Goal: Task Accomplishment & Management: Use online tool/utility

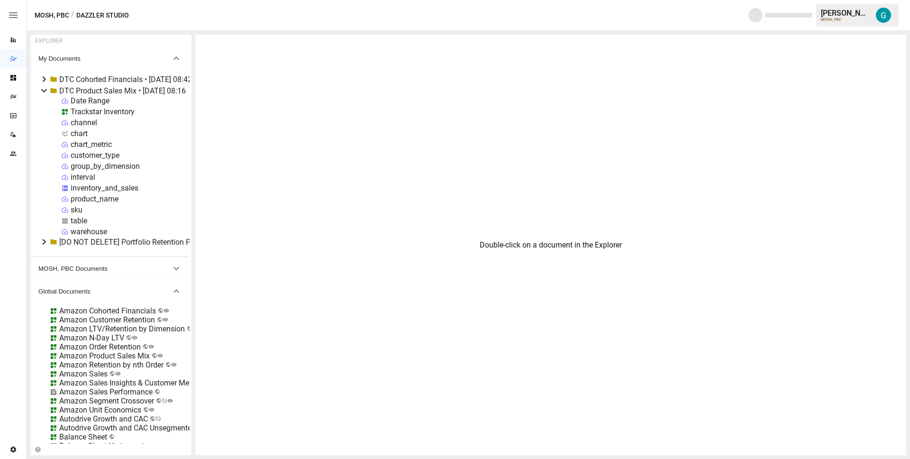
click at [121, 187] on div "inventory_and_sales" at bounding box center [105, 187] width 68 height 9
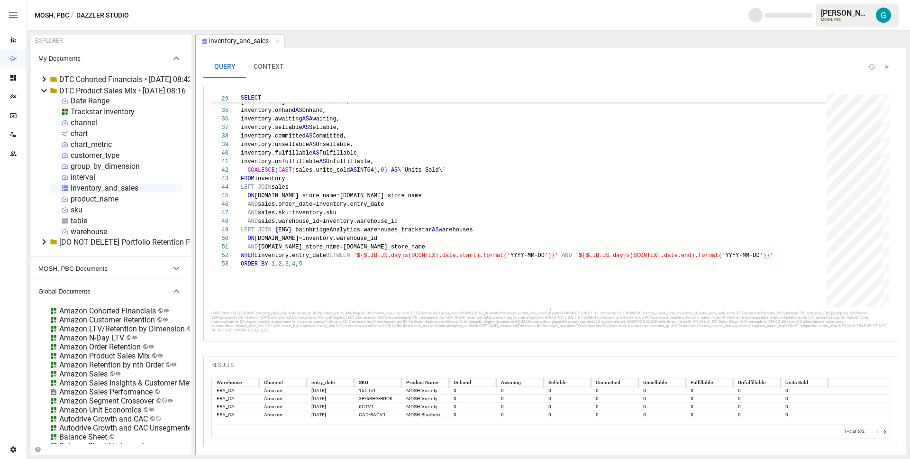
click at [79, 132] on div "chart" at bounding box center [79, 133] width 17 height 9
select select "**********"
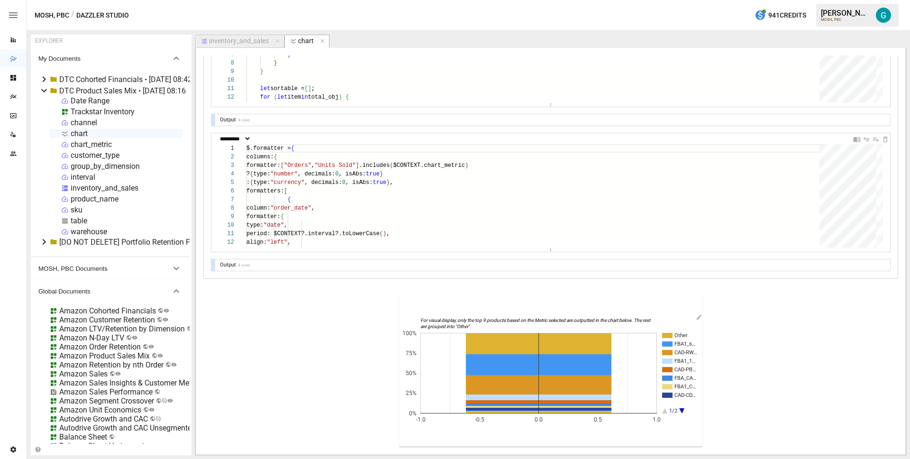
scroll to position [711, 0]
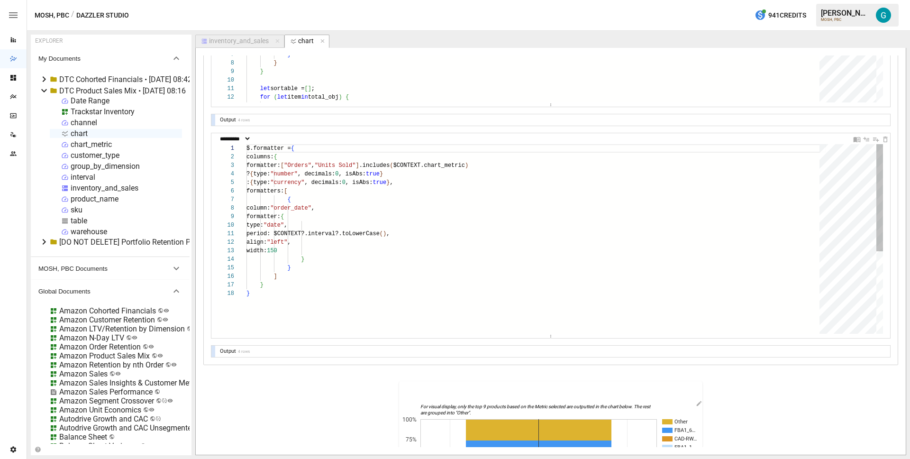
drag, startPoint x: 540, startPoint y: 250, endPoint x: 529, endPoint y: 340, distance: 90.8
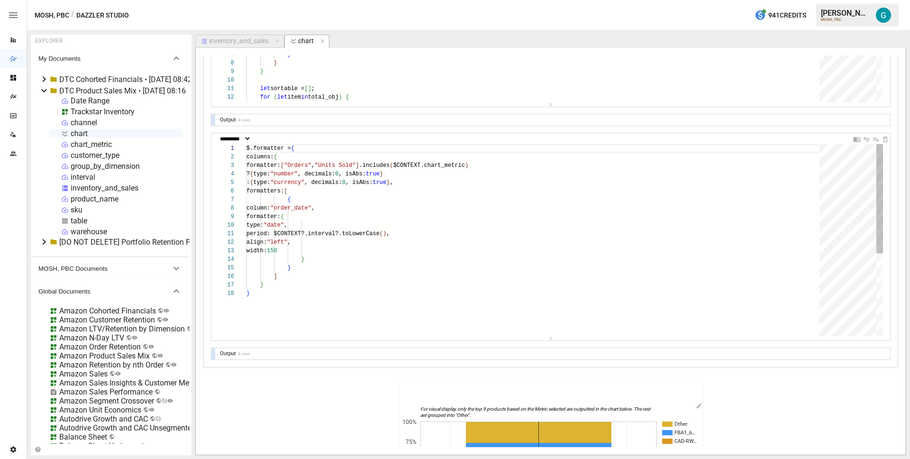
scroll to position [26, 192]
click at [483, 174] on div "$.formatter = { columns: { formatter: [ "Orders" , "Units Sold" ] .includes ( $…" at bounding box center [536, 312] width 580 height 337
click at [345, 208] on div "$.formatter = { columns: { formatter: [ "Orders" , "Units Sold" ] .includes ( $…" at bounding box center [536, 312] width 580 height 337
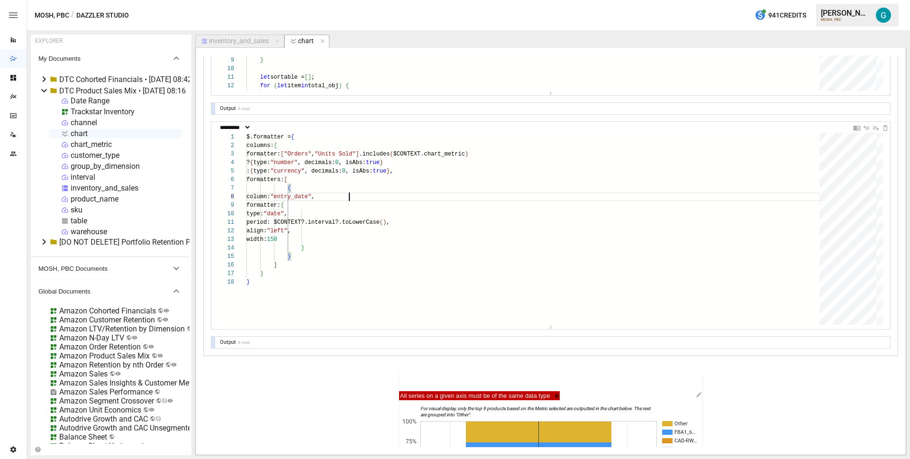
scroll to position [723, 0]
type textarea "**********"
click at [216, 341] on div "Output 4 rows" at bounding box center [550, 341] width 679 height 11
click at [214, 341] on div at bounding box center [213, 341] width 4 height 11
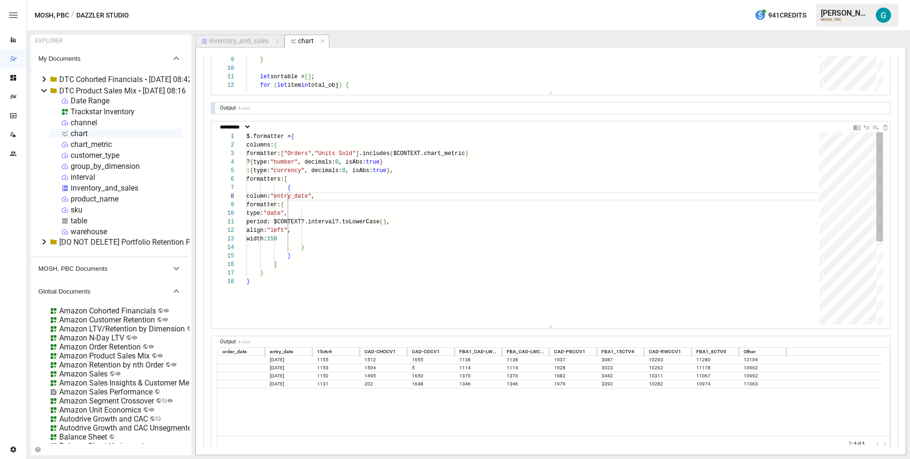
scroll to position [60, 127]
click at [393, 198] on div "$.formatter = { columns: { formatter: [ "Orders" , "Units Sold" ] .includes ( $…" at bounding box center [536, 300] width 580 height 337
click at [324, 40] on icon "button" at bounding box center [322, 41] width 7 height 7
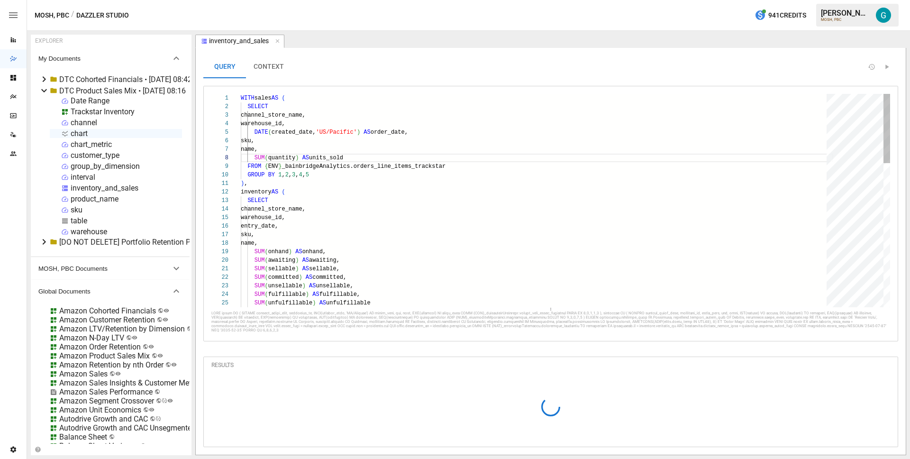
scroll to position [85, 106]
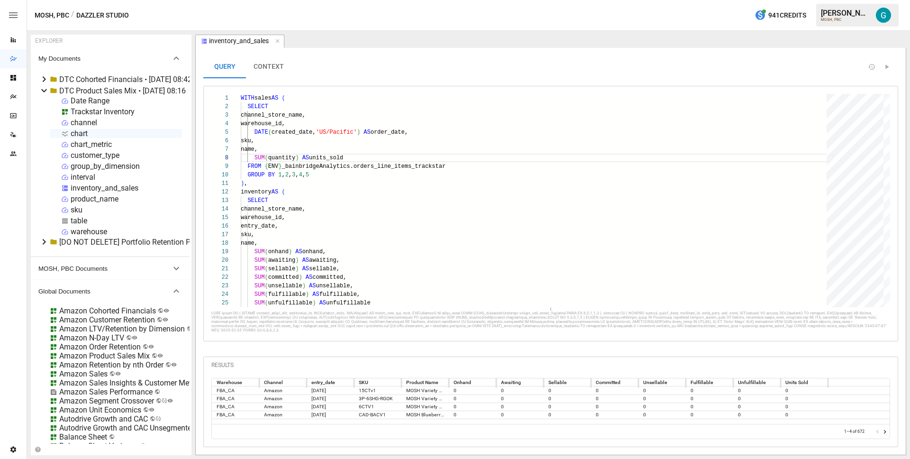
click at [80, 133] on div "chart" at bounding box center [79, 133] width 17 height 9
select select "**********"
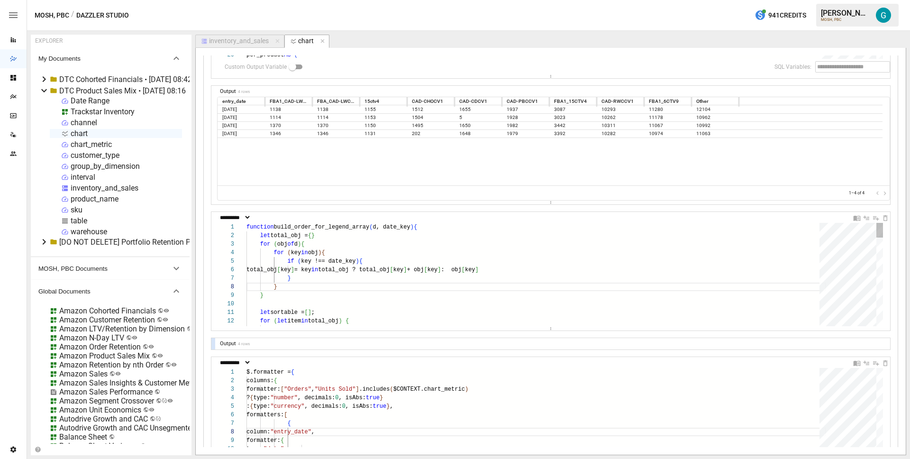
scroll to position [34, 117]
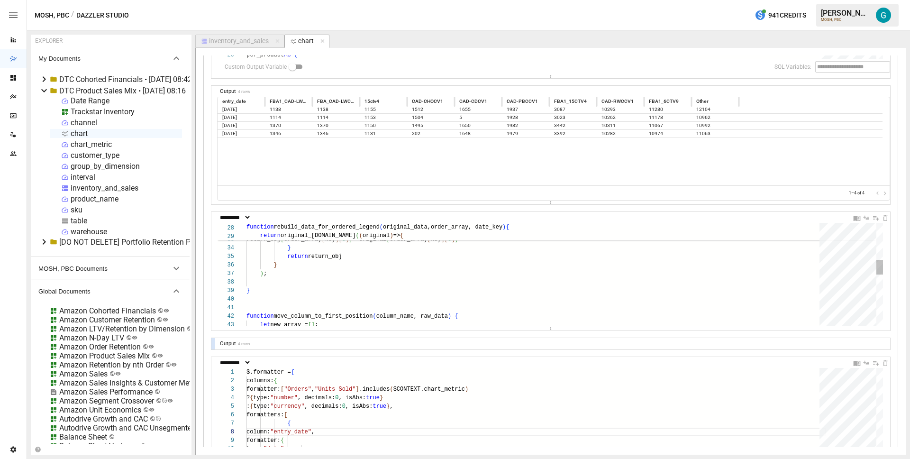
scroll to position [43, 31]
click at [375, 263] on div "return_obj [ date_key ] = original [ date_key ] for ( key in order_array ) { re…" at bounding box center [536, 325] width 580 height 726
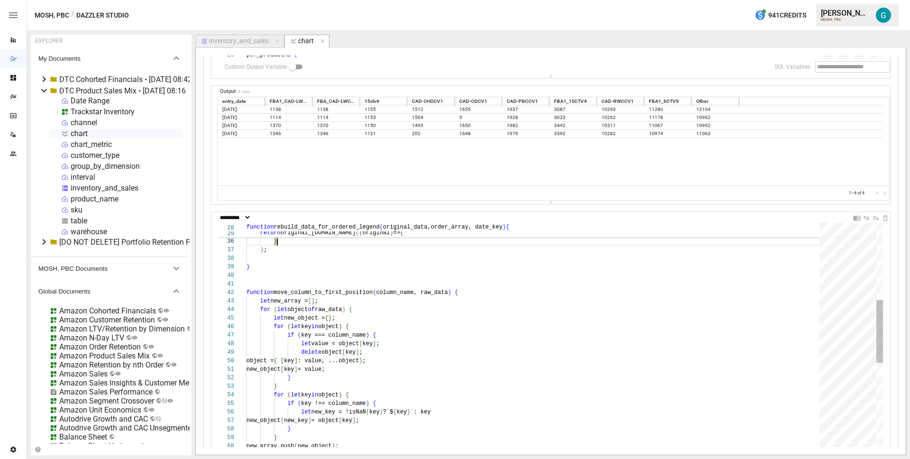
drag, startPoint x: 549, startPoint y: 329, endPoint x: 548, endPoint y: 419, distance: 90.1
click at [560, 456] on article "EXPLORER My Documents DTC Cohorted Financials • [DATE] 08:42 DTC Product Sales …" at bounding box center [468, 245] width 883 height 428
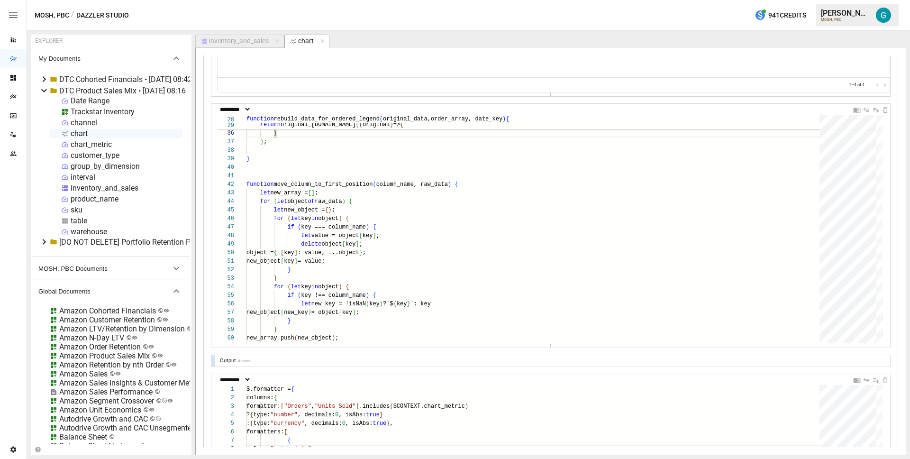
scroll to position [595, 0]
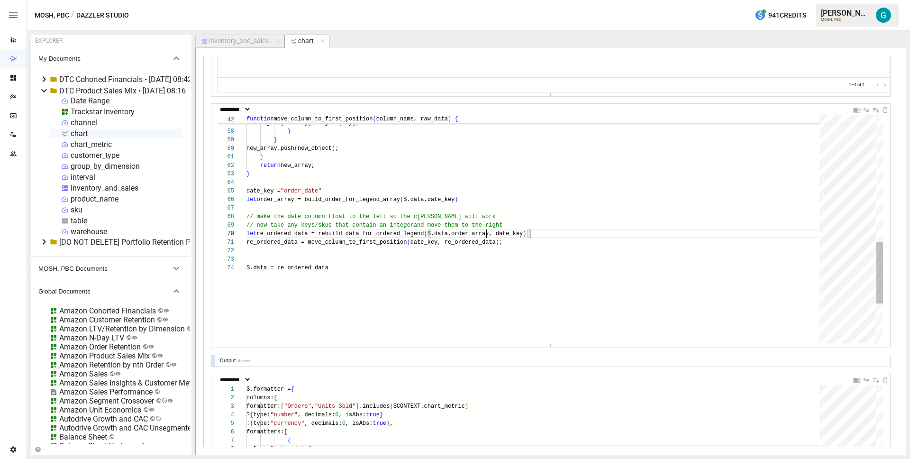
click at [485, 235] on div "let re_ordered_data = rebuild_data_for_ordered_legend ( $.data,order_array, dat…" at bounding box center [536, 66] width 580 height 851
click at [307, 192] on div "let re_ordered_data = rebuild_data_for_ordered_legend ( $.data,order_array, dat…" at bounding box center [536, 66] width 580 height 851
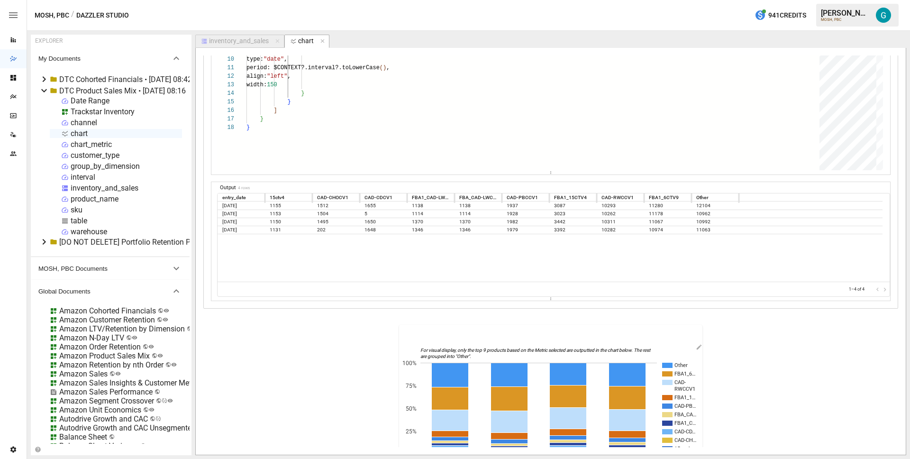
scroll to position [1043, 0]
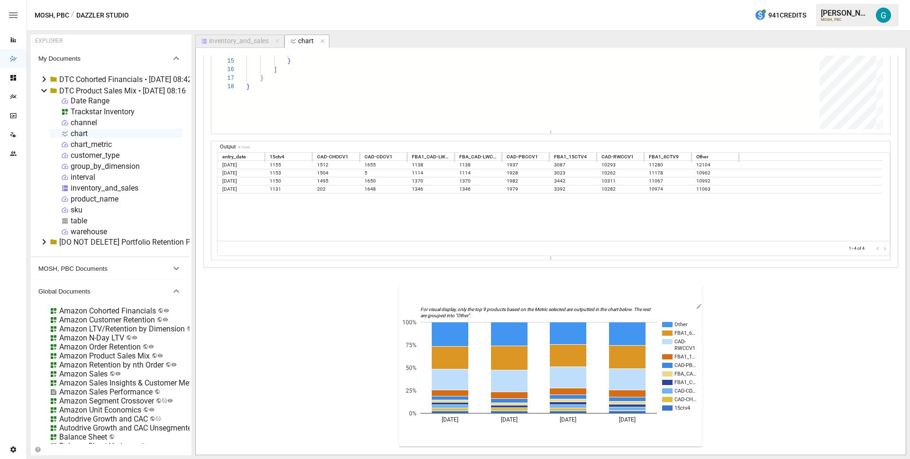
type textarea "**********"
click at [117, 110] on div "Trackstar Inventory" at bounding box center [103, 111] width 64 height 9
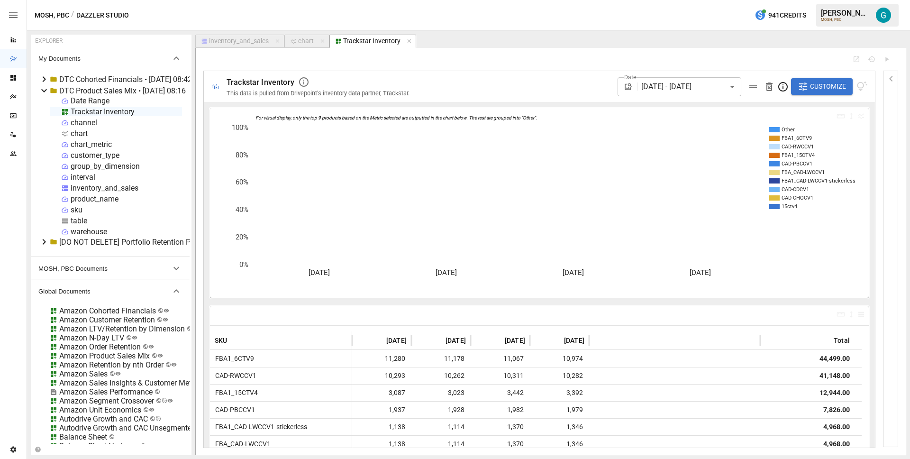
click at [302, 40] on div "chart" at bounding box center [306, 41] width 16 height 9
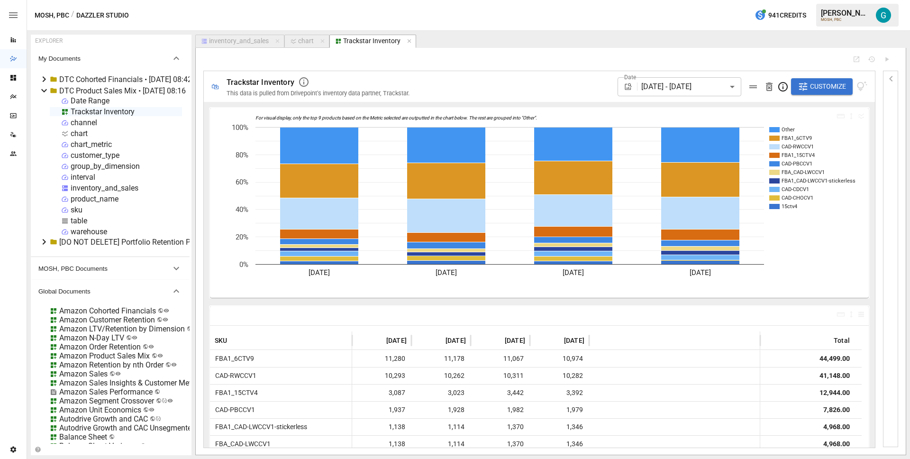
select select "**********"
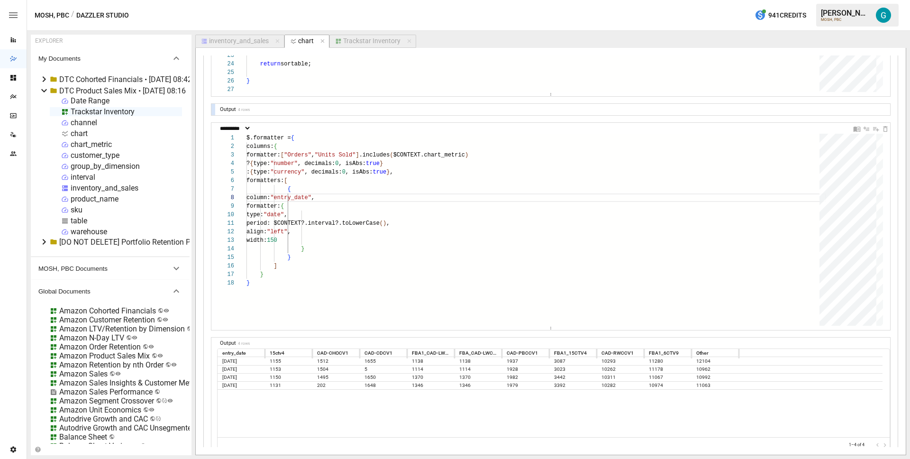
scroll to position [1032, 0]
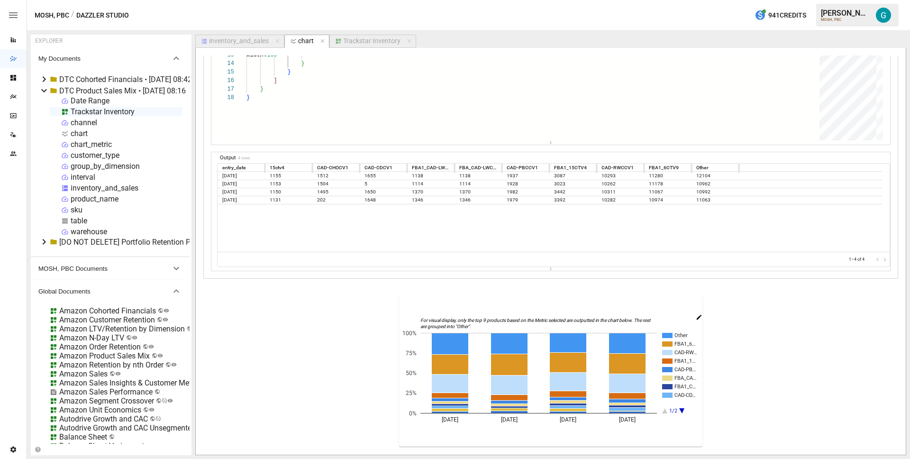
click at [697, 317] on icon "button" at bounding box center [699, 316] width 5 height 5
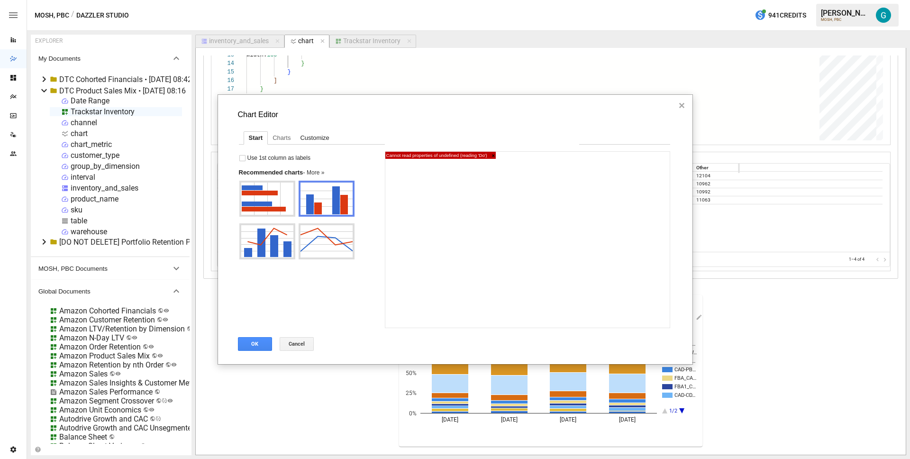
click at [308, 138] on div "Customize" at bounding box center [314, 138] width 38 height 12
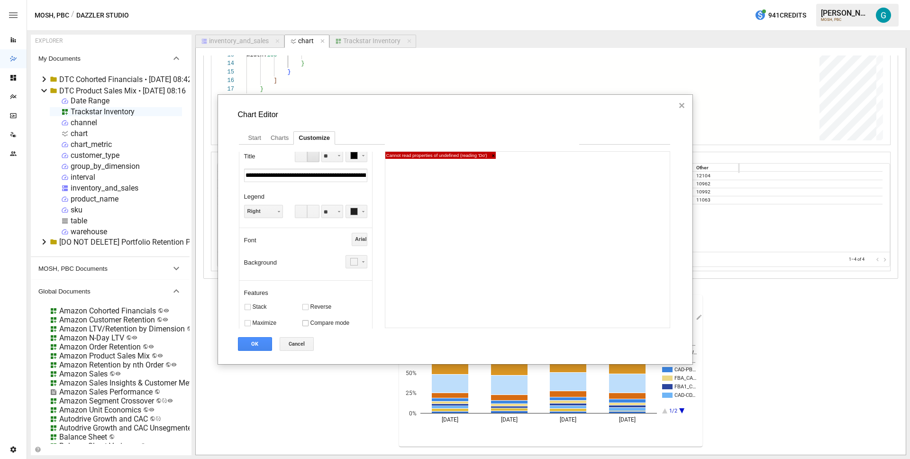
scroll to position [0, 0]
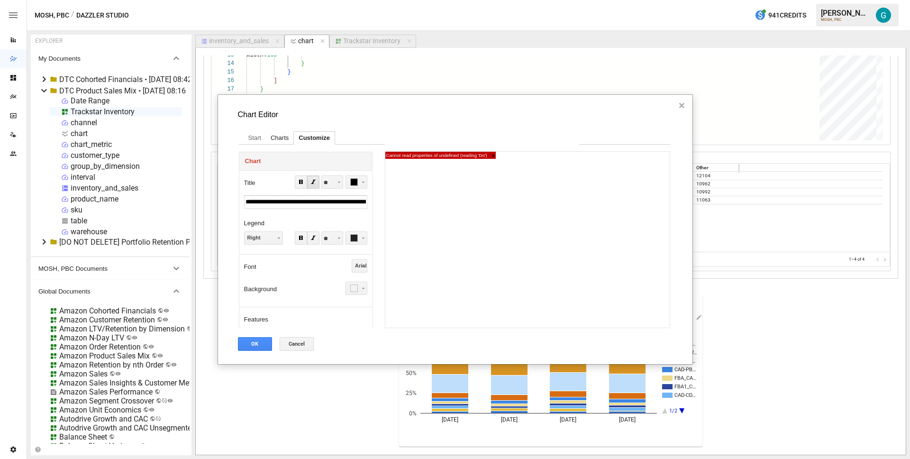
click at [283, 143] on div "Charts" at bounding box center [279, 138] width 27 height 12
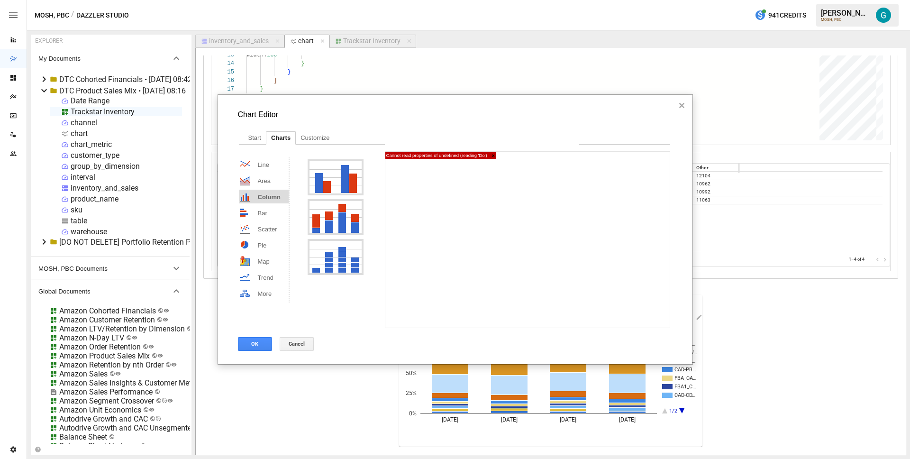
click at [338, 219] on div "Stacked column chart" at bounding box center [336, 217] width 52 height 32
click at [253, 346] on button "OK" at bounding box center [255, 344] width 34 height 14
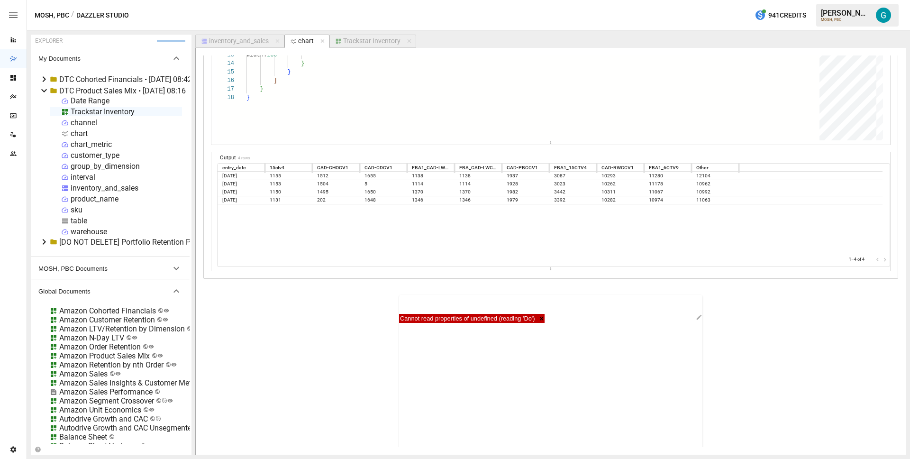
click at [365, 36] on button "Trackstar Inventory" at bounding box center [372, 41] width 87 height 13
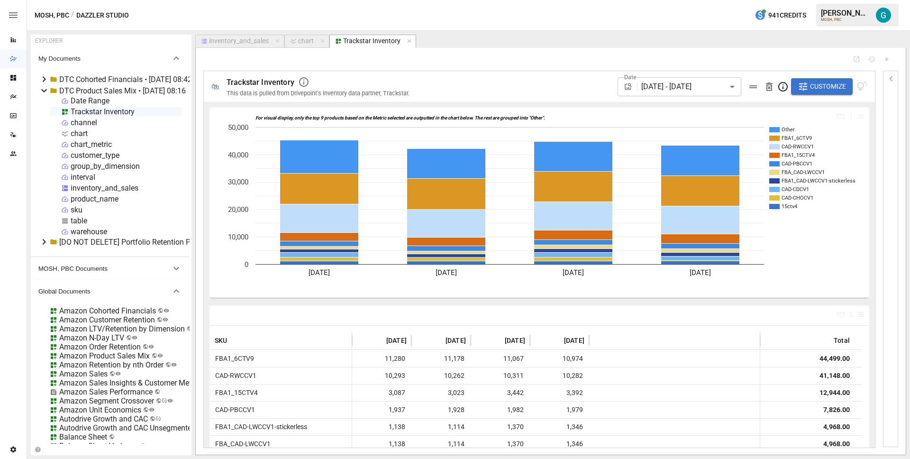
click at [836, 83] on span "Customize" at bounding box center [828, 87] width 36 height 12
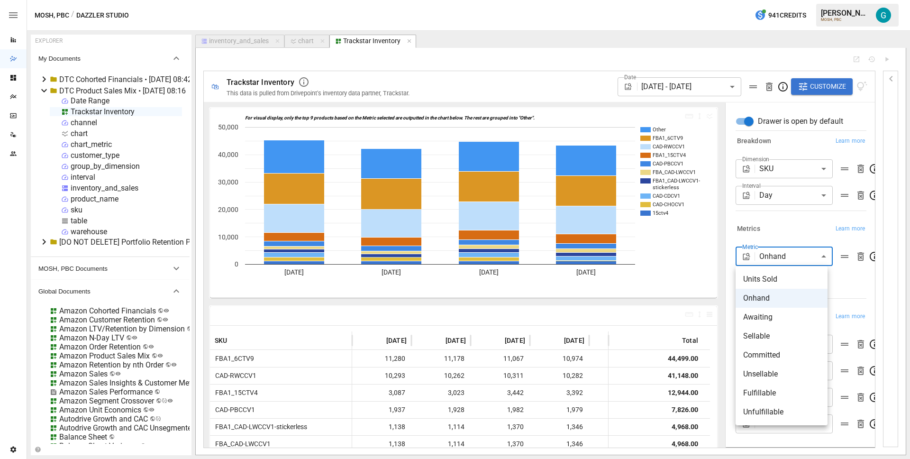
click at [776, 0] on body "Reports Dazzler Studio Dashboards Plans SmartModel ™ Data Sources Team Settings…" at bounding box center [455, 0] width 910 height 0
click at [777, 283] on span "Units Sold" at bounding box center [781, 279] width 77 height 11
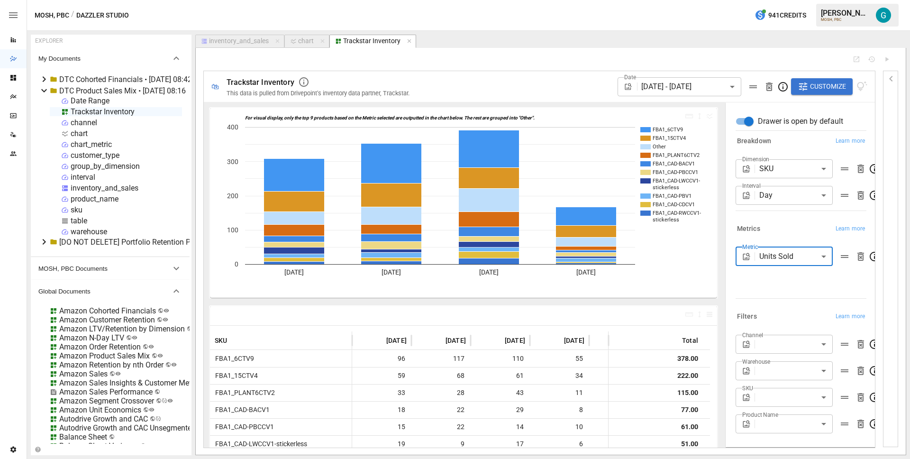
click at [777, 0] on body "Reports Dazzler Studio Dashboards Plans SmartModel ™ Data Sources Team Settings…" at bounding box center [455, 0] width 910 height 0
click at [777, 300] on span "Onhand" at bounding box center [781, 297] width 77 height 11
type input "******"
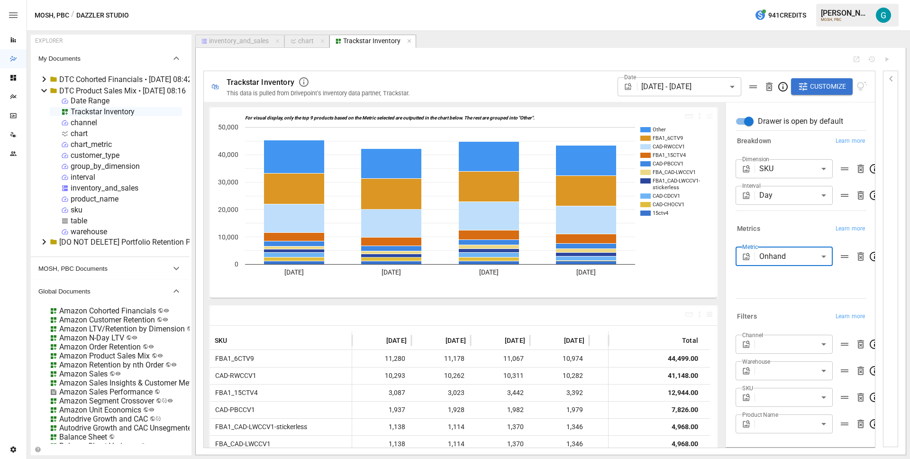
click at [298, 41] on div "chart" at bounding box center [306, 41] width 16 height 9
select select "**********"
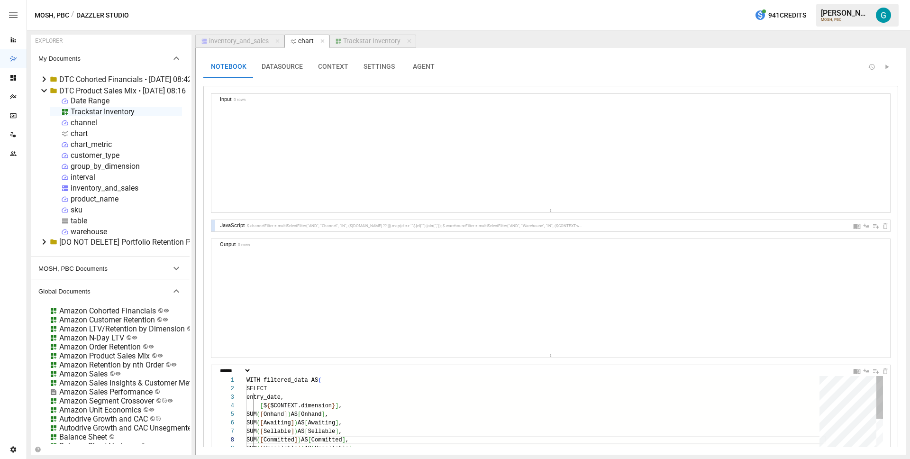
scroll to position [85, 127]
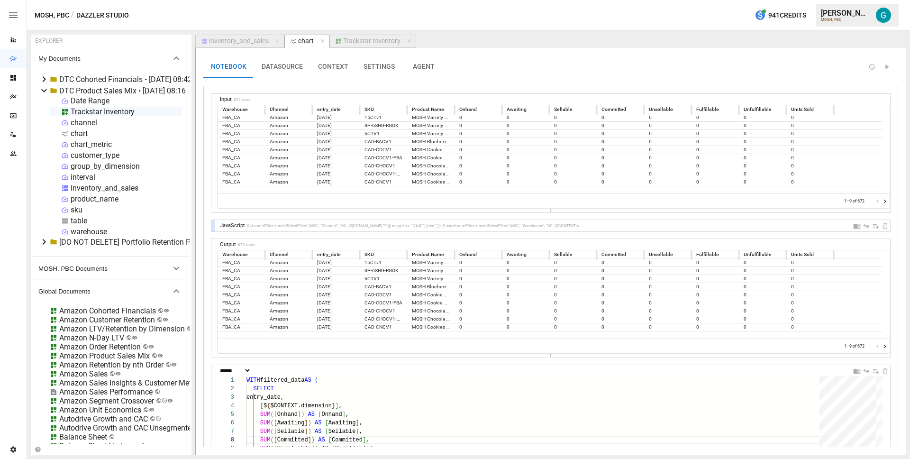
click at [82, 221] on div "table" at bounding box center [79, 220] width 17 height 9
select select "**********"
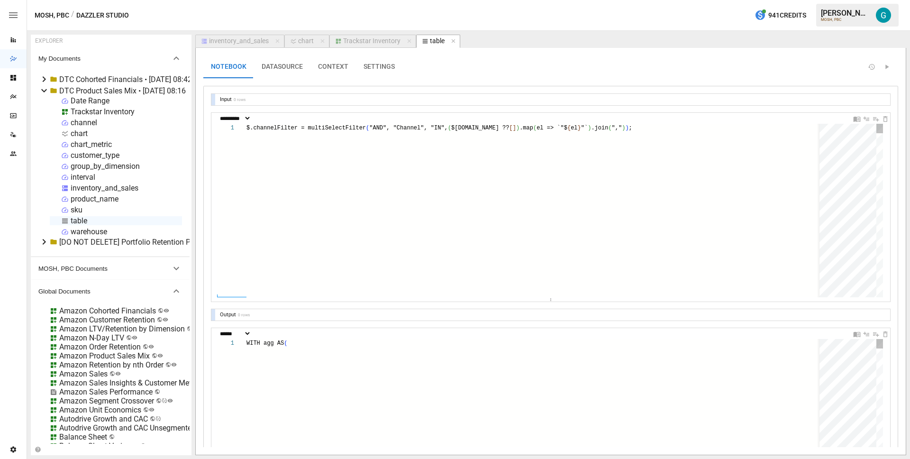
scroll to position [85, 123]
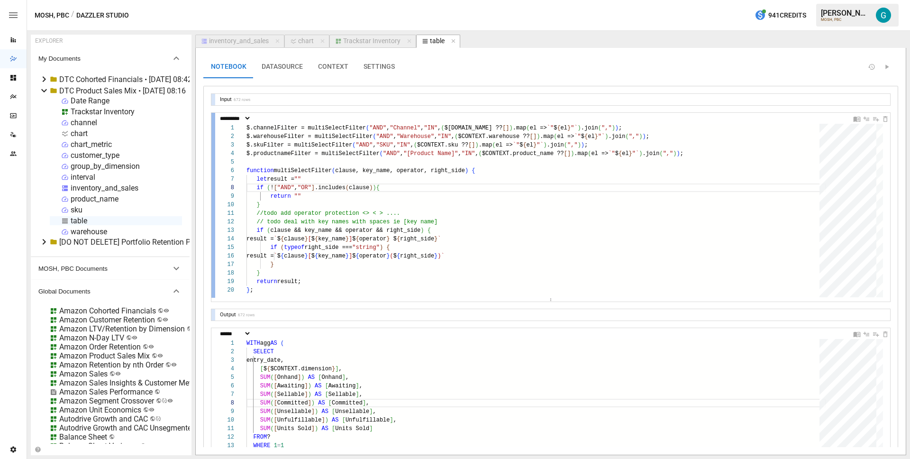
click at [212, 233] on div at bounding box center [213, 205] width 4 height 185
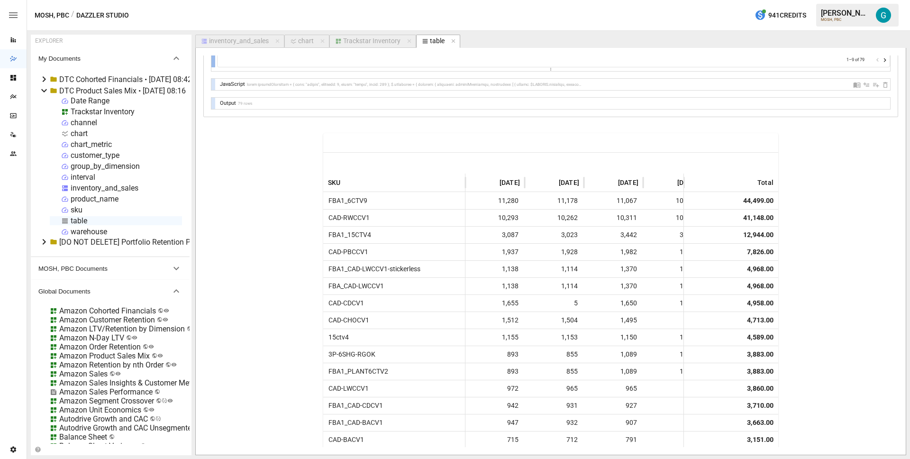
scroll to position [260, 0]
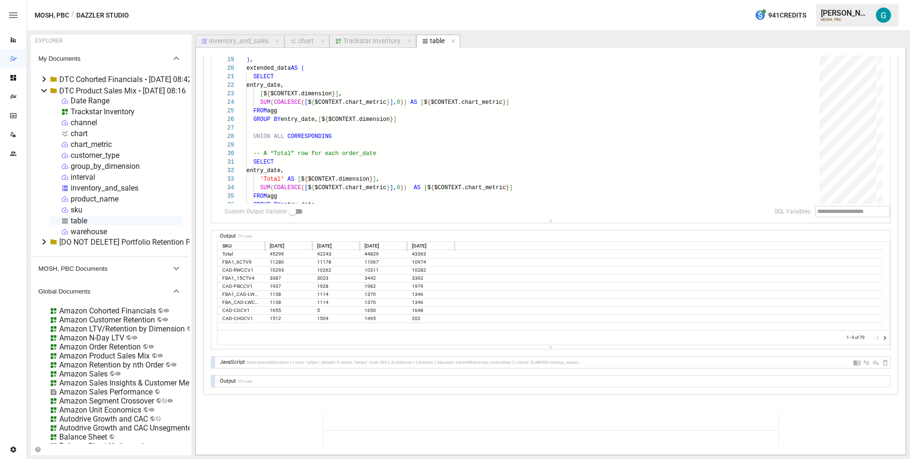
click at [213, 359] on div at bounding box center [213, 361] width 4 height 11
select select "**********"
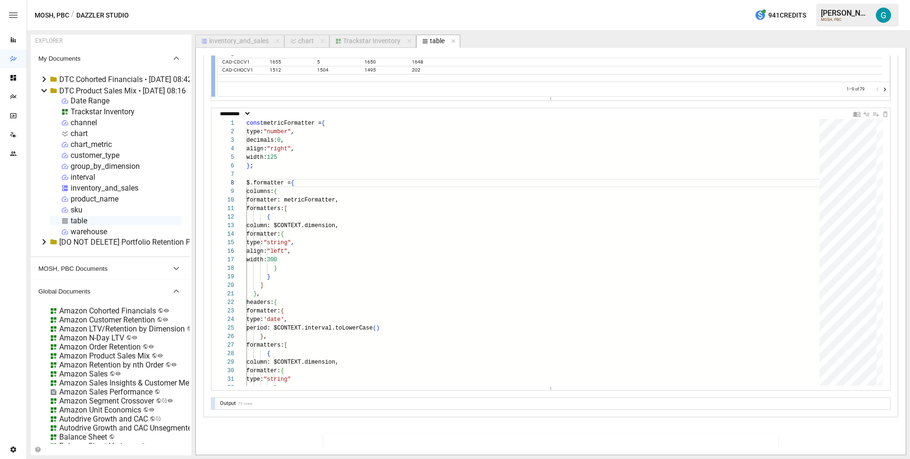
scroll to position [530, 0]
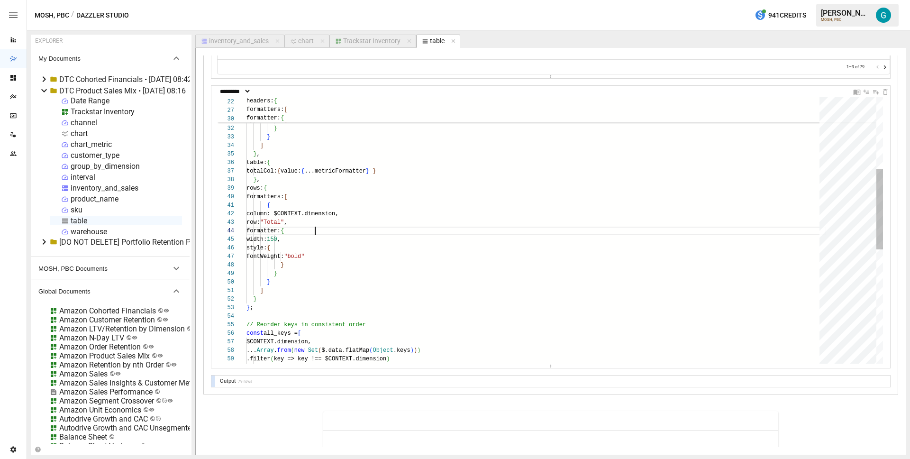
click at [380, 227] on div "width: 150 , style: { fontWeight: "bold" } } } ] } } ; // Reorder keys in consi…" at bounding box center [536, 300] width 580 height 881
click at [378, 221] on div "width: 150 , style: { fontWeight: "bold" } } } ] } } ; // Reorder keys in consi…" at bounding box center [536, 300] width 580 height 881
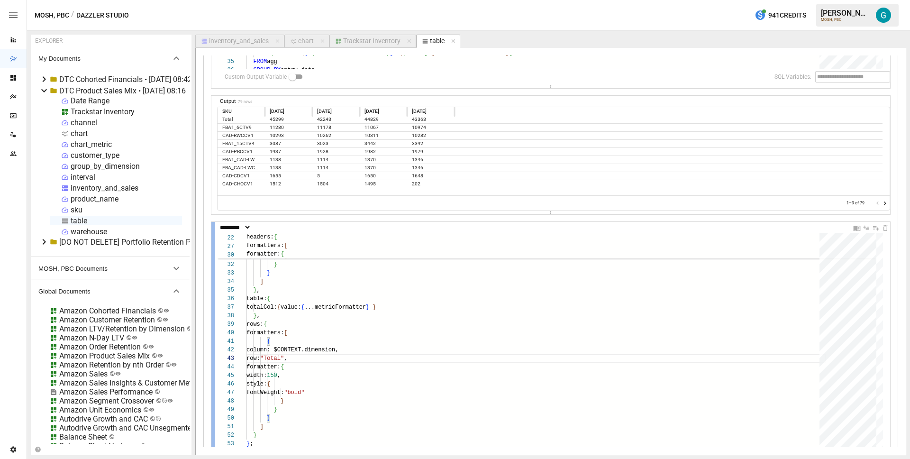
scroll to position [438, 0]
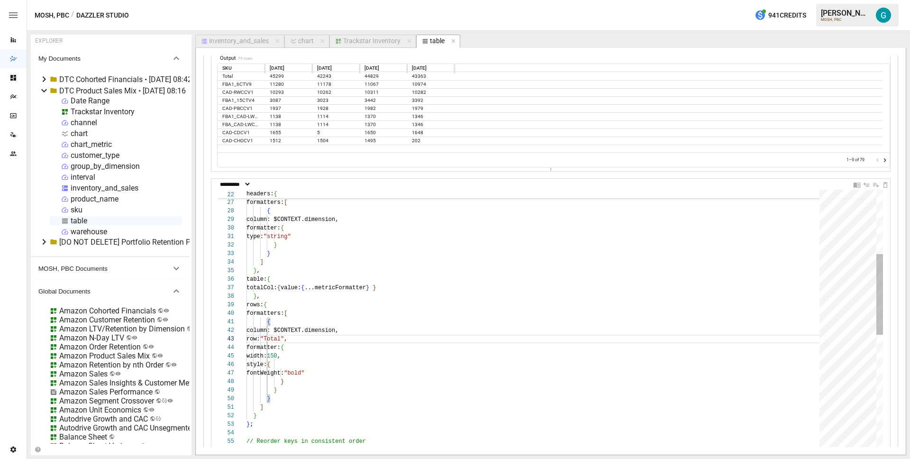
click at [447, 287] on div "width: 150 , style: { fontWeight: "bold" } } } ] } } ; // Reorder keys in consi…" at bounding box center [536, 416] width 580 height 881
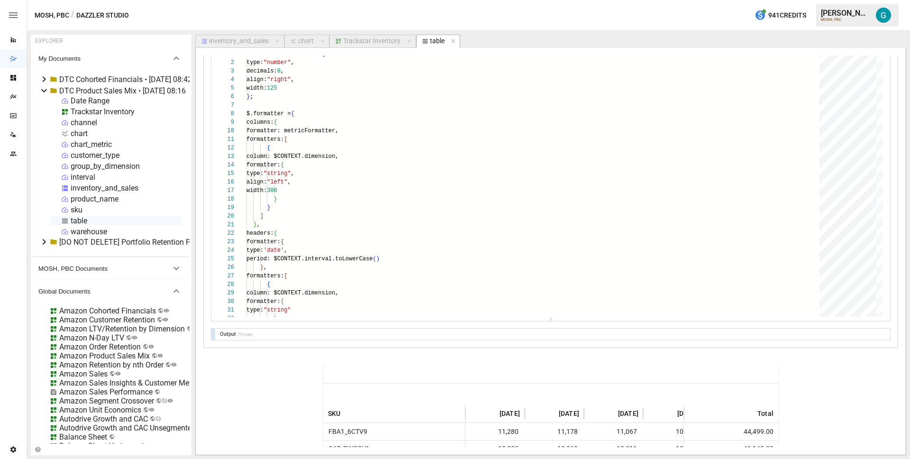
scroll to position [576, 0]
type textarea "**********"
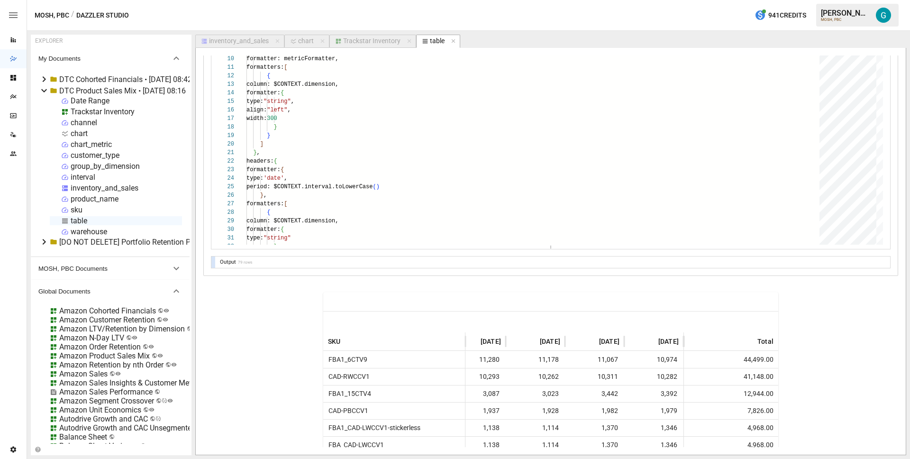
scroll to position [0, 0]
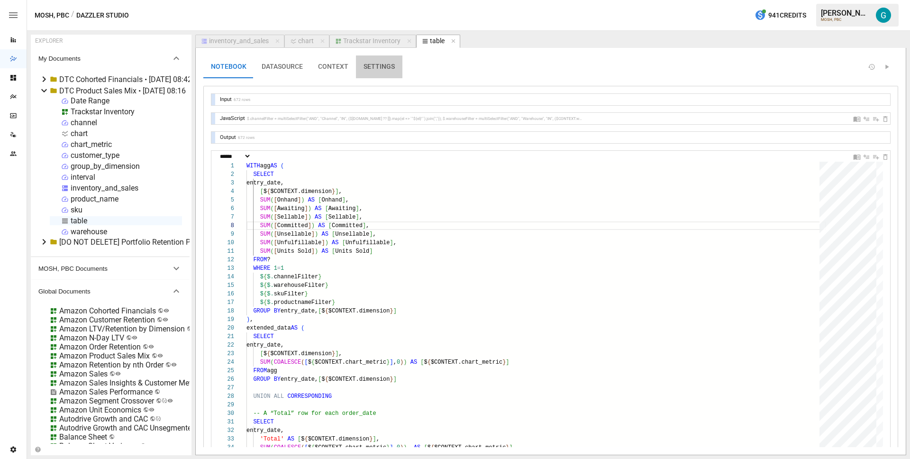
click at [372, 58] on button "SETTINGS" at bounding box center [379, 66] width 46 height 23
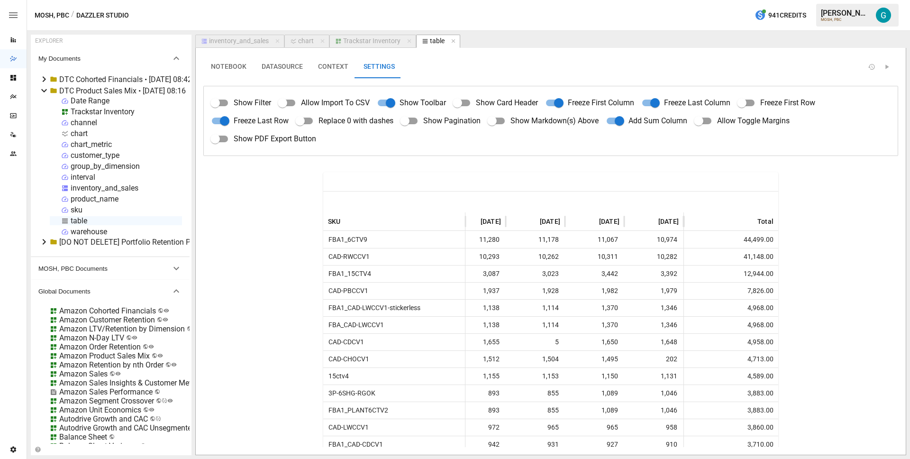
click at [375, 39] on div "Trackstar Inventory" at bounding box center [371, 41] width 57 height 9
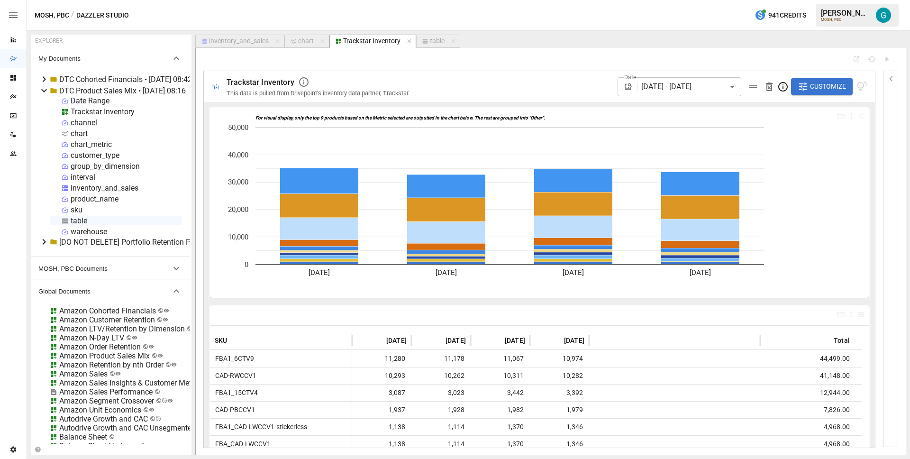
click at [501, 15] on div "MOSH, PBC / Dazzler Studio 941 Credits [PERSON_NAME] MOSH, PBC" at bounding box center [468, 15] width 883 height 30
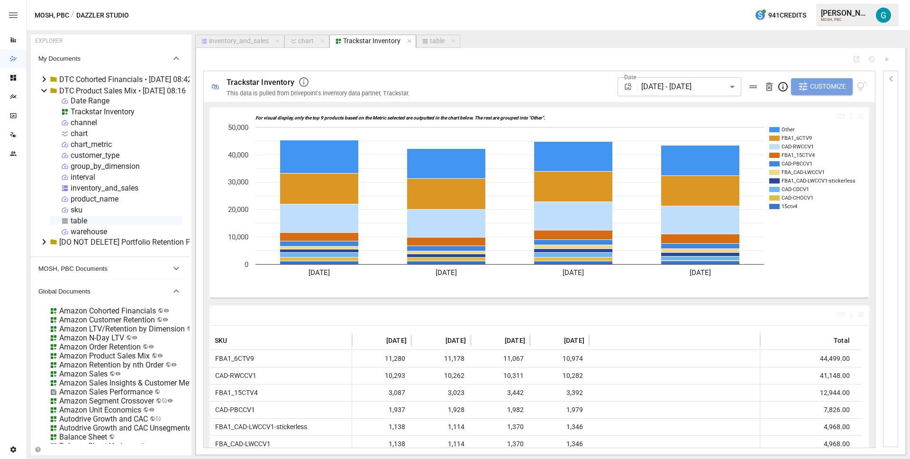
click at [826, 90] on span "Customize" at bounding box center [828, 87] width 36 height 12
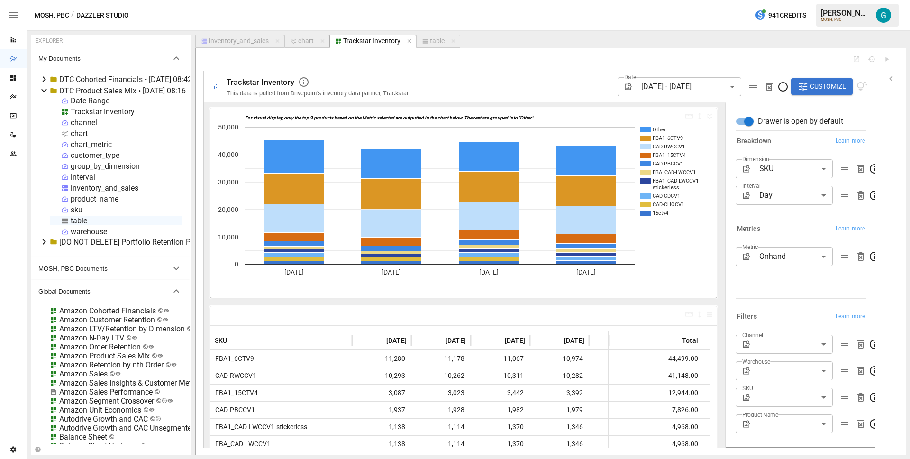
click at [571, 63] on div "🛍 Trackstar Inventory This data is pulled from Drivepoint's inventory data part…" at bounding box center [550, 251] width 695 height 392
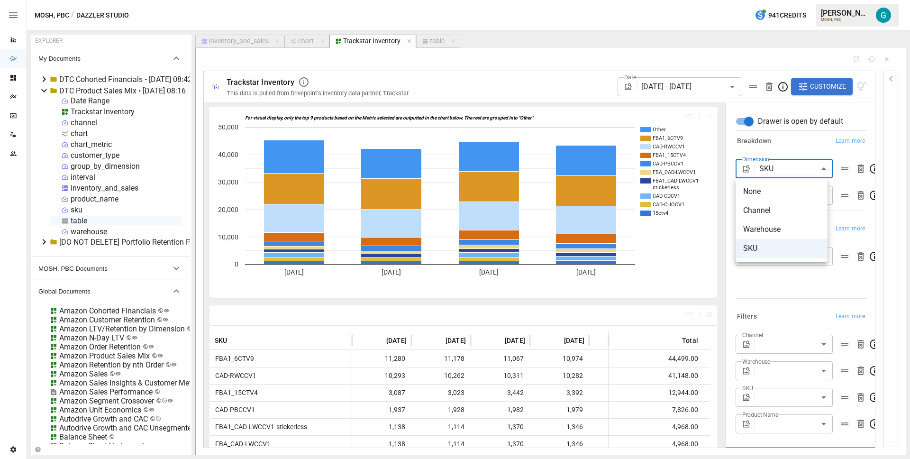
click at [768, 0] on body "Reports Dazzler Studio Dashboards Plans SmartModel ™ Data Sources Team Settings…" at bounding box center [455, 0] width 910 height 0
click at [766, 198] on li "None" at bounding box center [782, 191] width 92 height 19
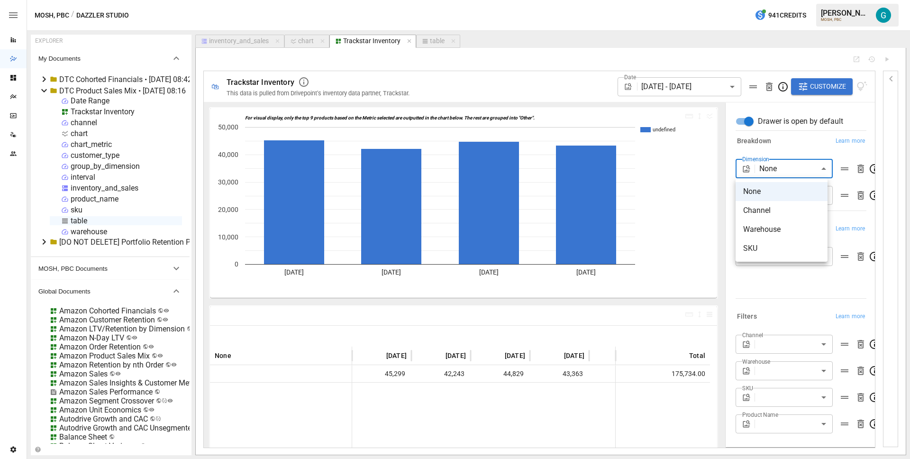
click at [784, 0] on body "Reports Dazzler Studio Dashboards Plans SmartModel ™ Data Sources Team Settings…" at bounding box center [455, 0] width 910 height 0
click at [776, 213] on span "Channel" at bounding box center [781, 210] width 77 height 11
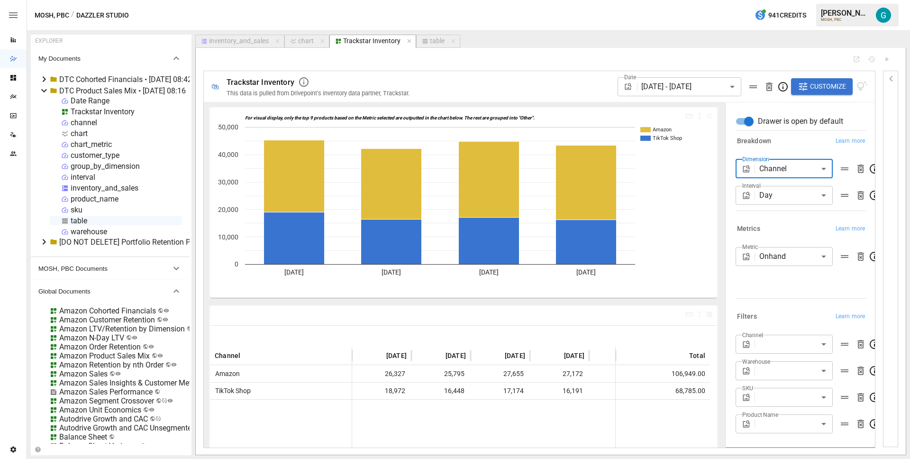
click at [109, 114] on div "Trackstar Inventory" at bounding box center [103, 111] width 64 height 9
click at [110, 111] on div "Trackstar Inventory" at bounding box center [103, 111] width 64 height 9
click at [162, 185] on li "Publish Globally" at bounding box center [142, 183] width 70 height 19
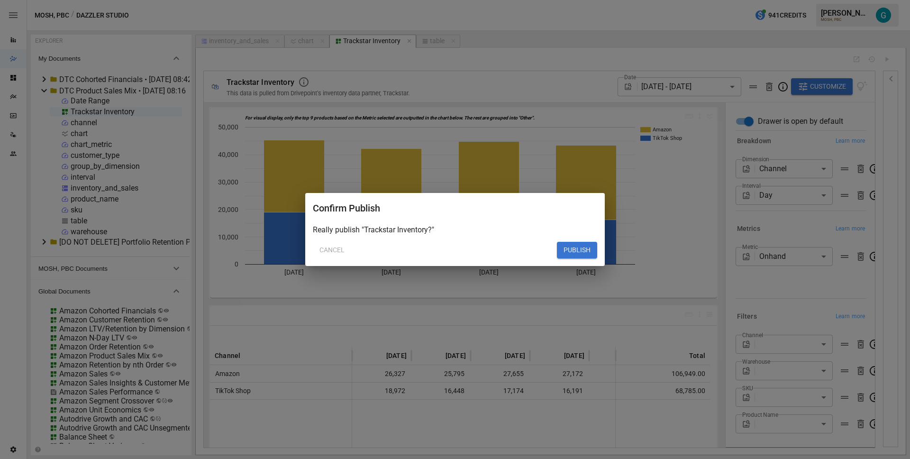
click at [590, 249] on button "PUBLISH" at bounding box center [577, 250] width 40 height 17
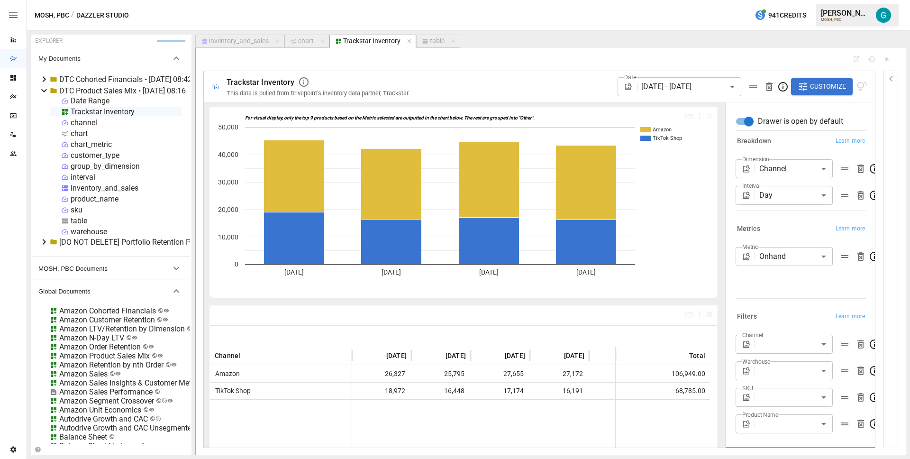
type input "***"
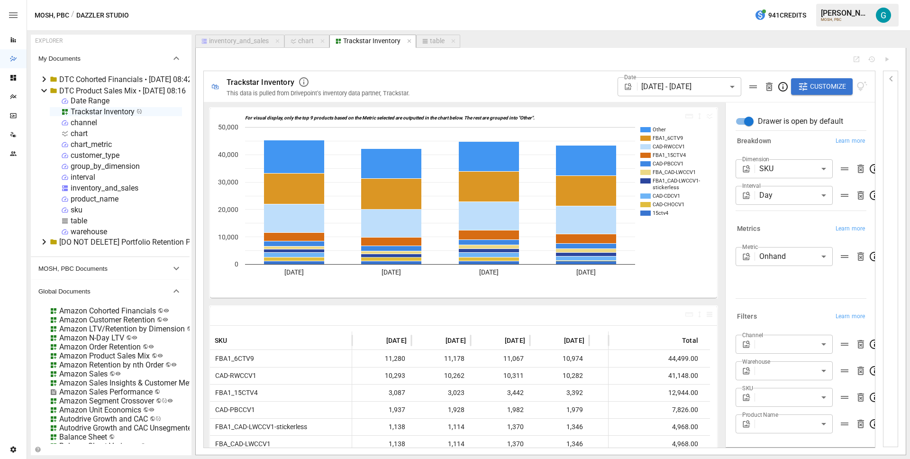
click at [15, 36] on div "Reports" at bounding box center [13, 39] width 27 height 19
click at [303, 40] on div "chart" at bounding box center [306, 41] width 16 height 9
select select "**********"
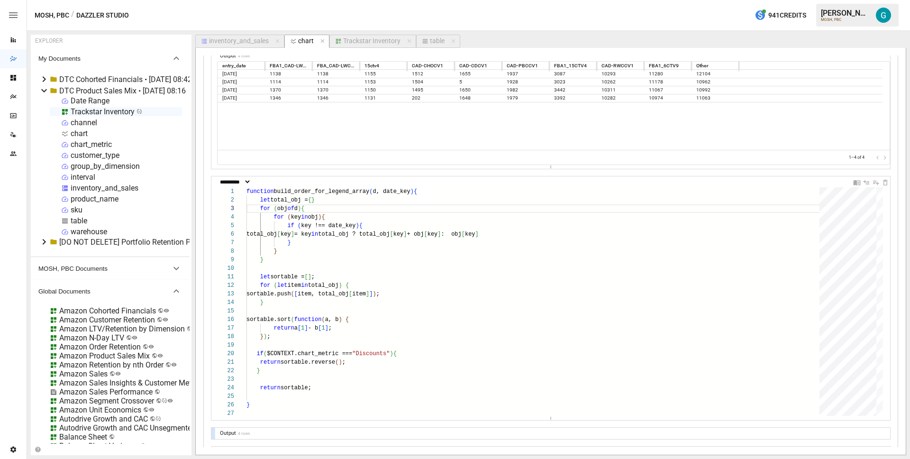
scroll to position [847, 0]
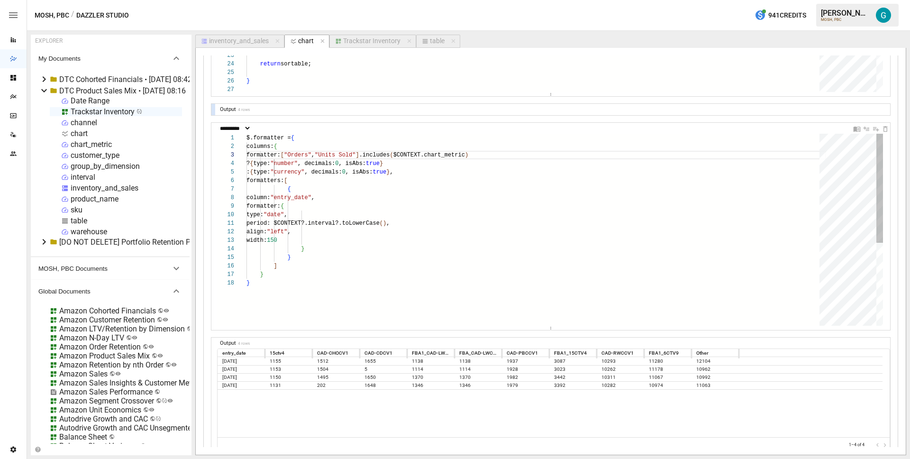
click at [370, 178] on div "$.formatter = { columns: { formatter: [ "Orders" , "Units Sold" ] .includes ( $…" at bounding box center [536, 302] width 580 height 337
click at [493, 178] on div "$.formatter = { columns: { formatter: [ "Orders" , "Units Sold" ] .includes ( $…" at bounding box center [536, 302] width 580 height 337
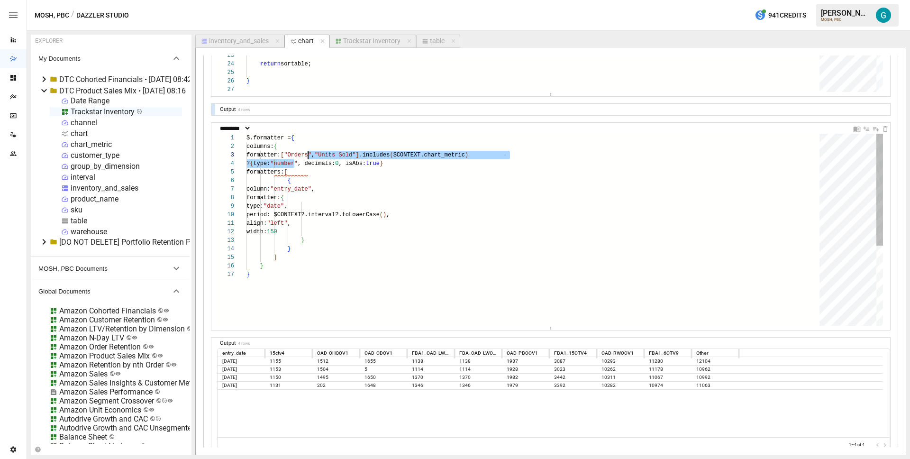
scroll to position [17, 65]
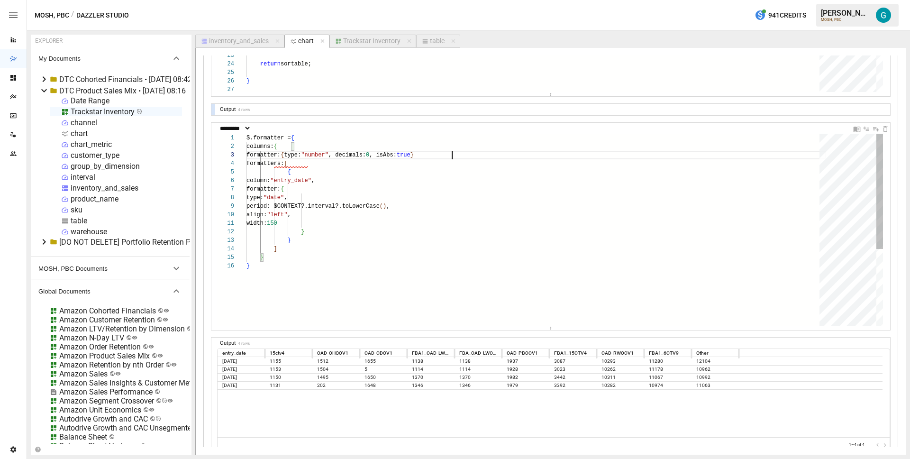
type textarea "**********"
click at [436, 44] on div "table" at bounding box center [437, 41] width 15 height 9
select select "**********"
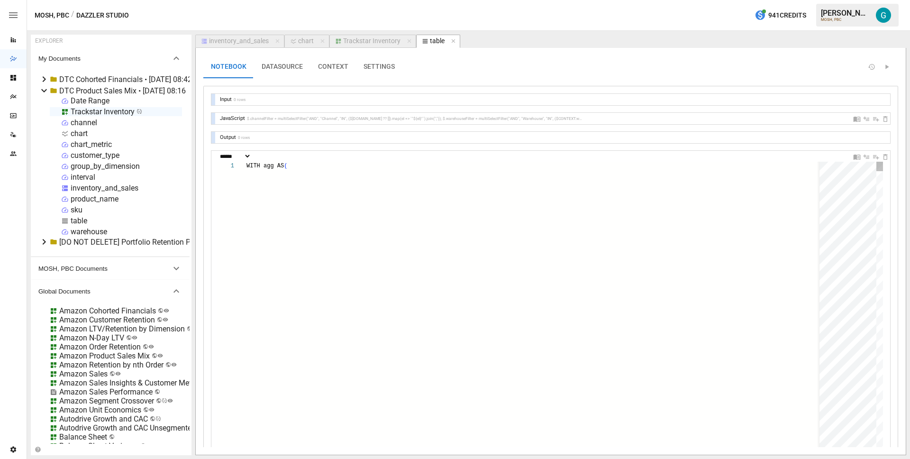
scroll to position [85, 48]
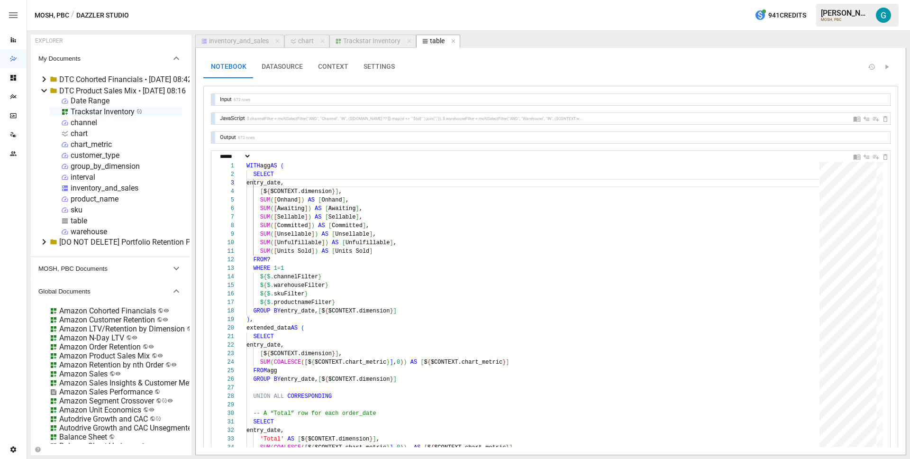
click at [374, 42] on div "Trackstar Inventory" at bounding box center [371, 41] width 57 height 9
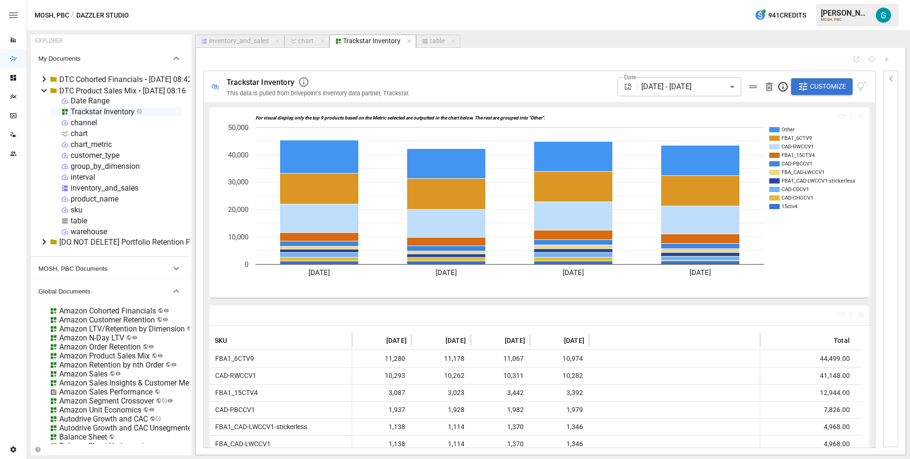
click at [302, 42] on div "chart" at bounding box center [306, 41] width 16 height 9
select select "**********"
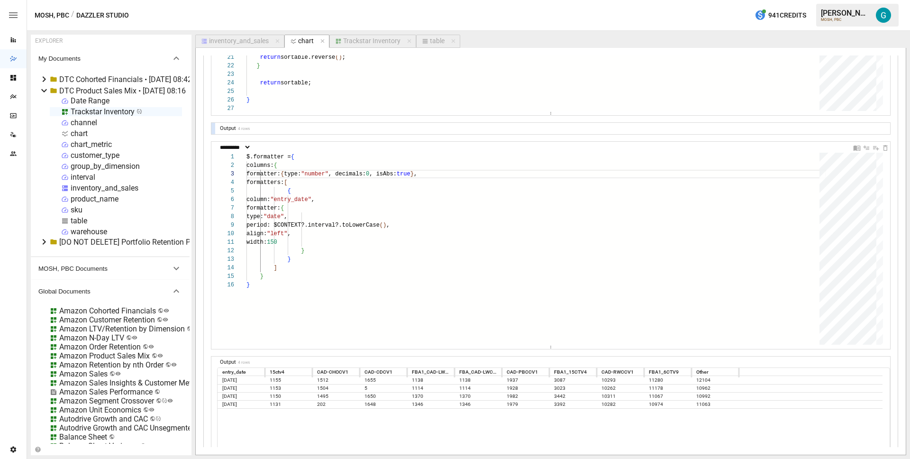
scroll to position [1032, 0]
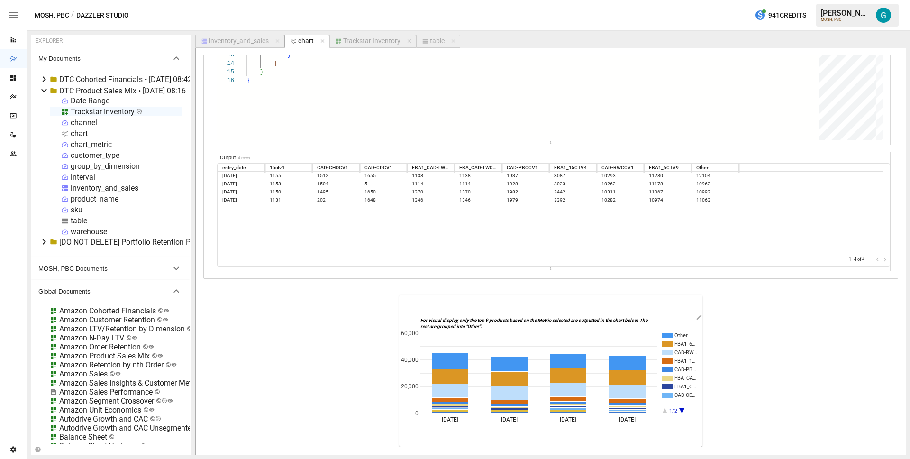
click at [368, 37] on div "Trackstar Inventory" at bounding box center [371, 41] width 57 height 9
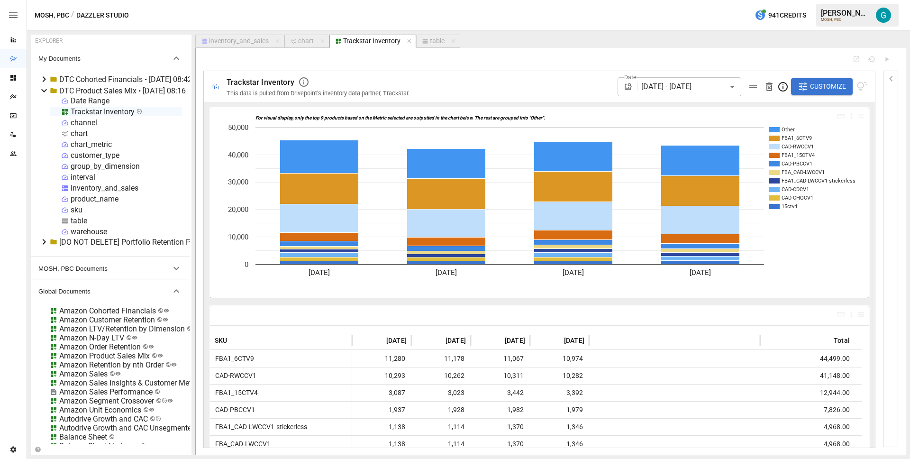
click at [707, 0] on body "Reports Dazzler Studio Dashboards Plans SmartModel ™ Data Sources Team Settings…" at bounding box center [455, 0] width 910 height 0
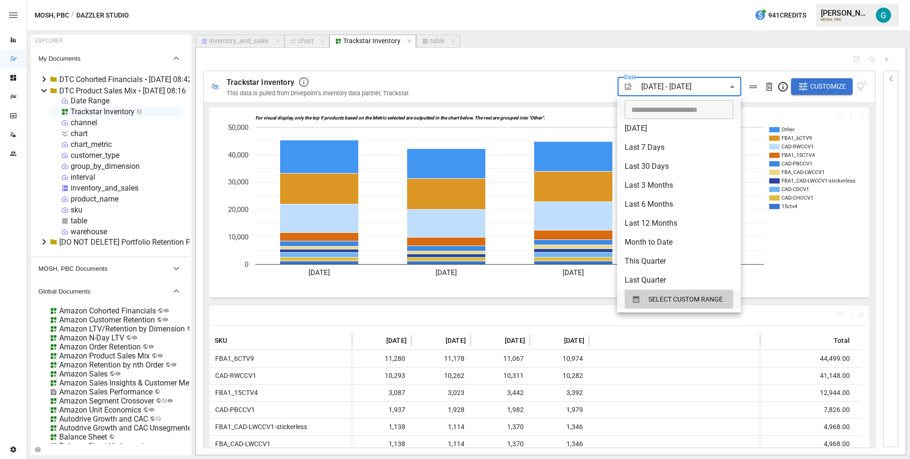
click at [652, 164] on li "Last 30 Days" at bounding box center [679, 166] width 124 height 19
type input "**********"
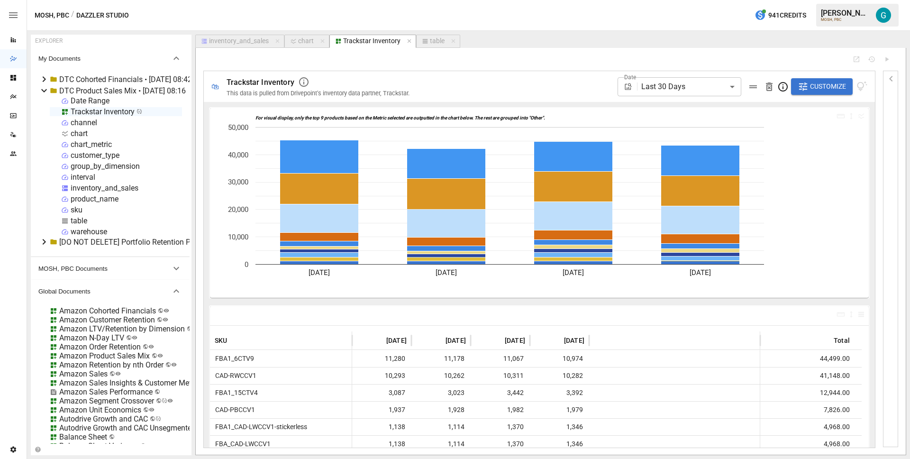
click at [594, 83] on div "**********" at bounding box center [644, 86] width 447 height 31
click at [888, 77] on icon "button" at bounding box center [890, 78] width 11 height 11
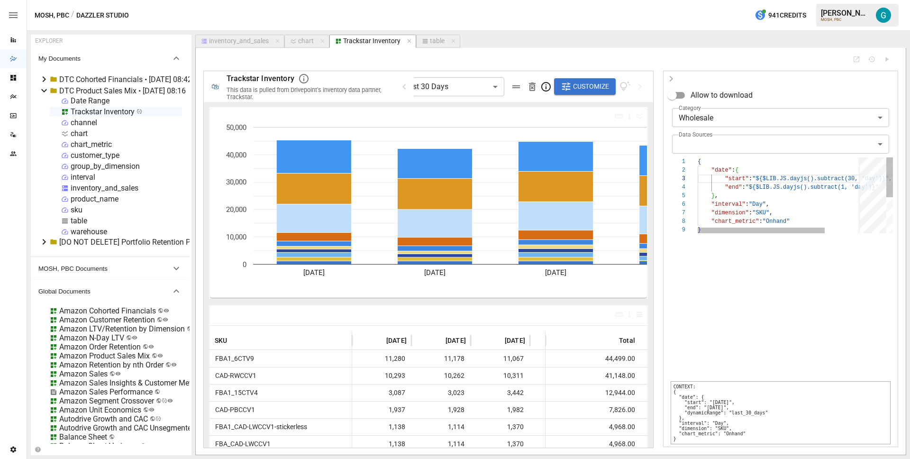
scroll to position [68, 48]
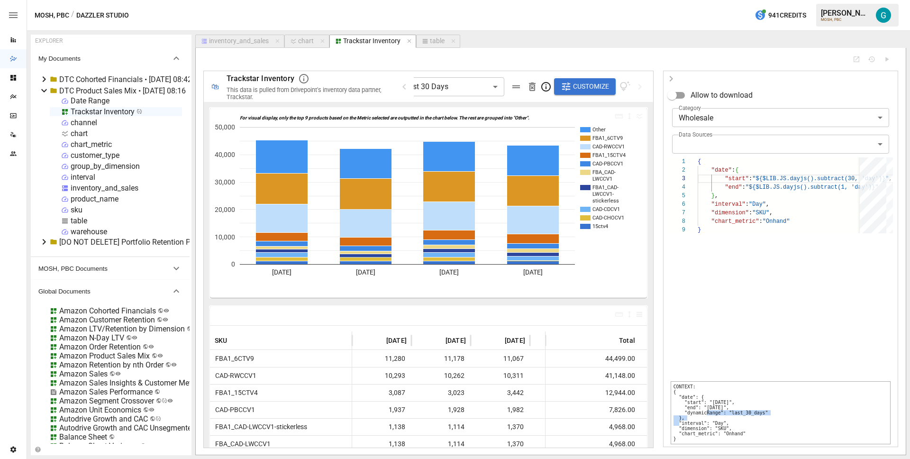
drag, startPoint x: 771, startPoint y: 412, endPoint x: 685, endPoint y: 412, distance: 86.3
click at [685, 412] on pre "CONTEXT: { "date": { "start": "[DATE]", "end": "[DATE]", "dynamicRange": "last_…" at bounding box center [781, 412] width 220 height 63
copy pre ""dynamicRange": "last_30_days""
click at [763, 195] on div "{ "date" : { "start" : "${$LIB.JS.dayjs().subtract(30, 'day')}" , "end" : "${$L…" at bounding box center [805, 229] width 215 height 144
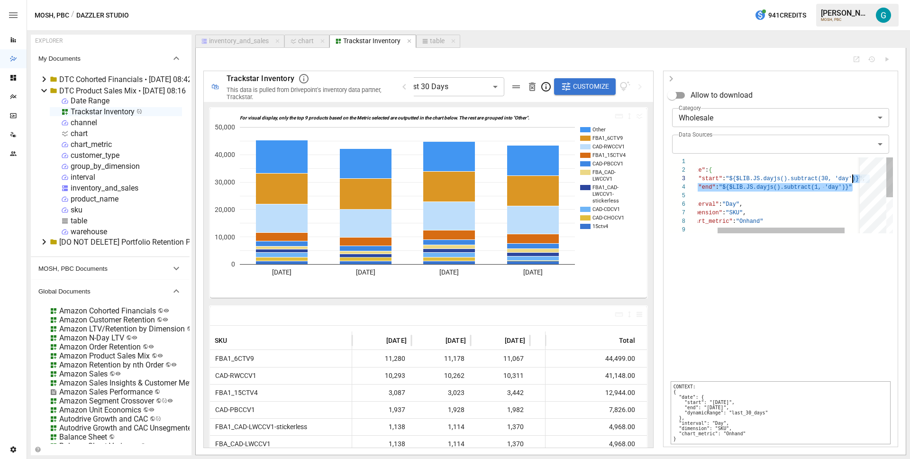
scroll to position [17, 27]
type textarea "**********"
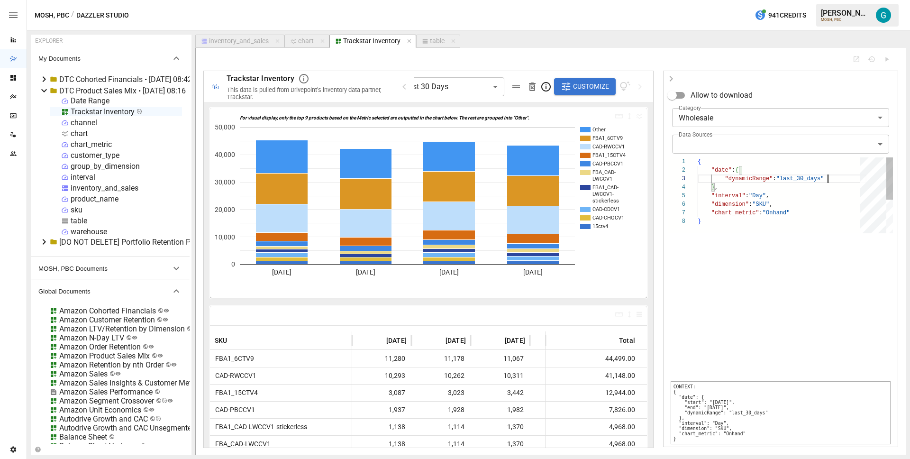
scroll to position [17, 129]
click at [667, 76] on icon "button" at bounding box center [671, 78] width 11 height 11
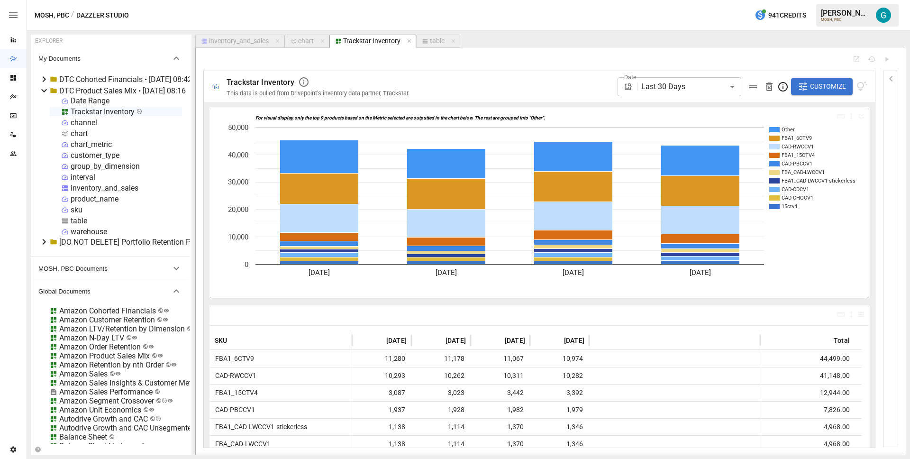
click at [521, 81] on div "**********" at bounding box center [644, 86] width 447 height 31
click at [435, 44] on div "table" at bounding box center [437, 41] width 15 height 9
select select "**********"
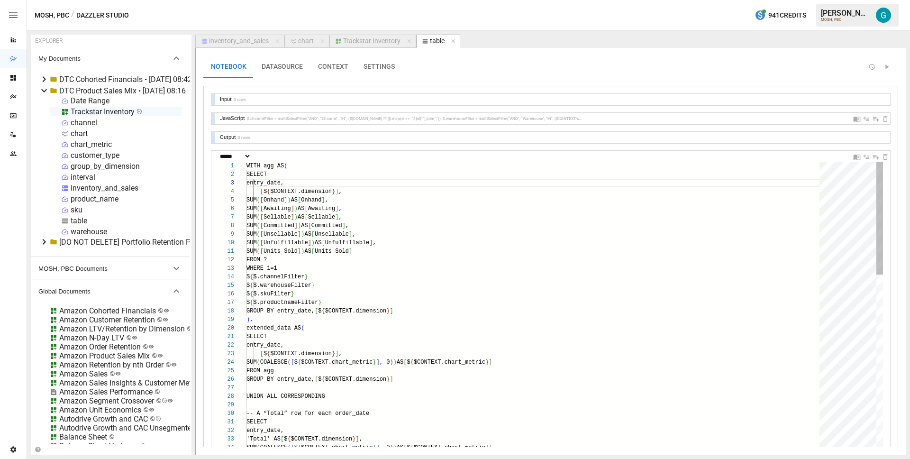
scroll to position [85, 48]
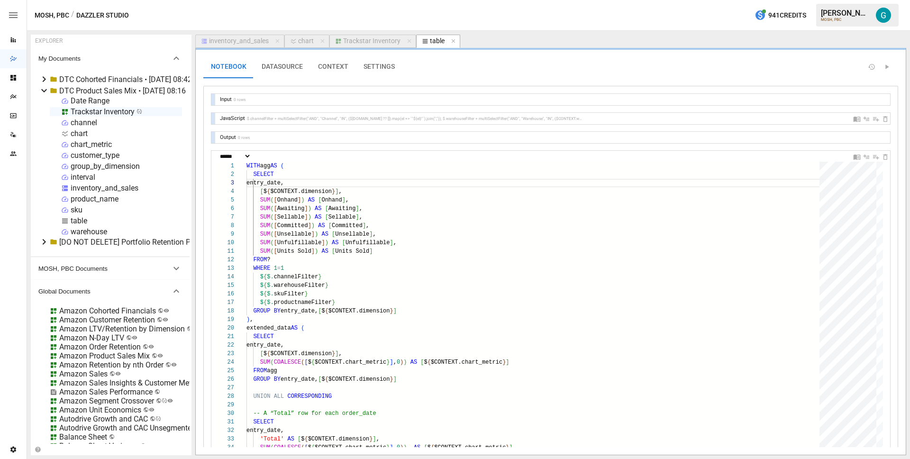
click at [385, 63] on button "SETTINGS" at bounding box center [379, 66] width 46 height 23
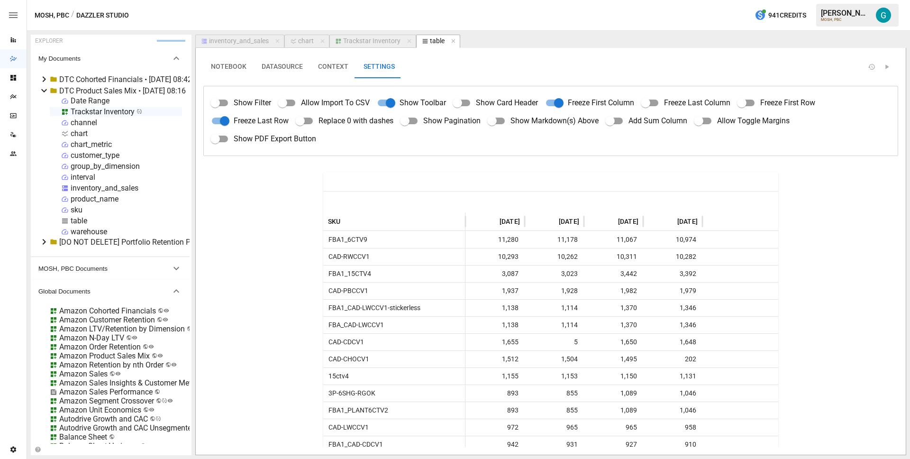
click at [385, 38] on div "Trackstar Inventory" at bounding box center [371, 41] width 57 height 9
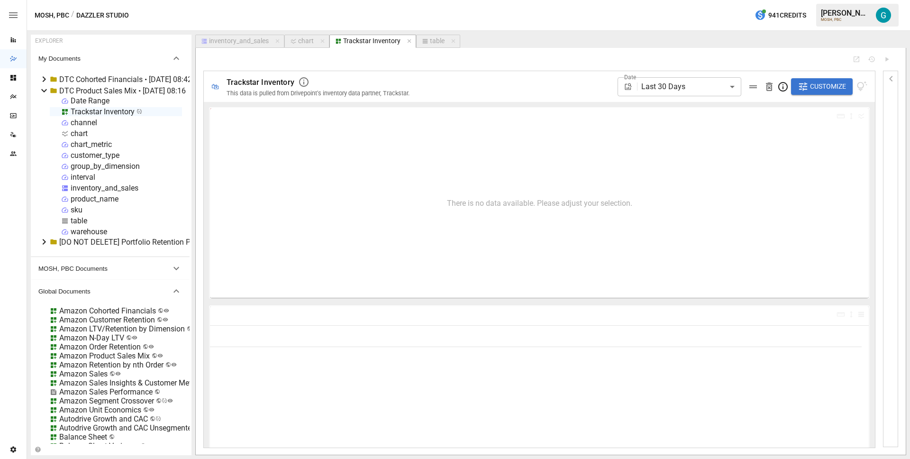
click at [892, 78] on icon "button" at bounding box center [890, 78] width 11 height 11
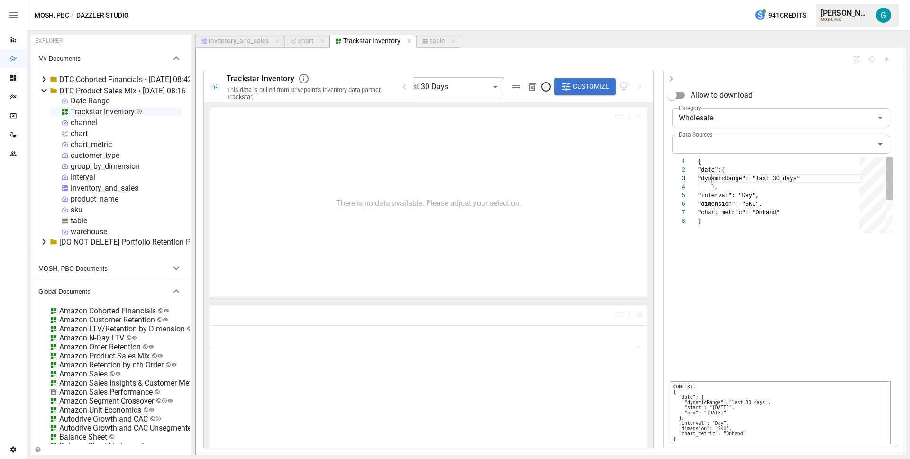
scroll to position [60, 48]
type input "******"
click at [408, 41] on icon "button" at bounding box center [409, 41] width 4 height 4
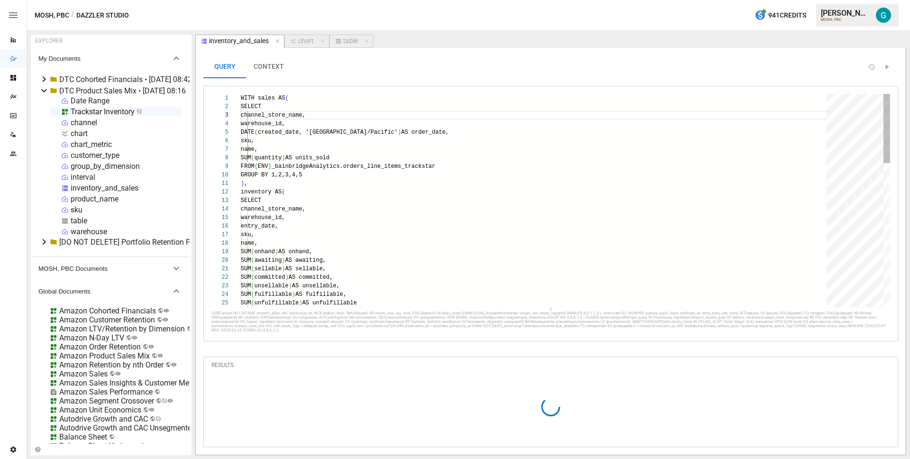
scroll to position [85, 48]
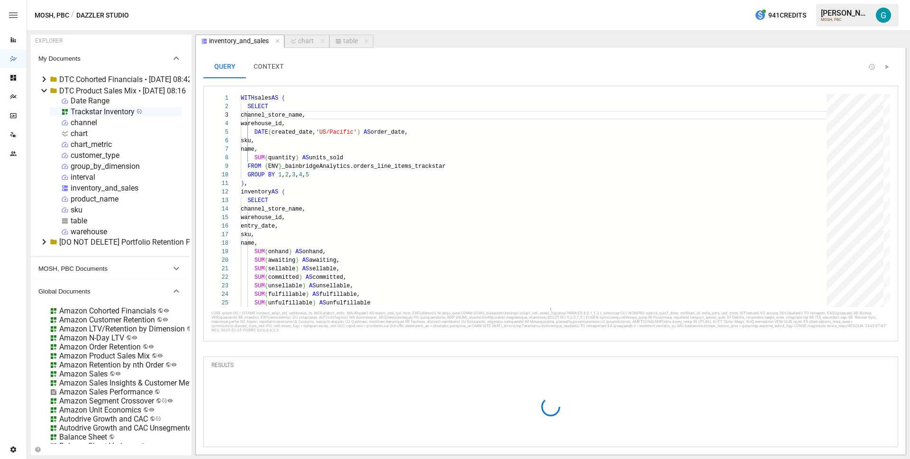
click at [124, 111] on div "Trackstar Inventory" at bounding box center [103, 111] width 64 height 9
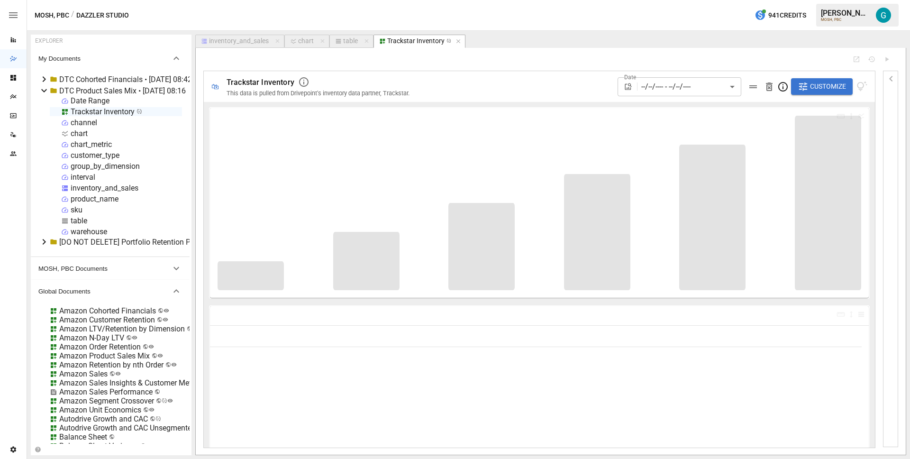
type input "**********"
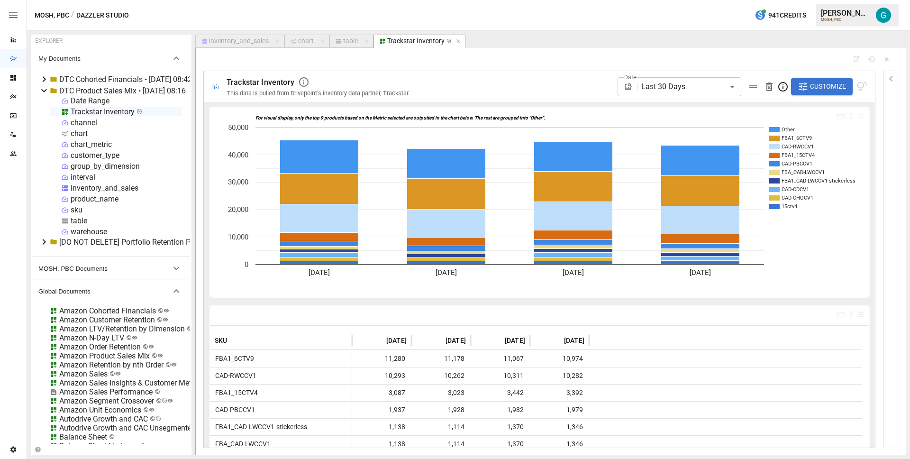
click at [892, 73] on icon "button" at bounding box center [890, 78] width 11 height 11
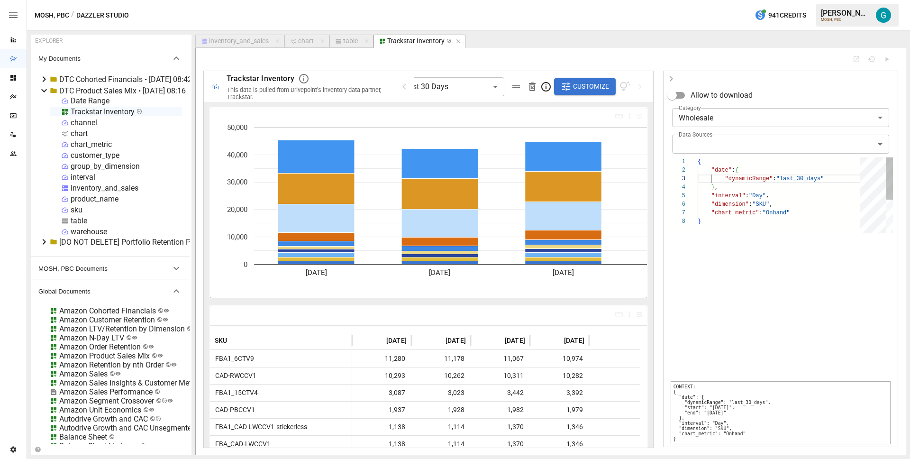
scroll to position [60, 48]
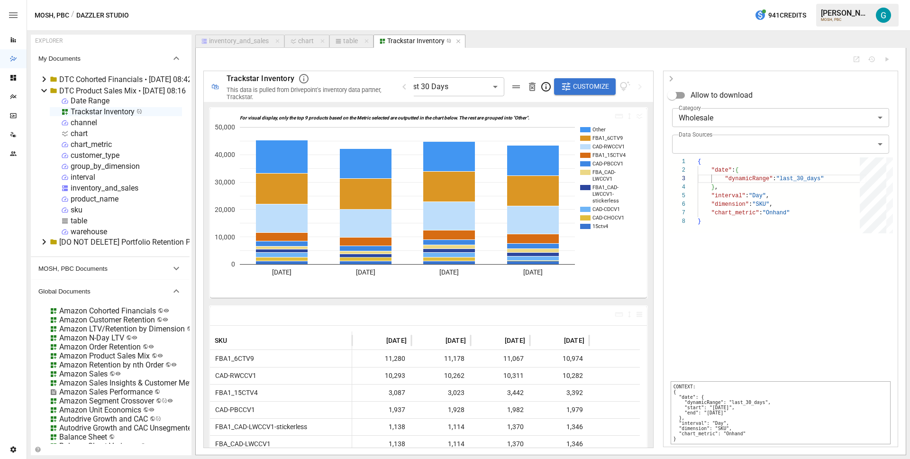
click at [670, 80] on icon "button" at bounding box center [671, 78] width 11 height 11
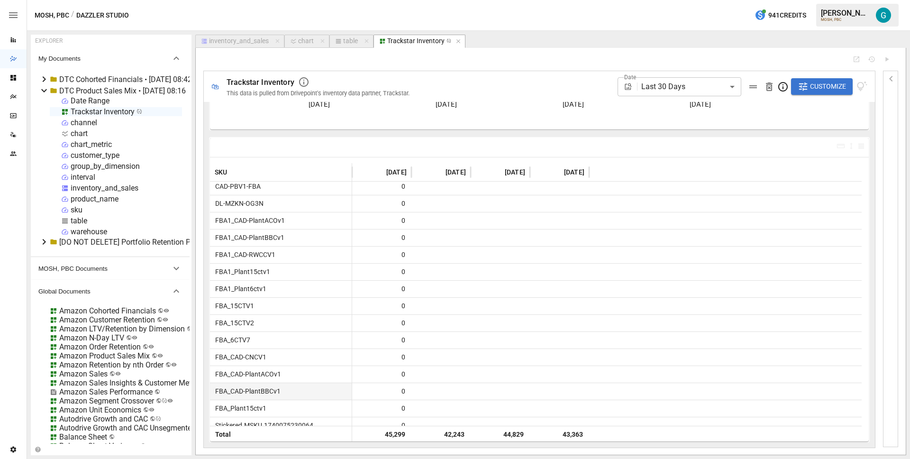
scroll to position [1068, 0]
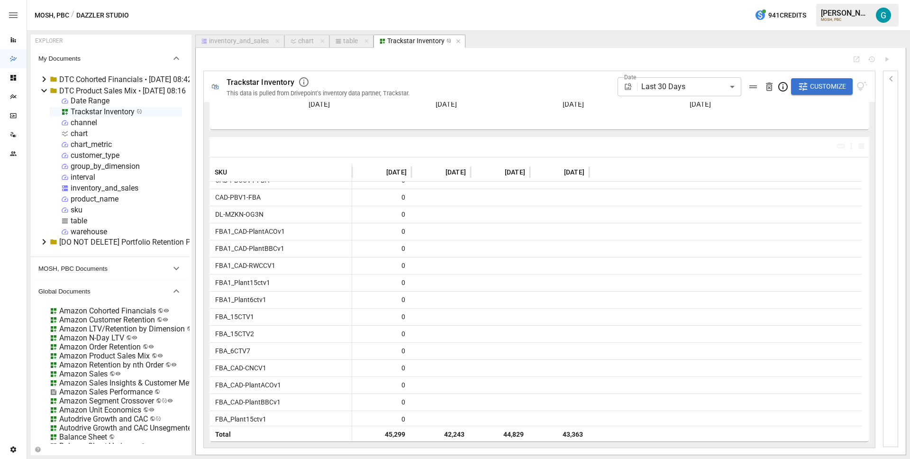
click at [836, 86] on span "Customize" at bounding box center [828, 87] width 36 height 12
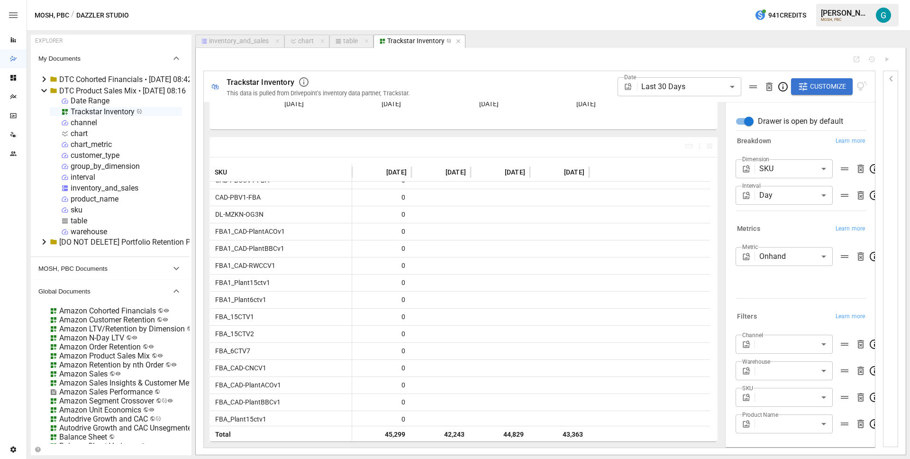
click at [798, 0] on body "Reports Dazzler Studio Dashboards Plans SmartModel ™ Data Sources Team Settings…" at bounding box center [455, 0] width 910 height 0
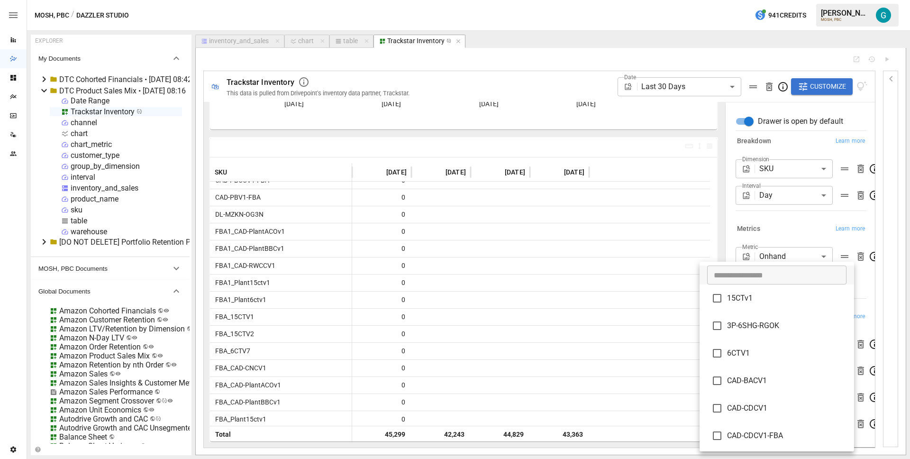
click at [785, 272] on input "text" at bounding box center [776, 274] width 139 height 19
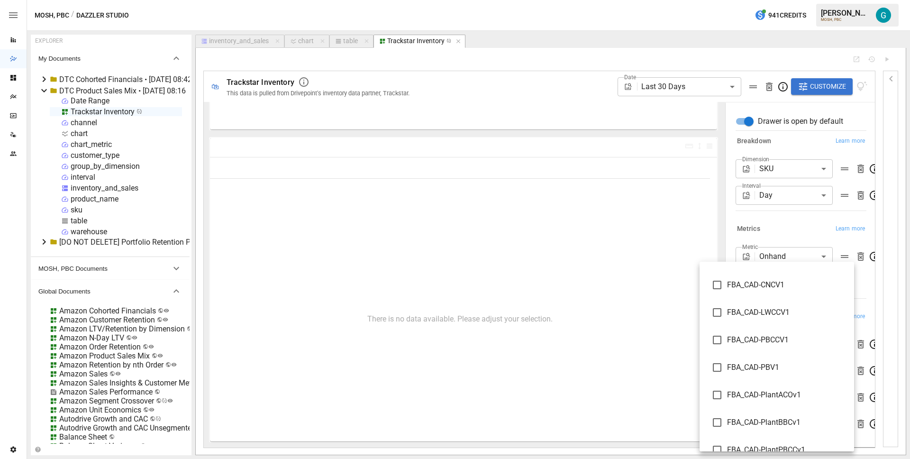
scroll to position [1377, 0]
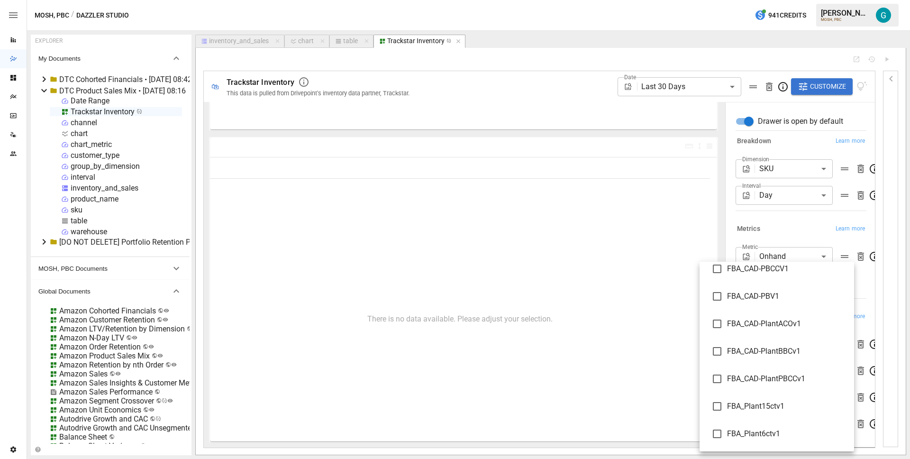
type input "***"
click at [817, 221] on div at bounding box center [455, 229] width 910 height 459
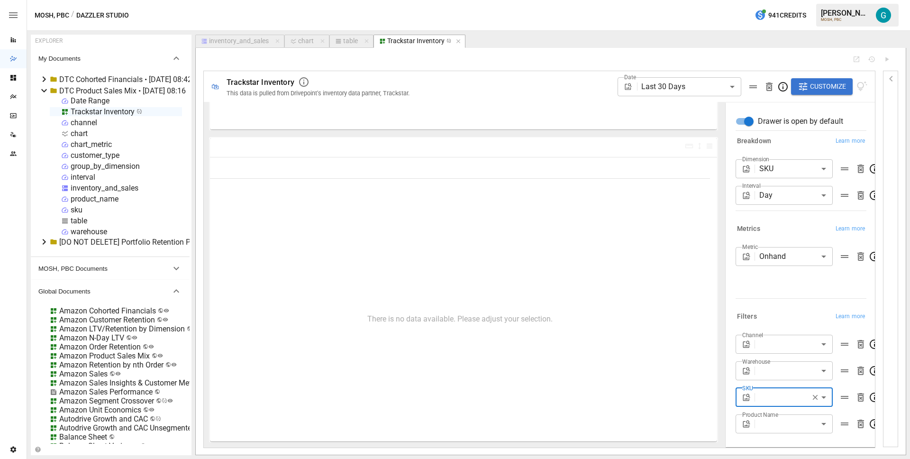
click at [813, 397] on icon "button" at bounding box center [815, 397] width 5 height 5
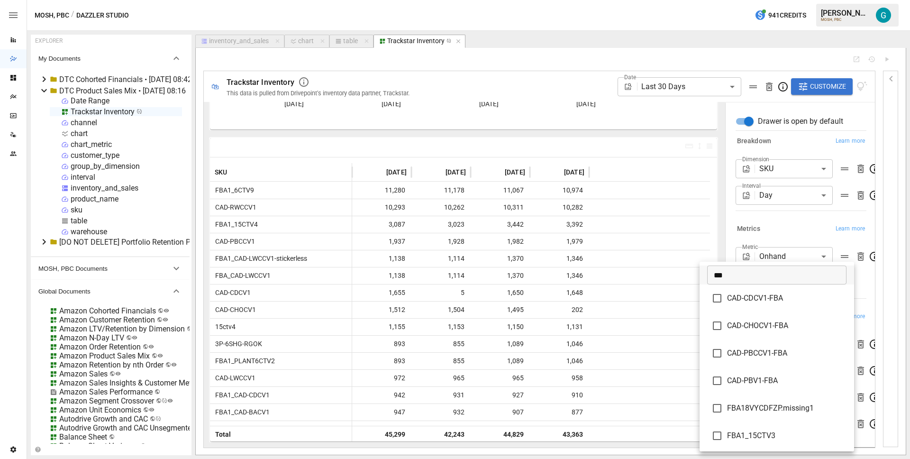
click at [790, 0] on body "Reports Dazzler Studio Dashboards Plans SmartModel ™ Data Sources Team Settings…" at bounding box center [455, 0] width 910 height 0
click at [776, 279] on input "***" at bounding box center [776, 274] width 139 height 19
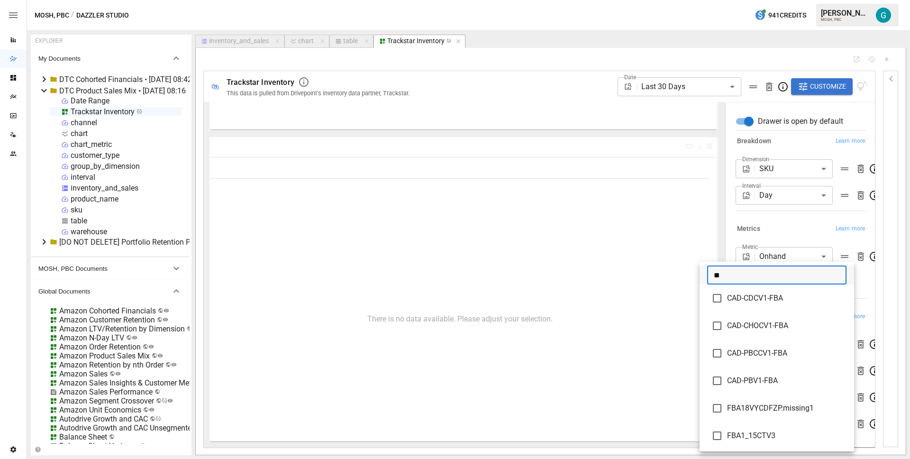
type input "***"
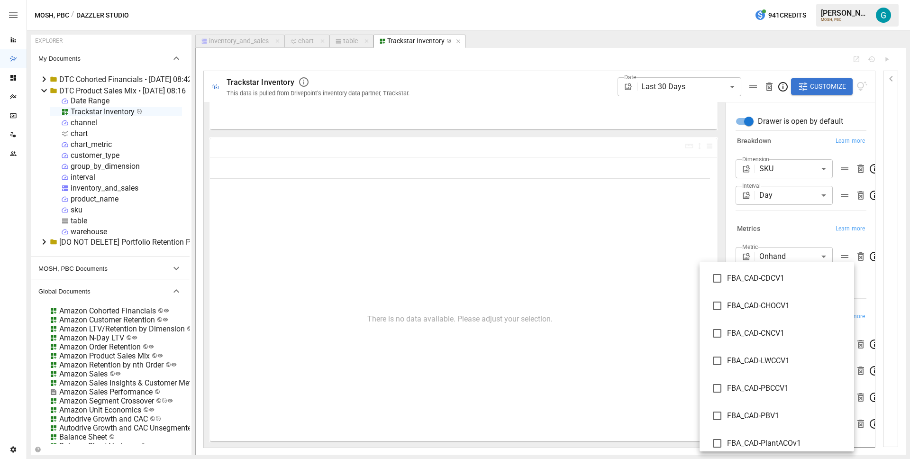
scroll to position [1377, 0]
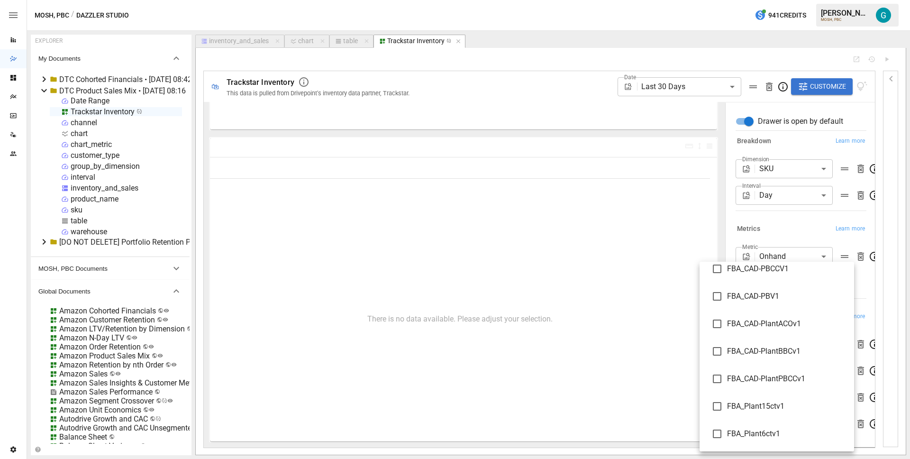
click at [781, 378] on span "FBA_CAD-PlantPBCCv1" at bounding box center [786, 378] width 119 height 11
type input "**********"
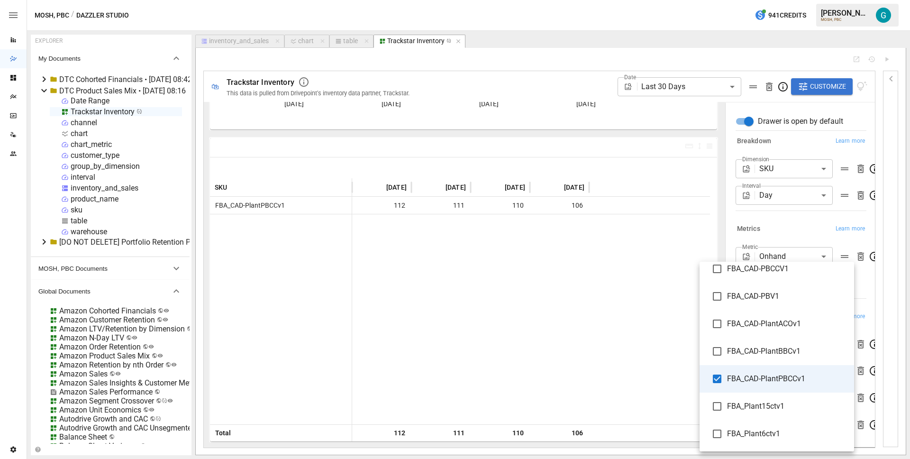
click at [889, 327] on div at bounding box center [455, 229] width 910 height 459
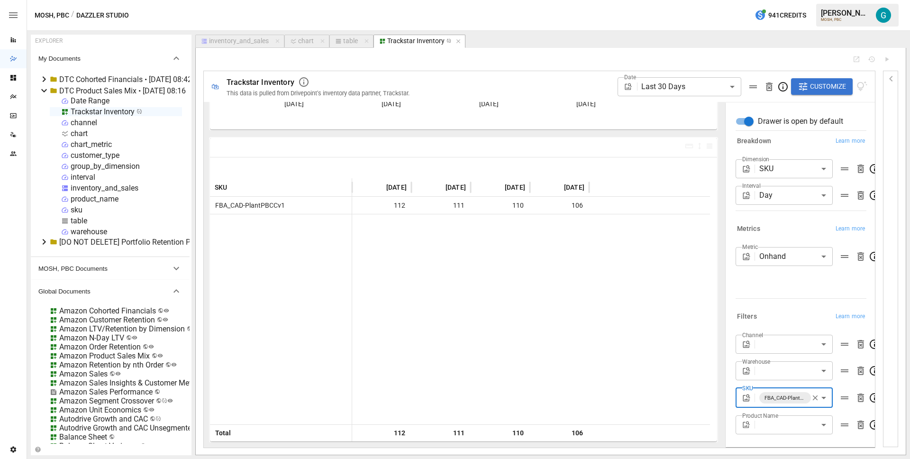
click at [811, 394] on icon "button" at bounding box center [815, 397] width 9 height 9
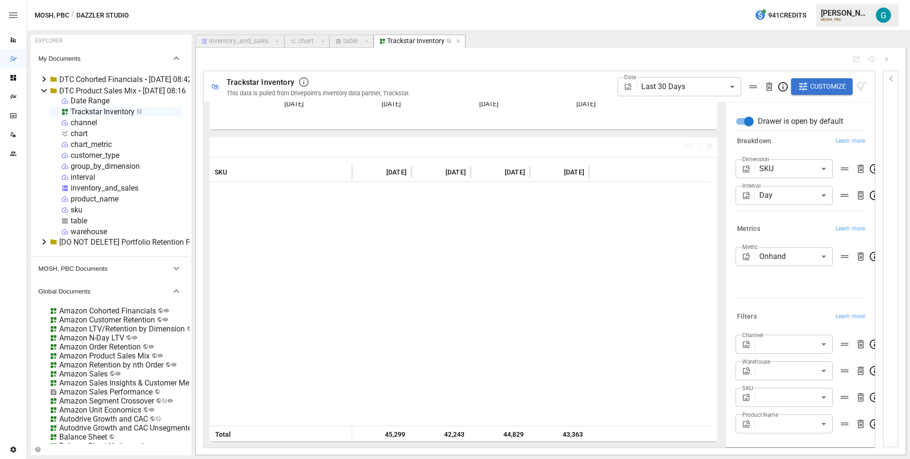
scroll to position [1088, 0]
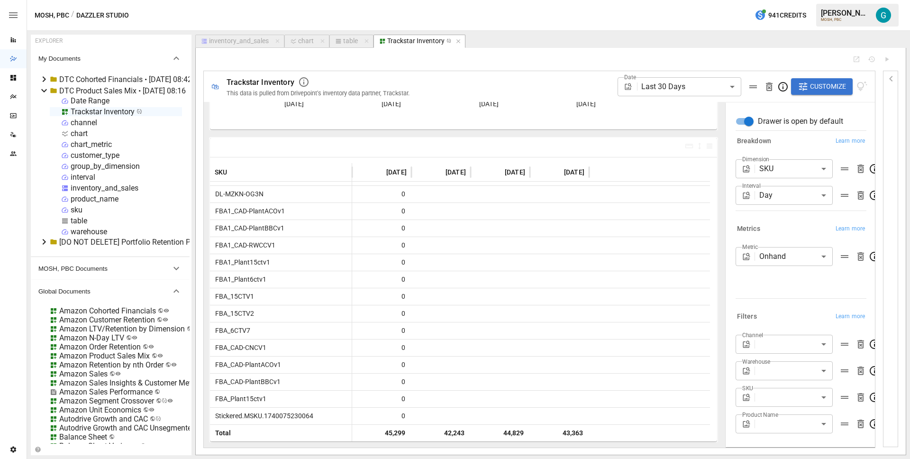
click at [791, 0] on body "Reports Dazzler Studio Dashboards Plans SmartModel ™ Data Sources Team Settings…" at bounding box center [455, 0] width 910 height 0
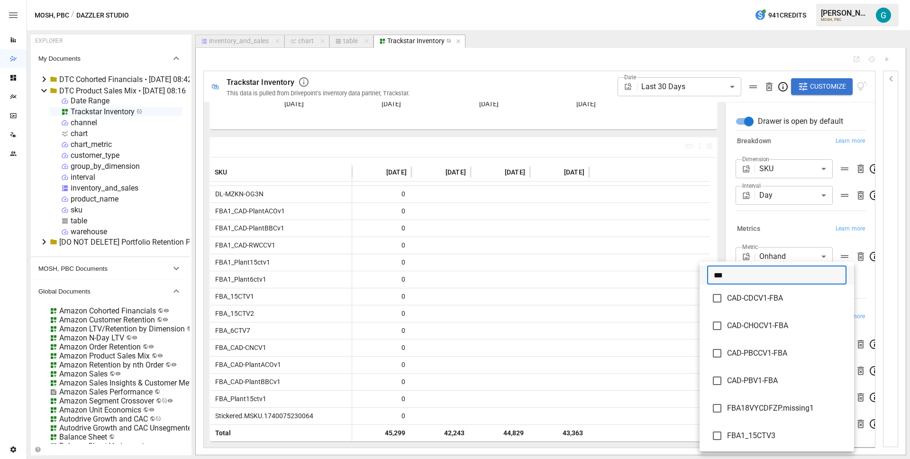
click at [763, 275] on input "***" at bounding box center [776, 274] width 139 height 19
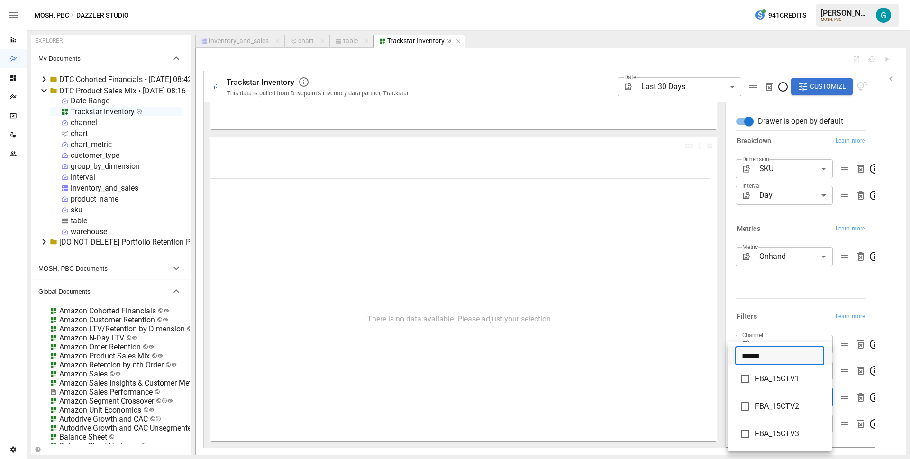
type input "******"
click at [770, 377] on span "FBA_15CTV1" at bounding box center [789, 378] width 69 height 11
type input "**********"
click at [778, 293] on div at bounding box center [455, 229] width 910 height 459
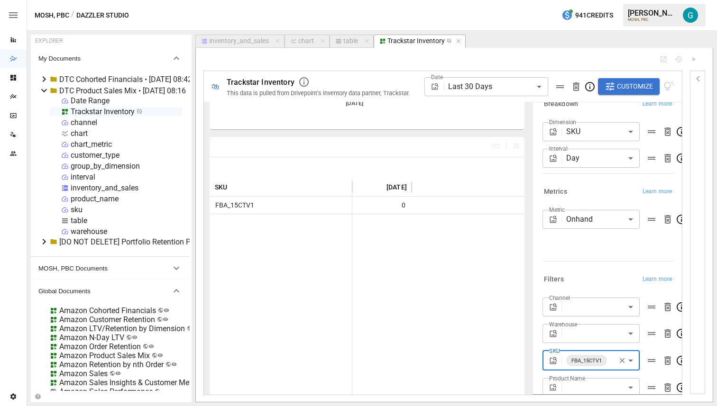
scroll to position [55, 0]
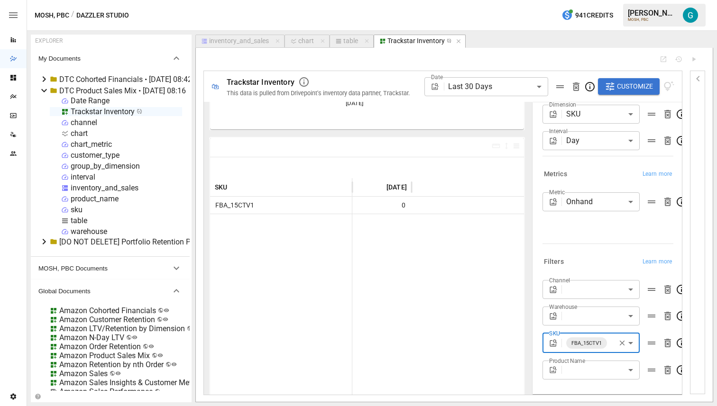
click at [620, 342] on icon "button" at bounding box center [622, 343] width 9 height 9
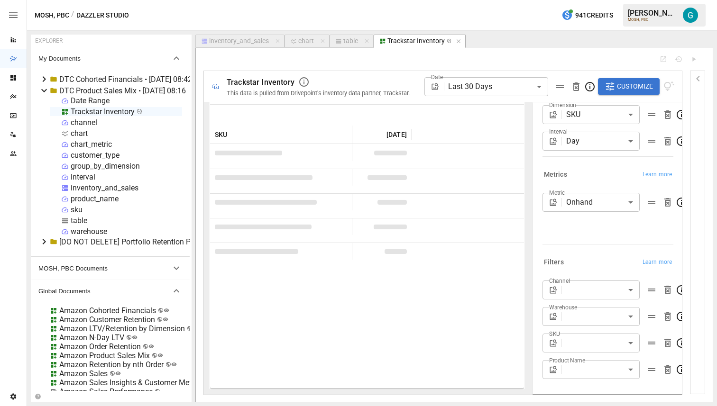
scroll to position [168, 0]
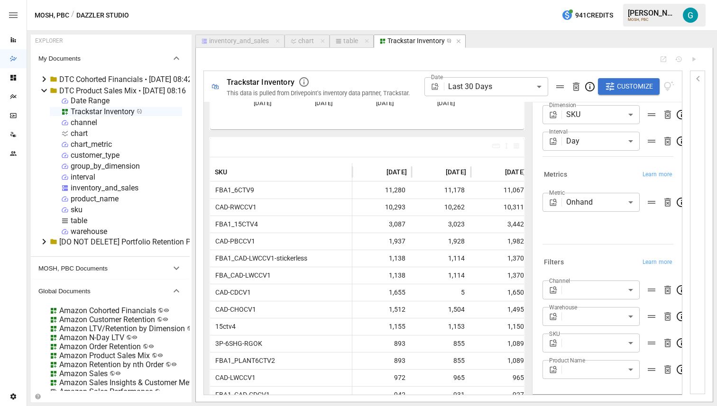
click at [630, 88] on span "Customize" at bounding box center [635, 87] width 36 height 12
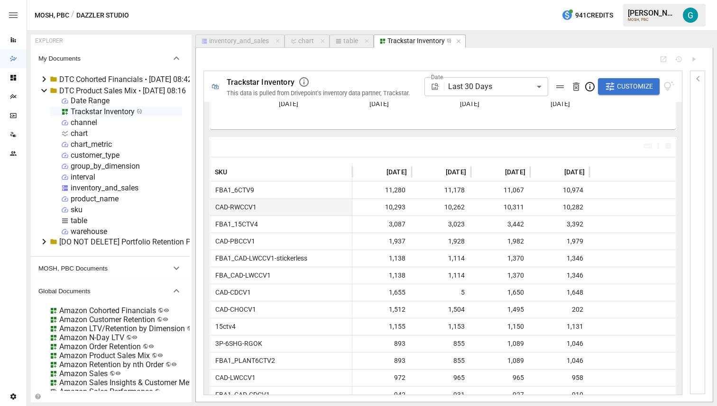
scroll to position [0, 0]
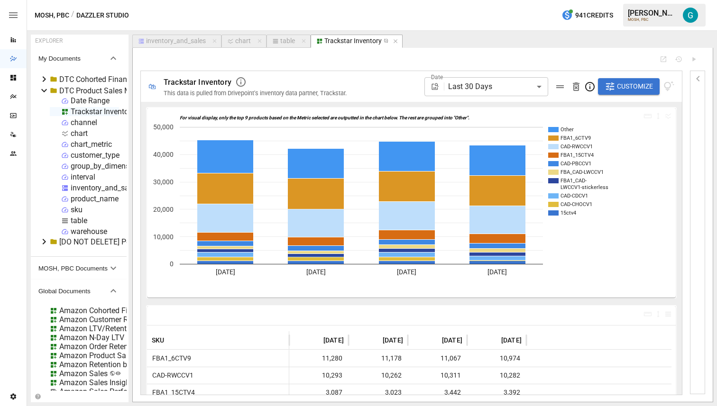
drag, startPoint x: 190, startPoint y: 93, endPoint x: 128, endPoint y: 91, distance: 62.1
click at [128, 91] on div "EXPLORER My Documents DTC Cohorted Financials • [DATE] 08:42 DTC Product Sales …" at bounding box center [372, 219] width 682 height 368
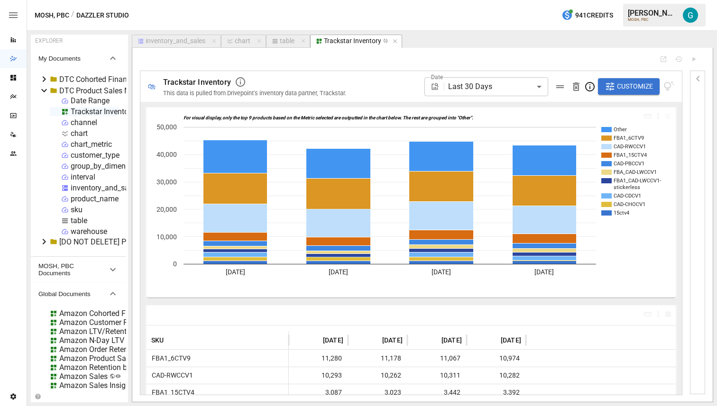
click at [319, 93] on span "This data is pulled from Drivepoint's inventory data partner, Trackstar." at bounding box center [254, 93] width 183 height 7
click at [319, 93] on span "**********" at bounding box center [248, 94] width 171 height 6
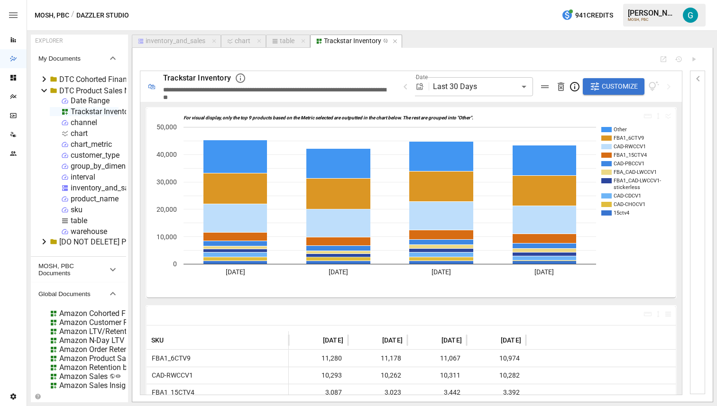
click at [658, 60] on div at bounding box center [422, 59] width 565 height 8
click at [664, 57] on icon "Open Report" at bounding box center [663, 59] width 8 height 8
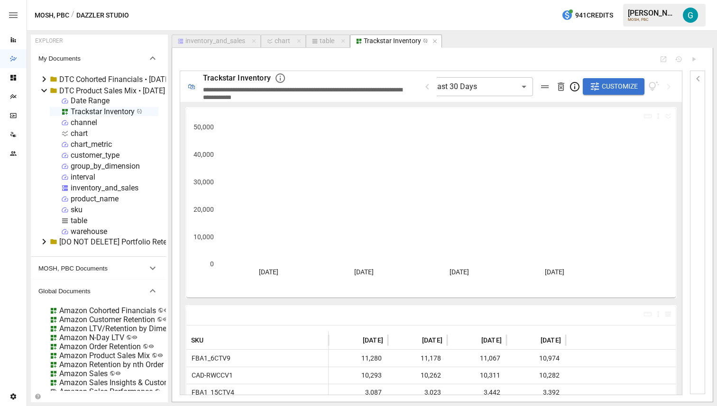
drag, startPoint x: 128, startPoint y: 128, endPoint x: 168, endPoint y: 128, distance: 40.3
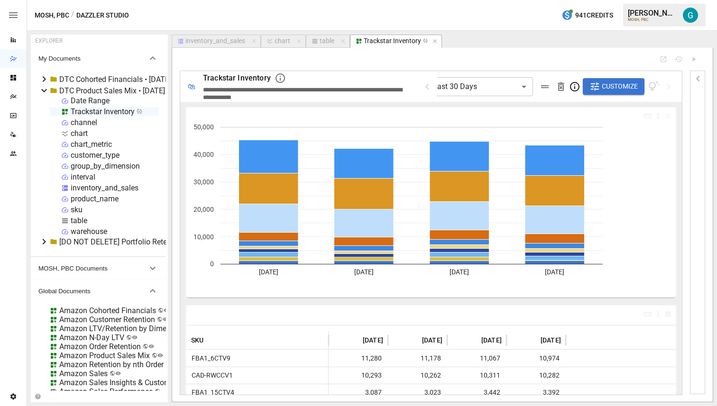
click at [168, 128] on div "EXPLORER My Documents DTC Cohorted Financials • [DATE] 08:42 DTC Product Sales …" at bounding box center [372, 219] width 682 height 368
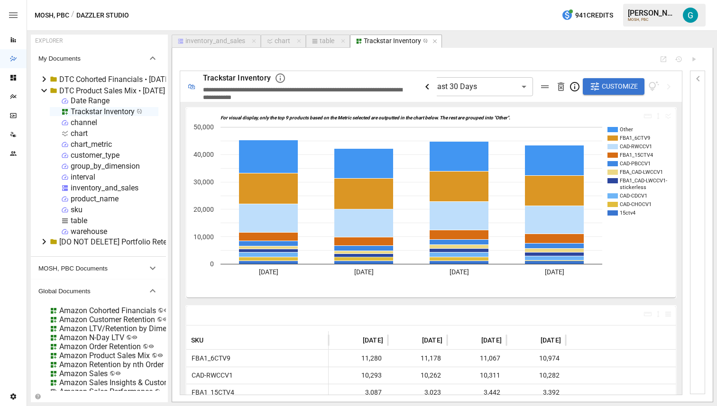
click at [433, 86] on icon "button" at bounding box center [426, 86] width 11 height 11
click at [98, 91] on div "DTC Product Sales Mix • [DATE] 08:16" at bounding box center [122, 90] width 127 height 9
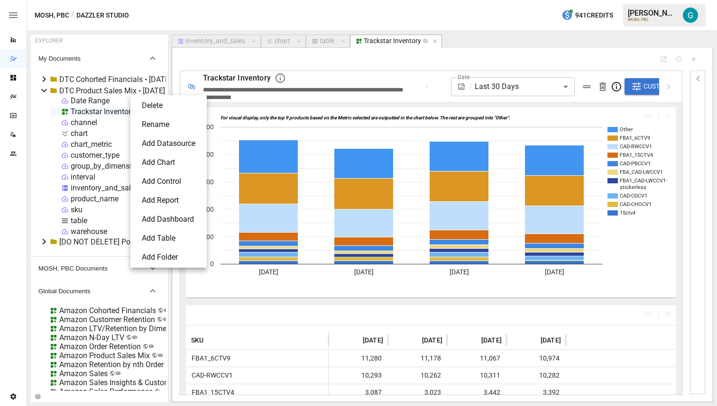
click at [168, 161] on li "Add Chart" at bounding box center [168, 162] width 69 height 19
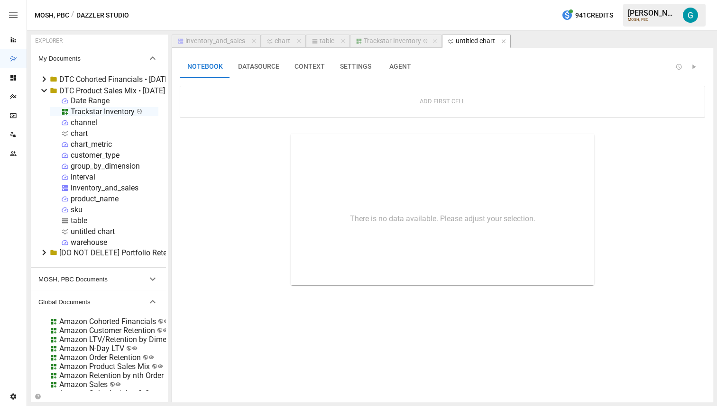
click at [89, 232] on div "untitled chart" at bounding box center [93, 231] width 44 height 9
click at [112, 267] on li "Rename" at bounding box center [132, 265] width 70 height 19
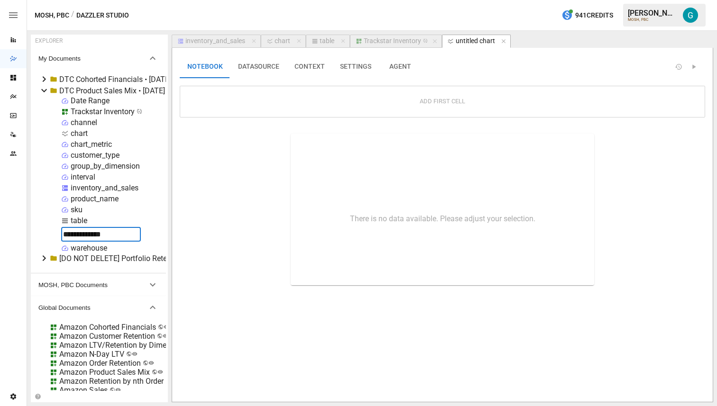
type input "**********"
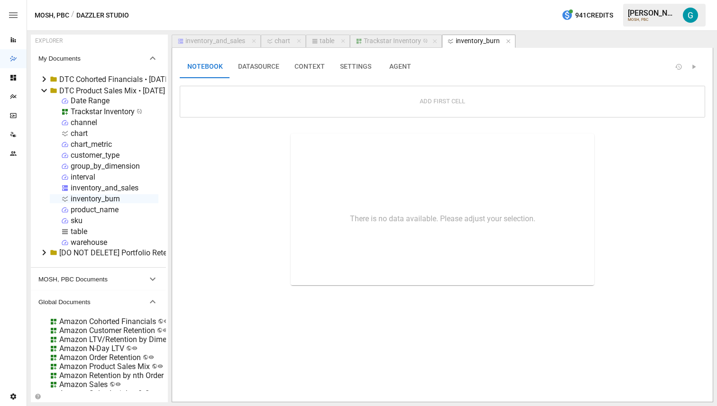
click at [267, 66] on button "DATASOURCE" at bounding box center [258, 66] width 56 height 23
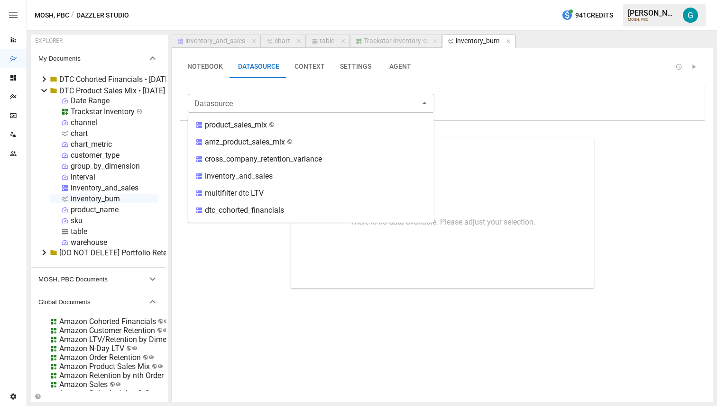
click at [329, 96] on div "Datasource" at bounding box center [311, 103] width 246 height 19
click at [305, 171] on div "inventory_and_sales" at bounding box center [311, 176] width 246 height 17
type input "**********"
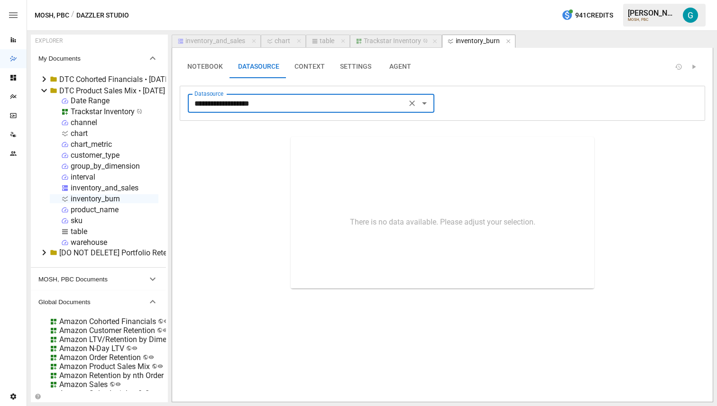
click at [210, 73] on button "NOTEBOOK" at bounding box center [205, 66] width 51 height 23
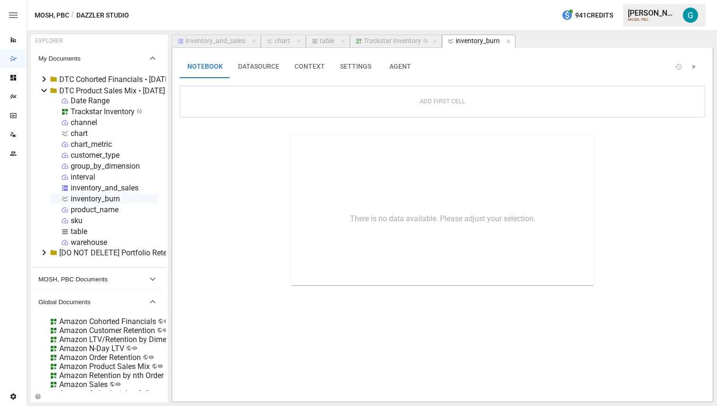
click at [410, 92] on div "Add First Cell" at bounding box center [442, 102] width 525 height 32
click at [433, 101] on button "Add First Cell" at bounding box center [442, 102] width 58 height 16
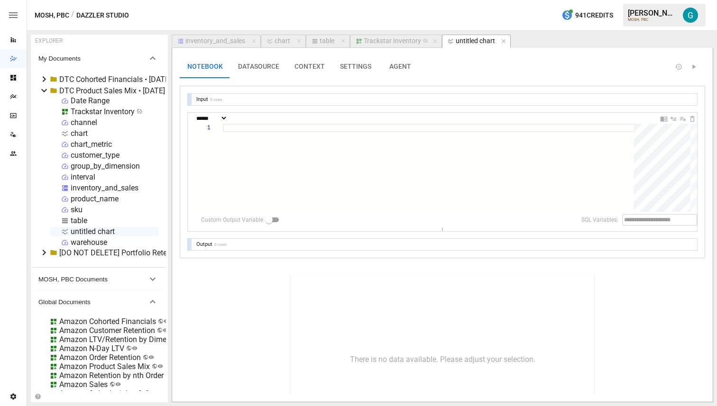
click at [250, 140] on div at bounding box center [431, 168] width 417 height 88
type textarea "******** ******"
click at [673, 120] on icon "Insert Cell Above" at bounding box center [673, 119] width 6 height 4
click at [228, 116] on select "**********" at bounding box center [210, 118] width 33 height 6
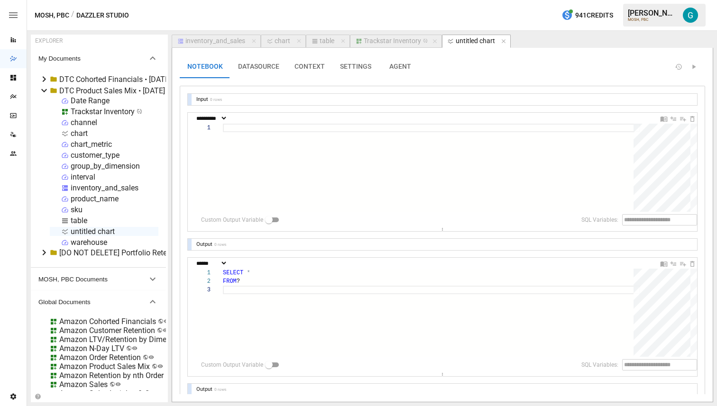
select select "**********"
click at [322, 40] on div "table" at bounding box center [326, 41] width 15 height 9
select select "**********"
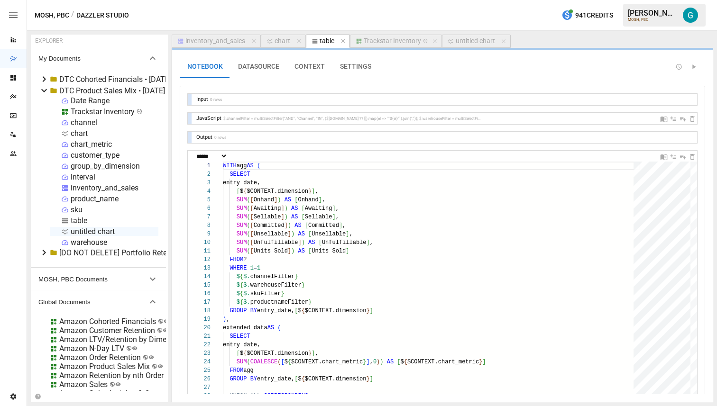
click at [189, 119] on div at bounding box center [190, 118] width 4 height 11
select select "**********"
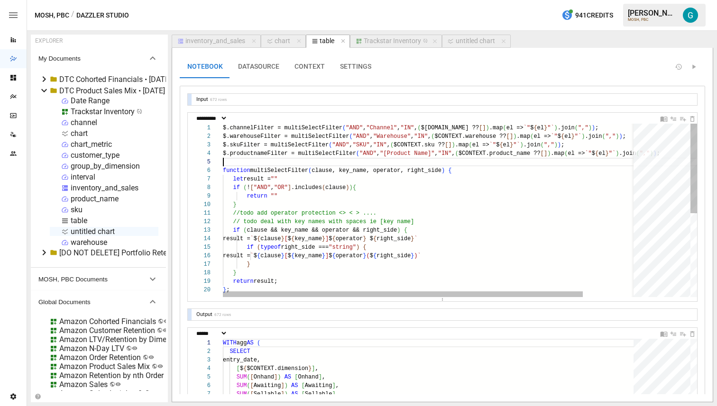
scroll to position [34, 0]
click at [286, 164] on div "$.channelFilter = multiSelectFilter ( "AND" , "Channel" , "IN" , ( $CONTEXT.cha…" at bounding box center [460, 292] width 475 height 336
type textarea "**********"
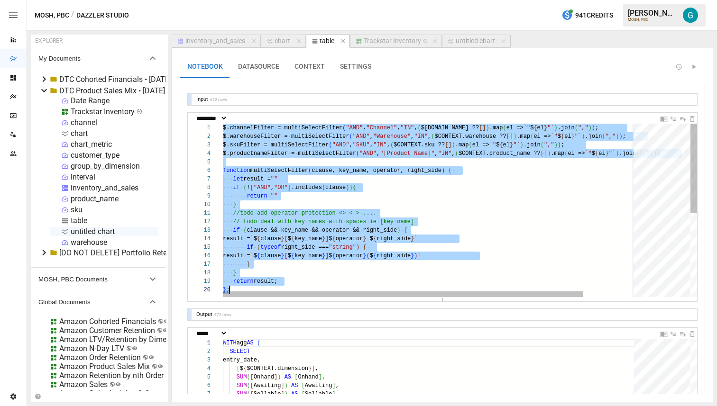
scroll to position [0, 7]
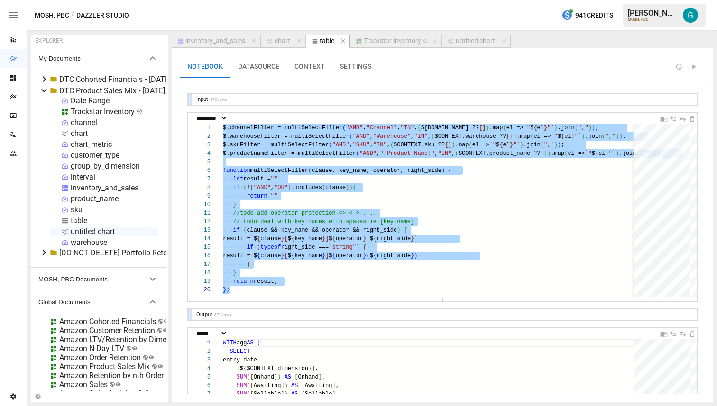
click at [464, 40] on div "untitled chart" at bounding box center [475, 41] width 39 height 9
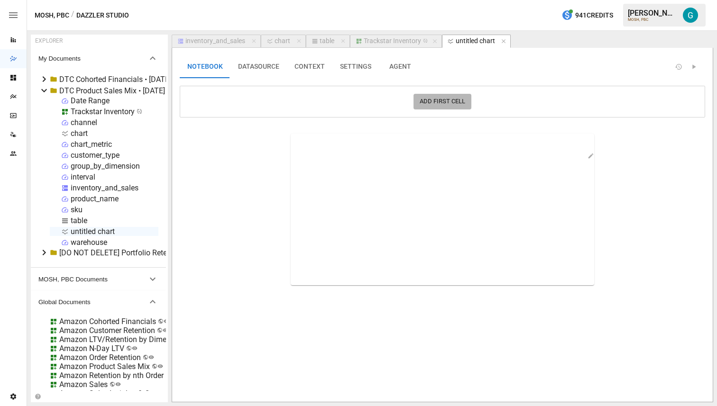
click at [453, 96] on button "Add First Cell" at bounding box center [442, 102] width 58 height 16
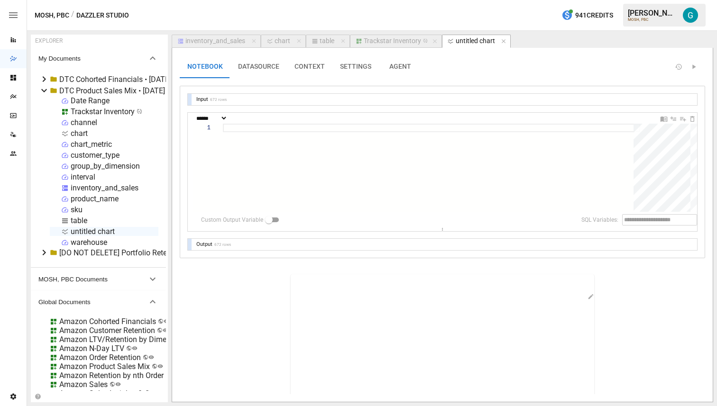
click at [228, 119] on select "**********" at bounding box center [210, 118] width 33 height 6
select select "**********"
click at [258, 134] on div at bounding box center [431, 175] width 417 height 103
type textarea "**********"
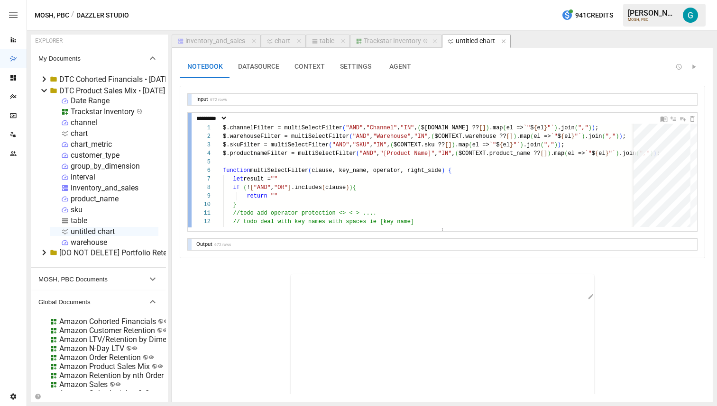
click at [189, 125] on div at bounding box center [190, 170] width 4 height 115
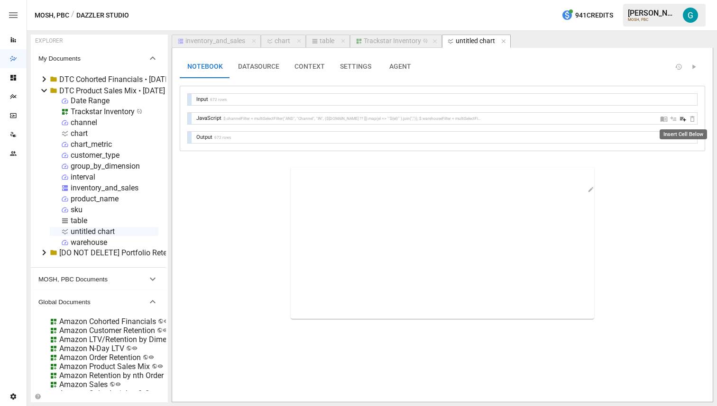
click at [682, 117] on icon "Insert Cell Below" at bounding box center [683, 119] width 6 height 4
click at [261, 175] on div at bounding box center [431, 206] width 417 height 88
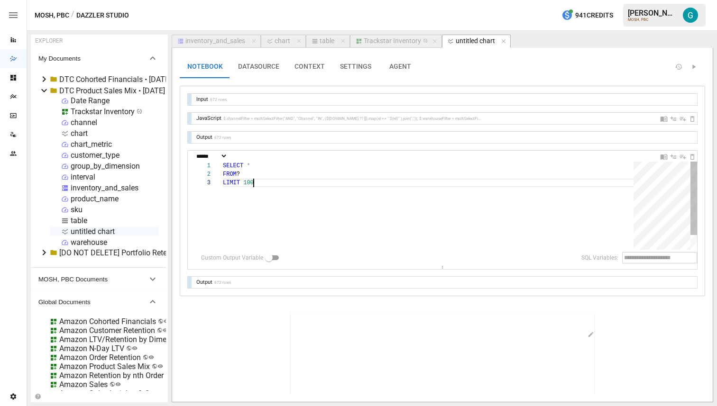
scroll to position [17, 30]
type textarea "******** ****** *********"
click at [190, 285] on div at bounding box center [190, 282] width 4 height 11
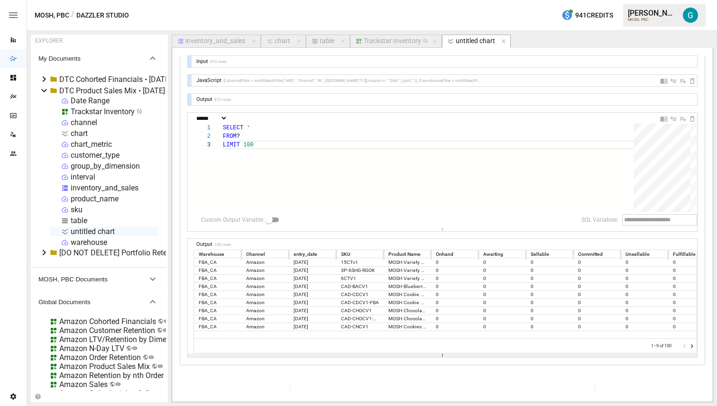
scroll to position [32, 0]
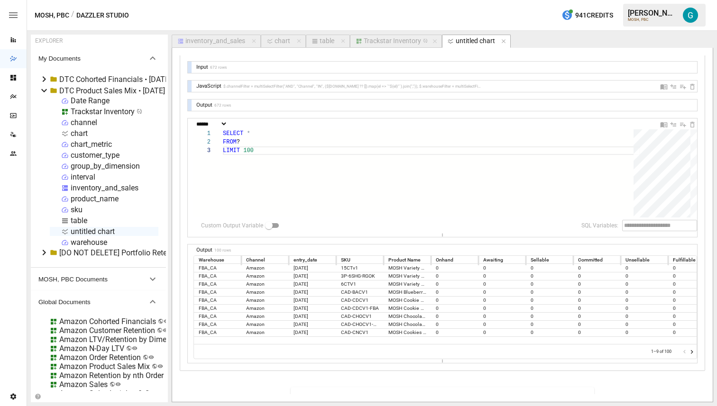
click at [322, 41] on div "table" at bounding box center [326, 41] width 15 height 9
select select "**********"
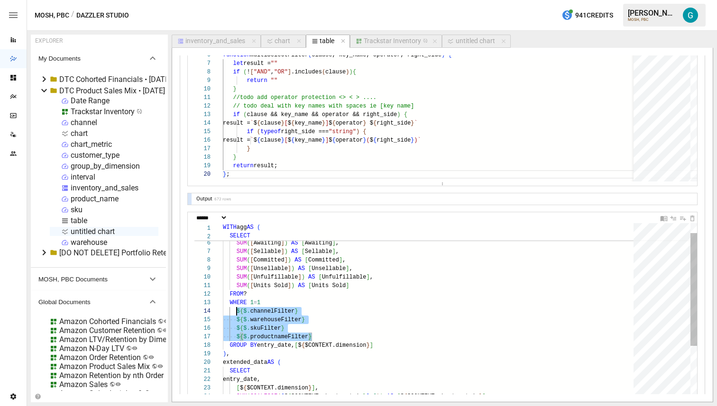
scroll to position [17, 0]
drag, startPoint x: 339, startPoint y: 336, endPoint x: 216, endPoint y: 301, distance: 128.0
click at [465, 39] on div "untitled chart" at bounding box center [475, 41] width 39 height 9
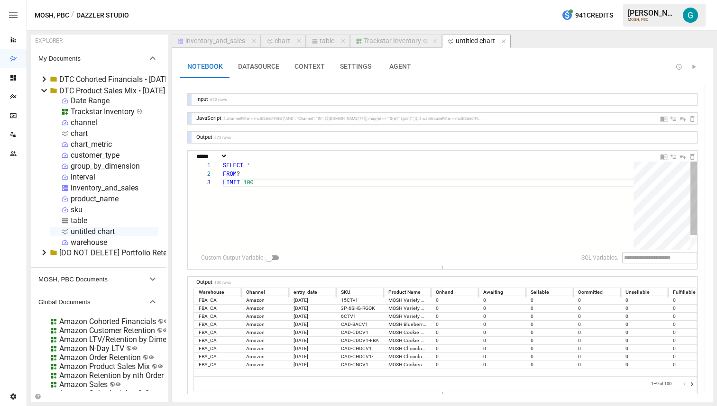
scroll to position [9, 20]
click at [294, 175] on div "SELECT * FROM ? LIMIT 100" at bounding box center [431, 214] width 417 height 105
click at [317, 185] on div "FROM ? WHERE 1 = 1 $ { $. channelFilter } $ { $. warehouseFilter } $ { $. skuFi…" at bounding box center [431, 236] width 417 height 148
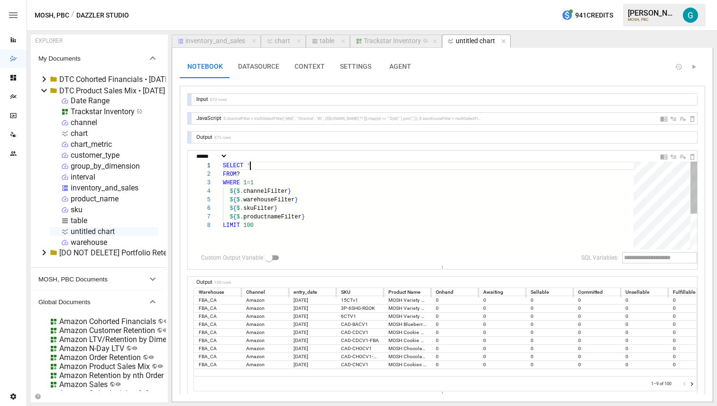
click at [276, 168] on div "FROM ? WHERE 1 = 1 $ { $. channelFilter } $ { $. warehouseFilter } $ { $. skuFi…" at bounding box center [431, 236] width 417 height 148
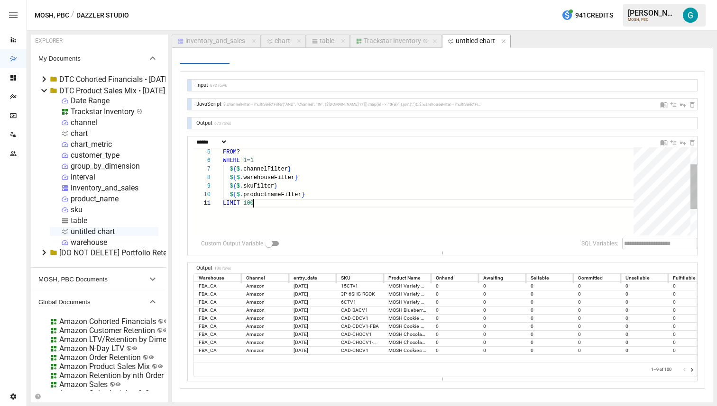
click at [318, 202] on div "FROM ? WHERE 1 = 1 $ { $. channelFilter } $ { $. warehouseFilter } $ { $. skuFi…" at bounding box center [431, 200] width 417 height 173
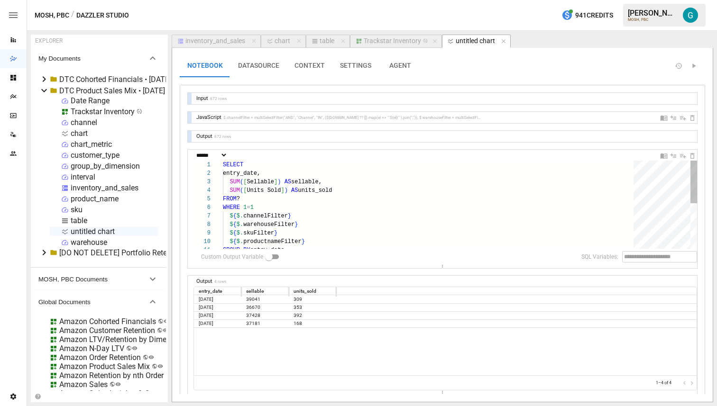
click at [305, 185] on div "$ { $. channelFilter } $ { $. warehouseFilter } $ { $. skuFilter } $ { $. produ…" at bounding box center [431, 252] width 417 height 182
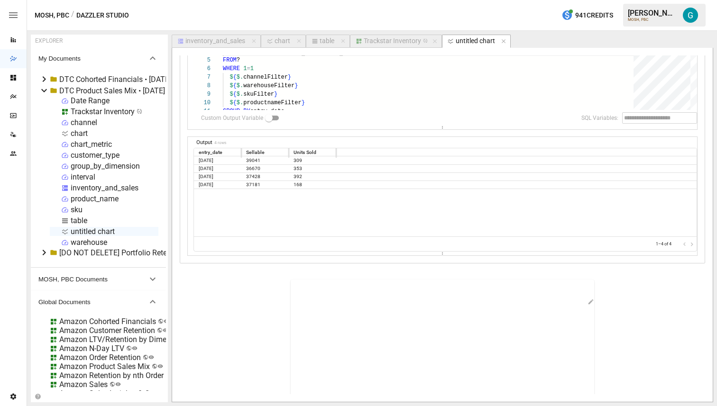
scroll to position [177, 0]
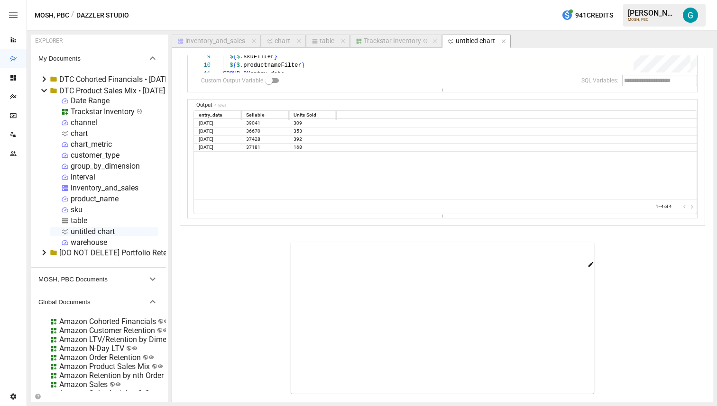
type textarea "**********"
click at [589, 264] on icon "button" at bounding box center [590, 264] width 7 height 7
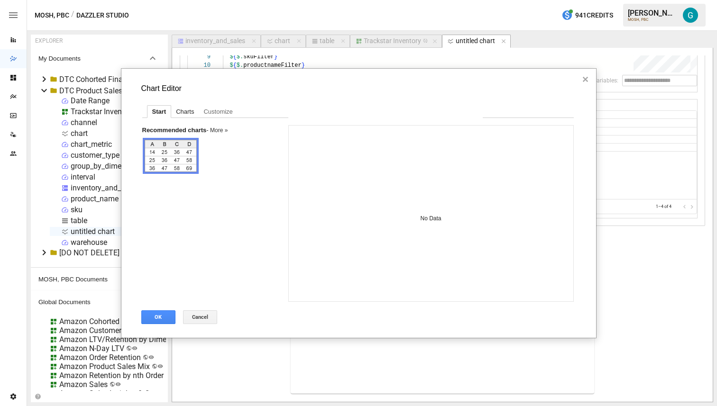
click at [186, 108] on div "Charts" at bounding box center [184, 112] width 27 height 12
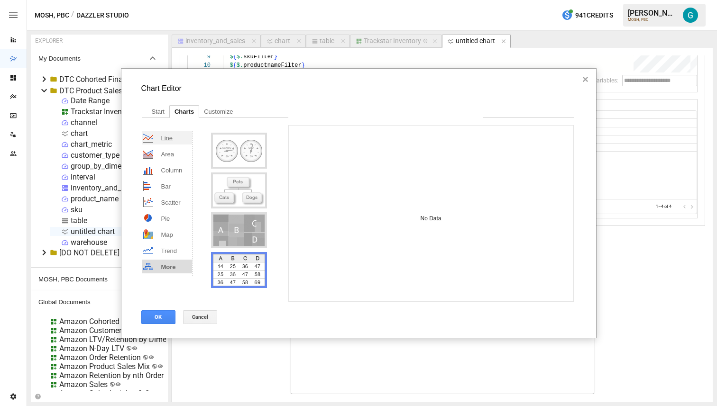
click at [173, 137] on div "Line" at bounding box center [167, 138] width 50 height 14
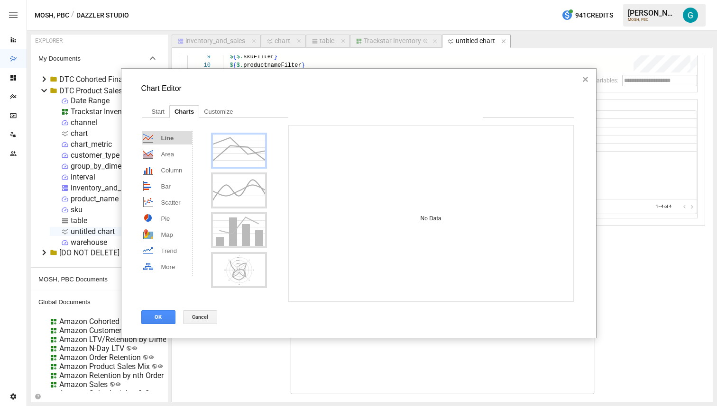
click at [240, 163] on div "Line chart" at bounding box center [239, 151] width 52 height 32
click at [210, 108] on div "Customize" at bounding box center [218, 112] width 38 height 12
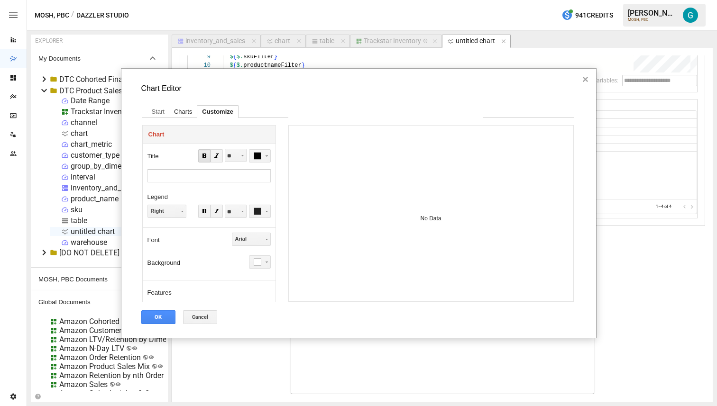
click at [182, 109] on div "Charts" at bounding box center [182, 112] width 27 height 12
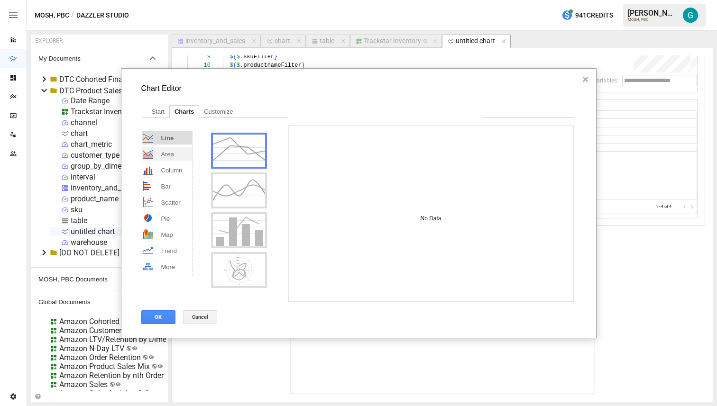
click at [168, 152] on span "Area" at bounding box center [167, 154] width 13 height 7
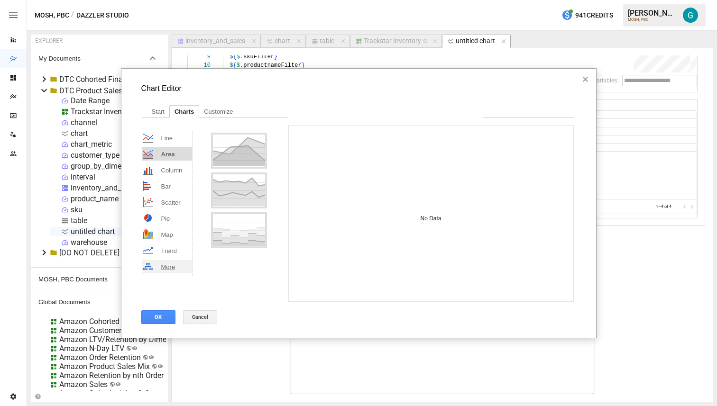
click at [170, 262] on div "More" at bounding box center [167, 267] width 50 height 14
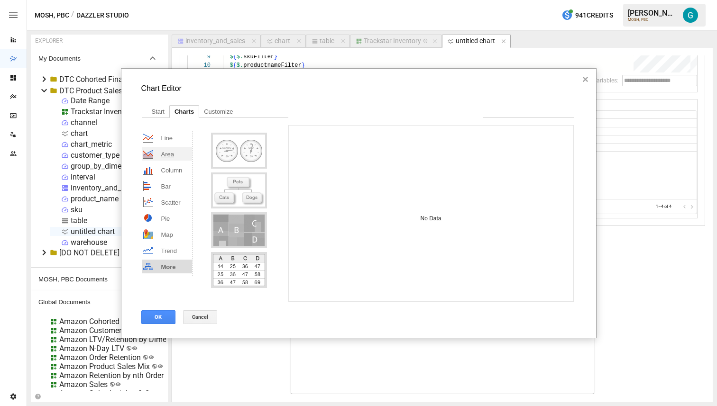
click at [172, 155] on span "Area" at bounding box center [167, 154] width 13 height 7
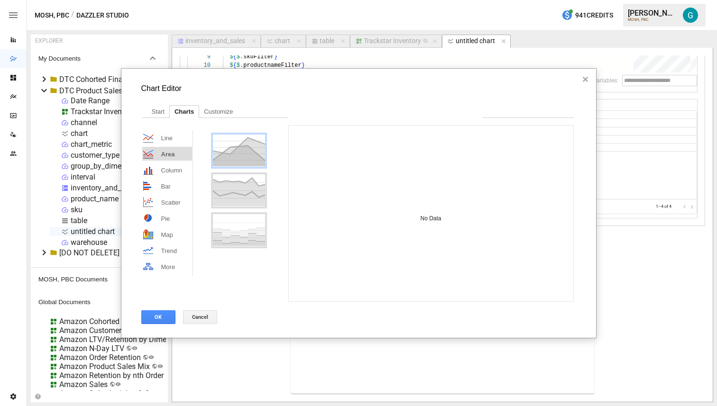
click at [228, 155] on div "Area chart" at bounding box center [239, 151] width 52 height 32
click at [161, 324] on div "Chart Editor Start Charts Customize Line Area Column Bar Scatter Pie Map Trend …" at bounding box center [358, 203] width 475 height 270
click at [161, 320] on button "OK" at bounding box center [158, 317] width 34 height 14
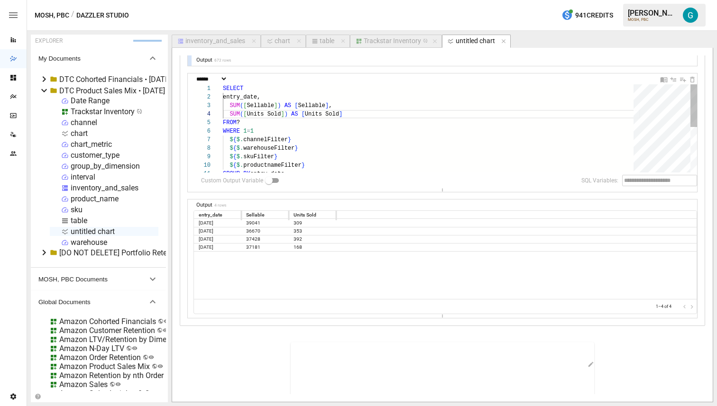
scroll to position [0, 0]
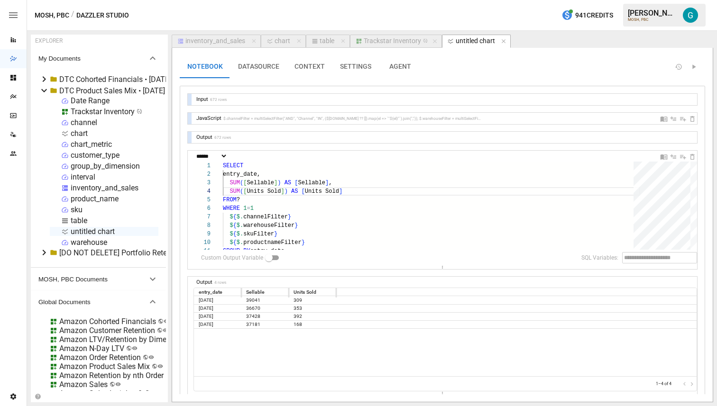
click at [321, 39] on div "table" at bounding box center [326, 41] width 15 height 9
select select "**********"
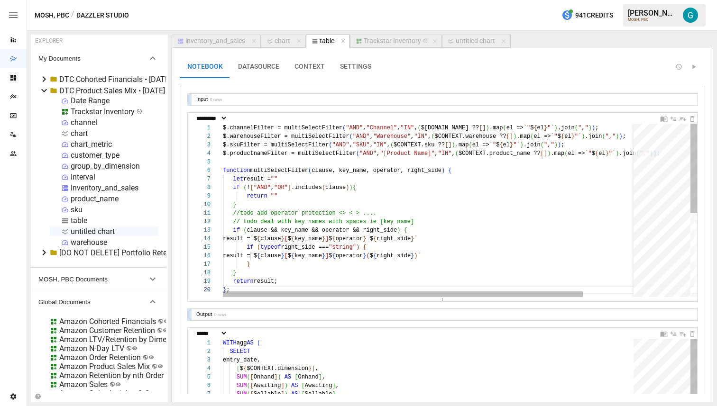
scroll to position [85, 7]
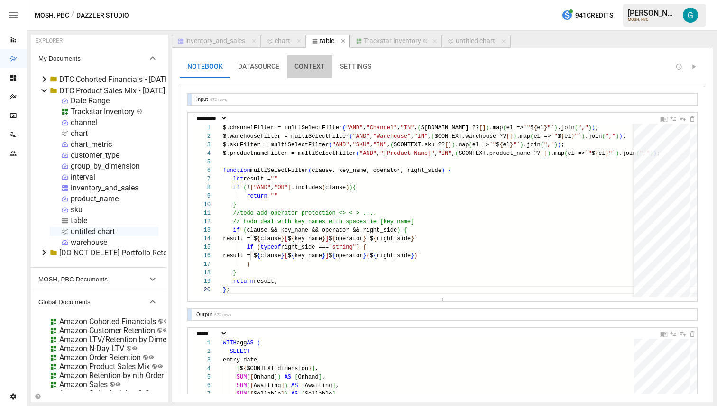
click at [314, 76] on button "CONTEXT" at bounding box center [310, 66] width 46 height 23
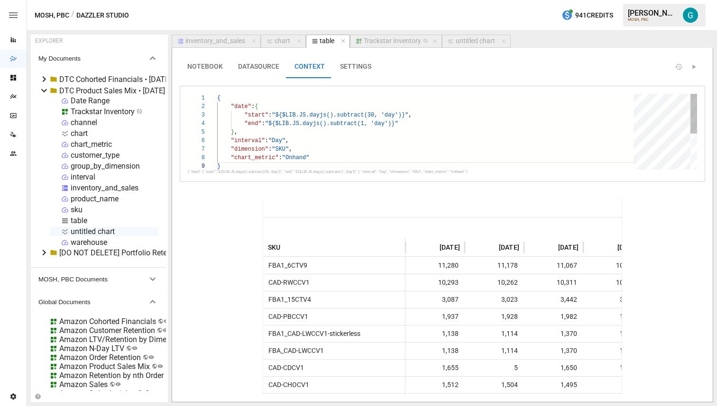
scroll to position [51, 79]
click at [310, 146] on div "{ "date" : { "start" : "${$LIB.JS.dayjs().subtract(30, 'day')}" , "end" : "${$L…" at bounding box center [428, 166] width 423 height 144
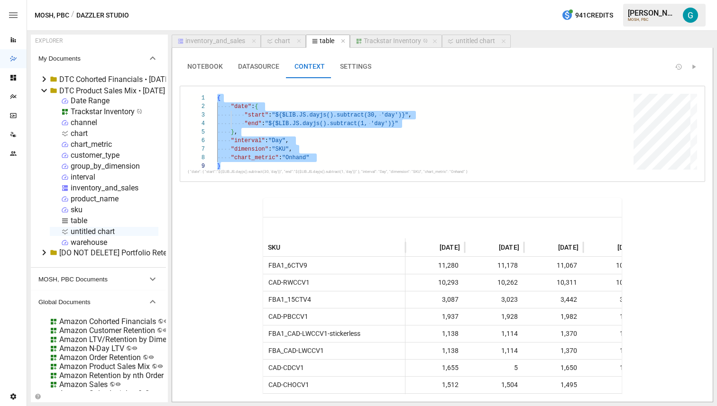
click at [467, 41] on div "untitled chart" at bounding box center [475, 41] width 39 height 9
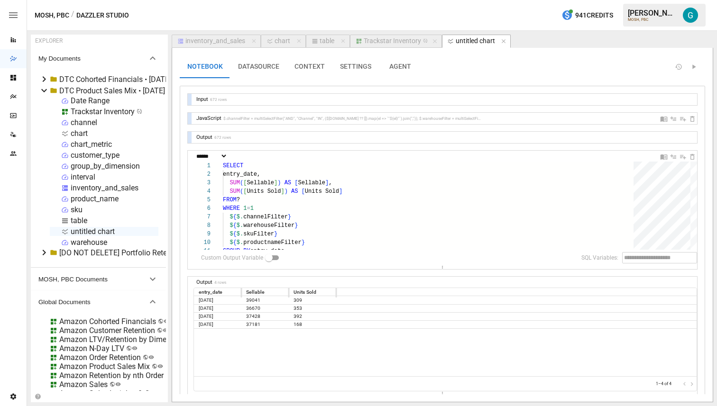
click at [307, 66] on button "CONTEXT" at bounding box center [310, 66] width 46 height 23
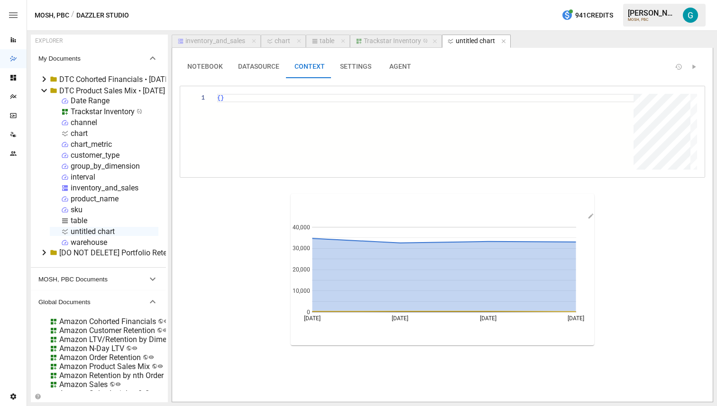
scroll to position [0, 6]
click at [296, 124] on div "{ }" at bounding box center [428, 132] width 423 height 76
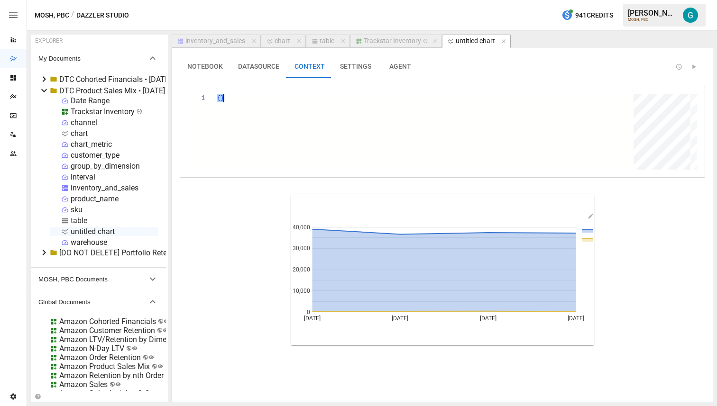
type textarea "**********"
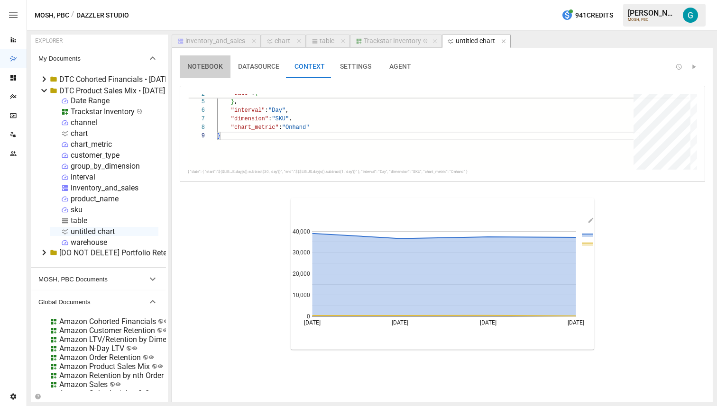
click at [210, 71] on button "NOTEBOOK" at bounding box center [205, 66] width 51 height 23
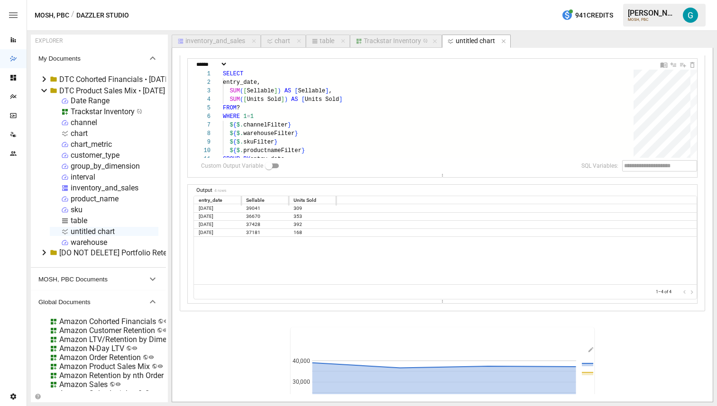
scroll to position [177, 0]
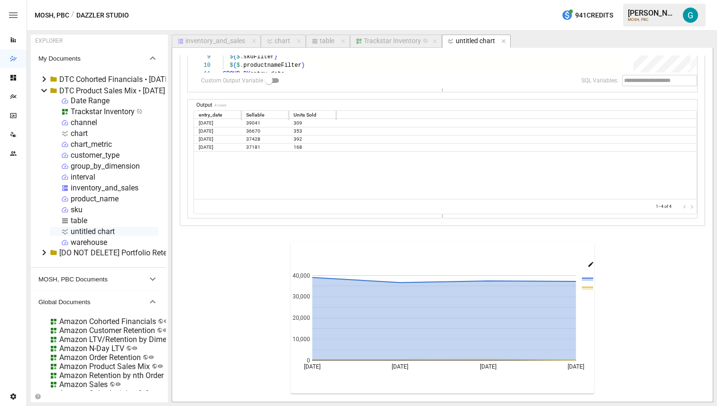
click at [591, 263] on icon "button" at bounding box center [590, 264] width 5 height 5
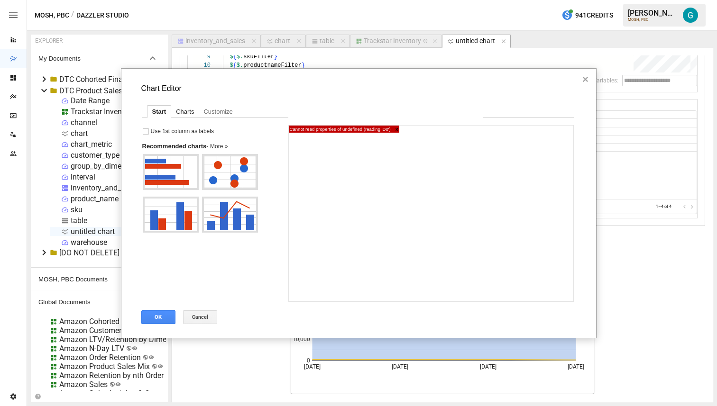
click at [188, 111] on div "Charts" at bounding box center [184, 112] width 27 height 12
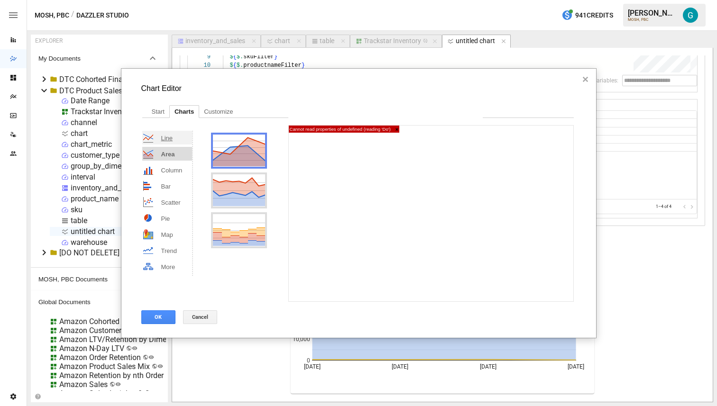
click at [165, 137] on span "Line" at bounding box center [167, 138] width 12 height 7
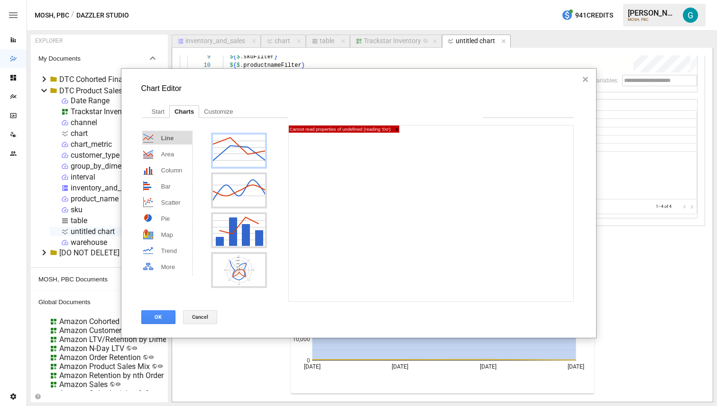
click at [236, 145] on div "Line chart" at bounding box center [239, 151] width 52 height 32
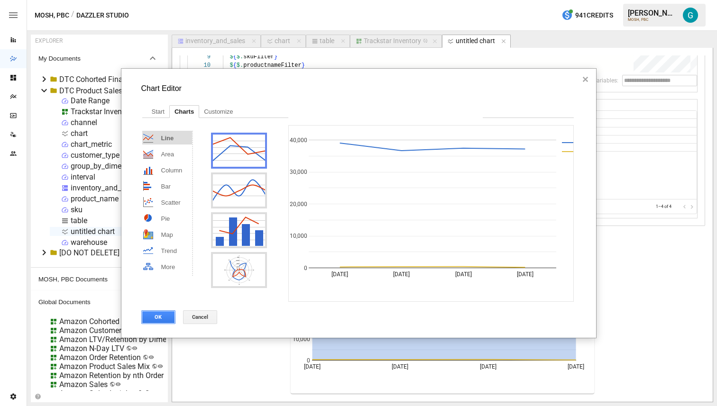
click at [163, 319] on button "OK" at bounding box center [158, 317] width 34 height 14
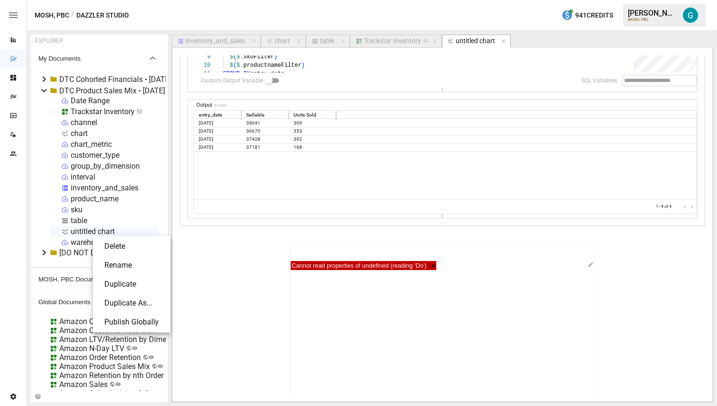
click at [114, 270] on li "Rename" at bounding box center [132, 265] width 70 height 19
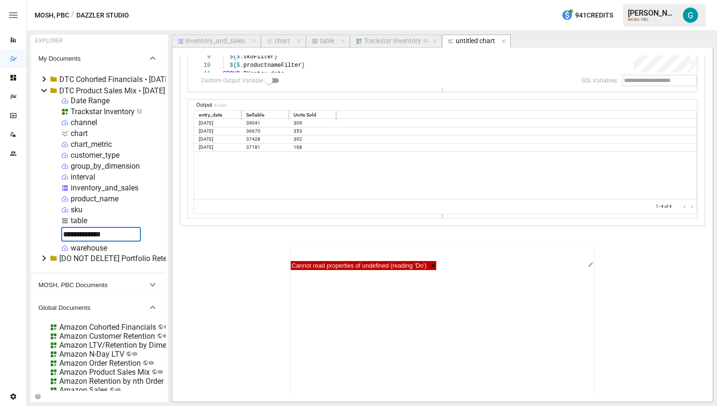
type input "**********"
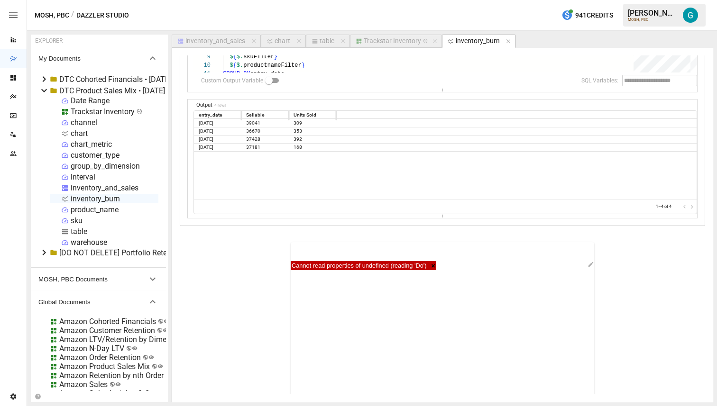
click at [399, 43] on div "Trackstar Inventory" at bounding box center [392, 41] width 57 height 9
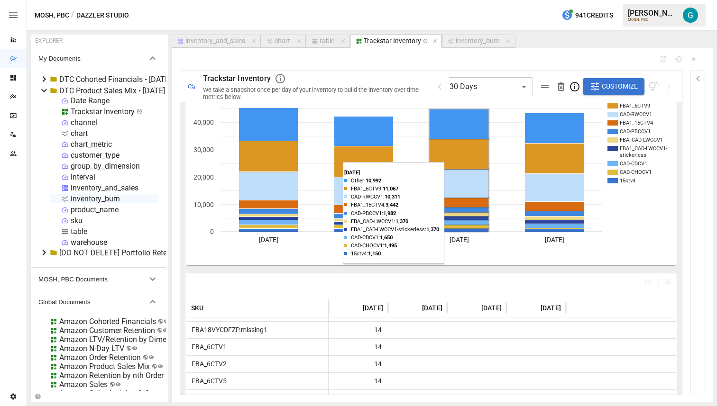
scroll to position [50, 0]
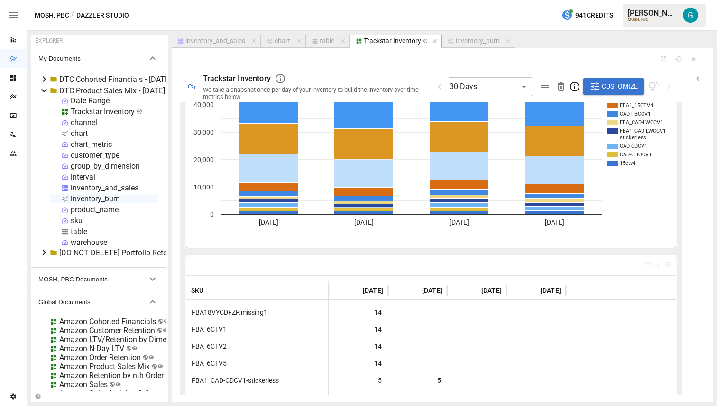
click at [479, 267] on div at bounding box center [430, 265] width 489 height 19
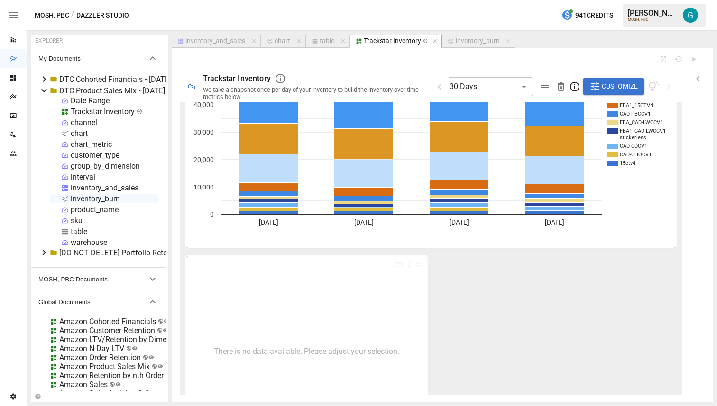
scroll to position [50, 0]
click at [400, 266] on icon "button" at bounding box center [399, 264] width 8 height 4
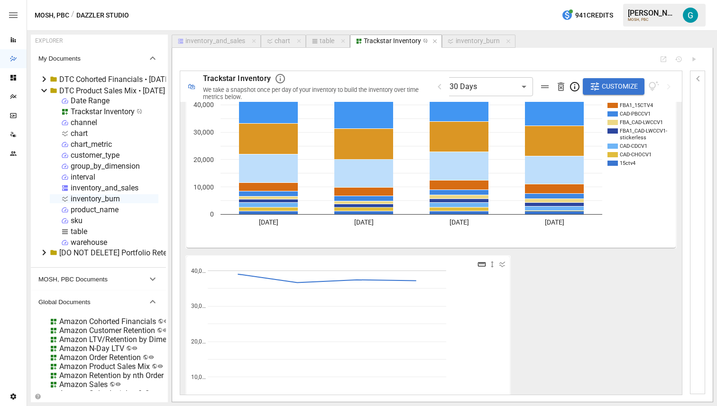
scroll to position [50, 0]
click at [485, 266] on icon "button" at bounding box center [482, 264] width 8 height 4
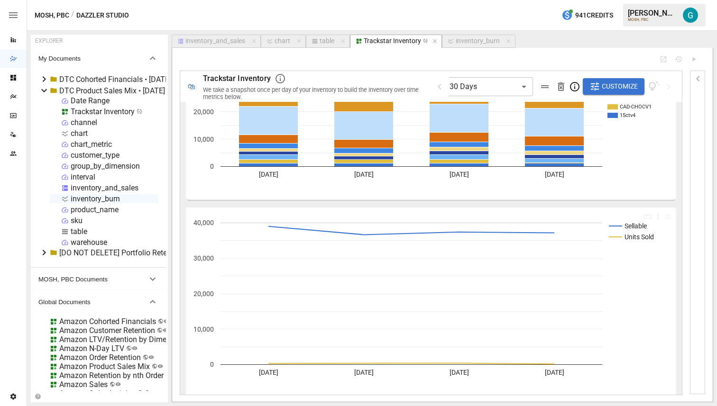
scroll to position [107, 0]
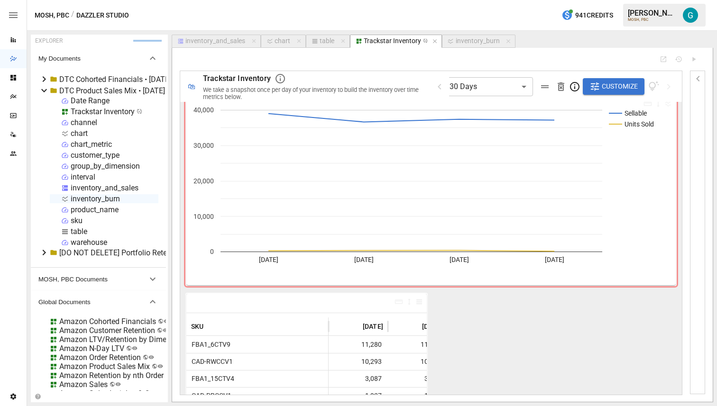
scroll to position [305, 0]
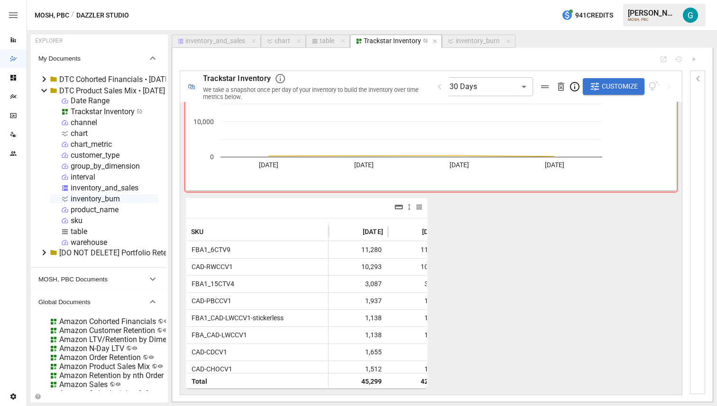
click at [401, 207] on icon "button" at bounding box center [399, 207] width 8 height 4
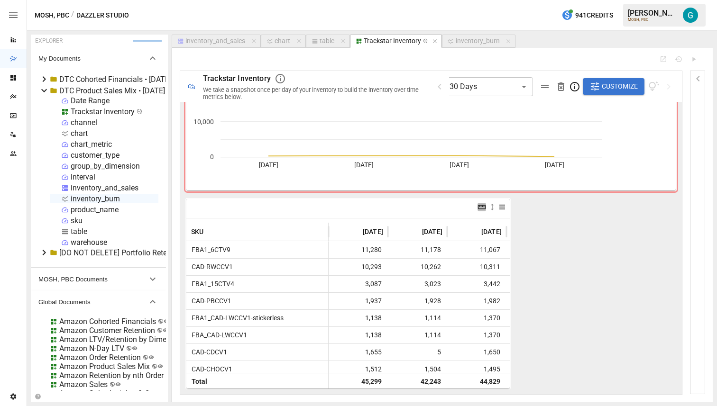
click at [484, 208] on icon "button" at bounding box center [482, 207] width 8 height 4
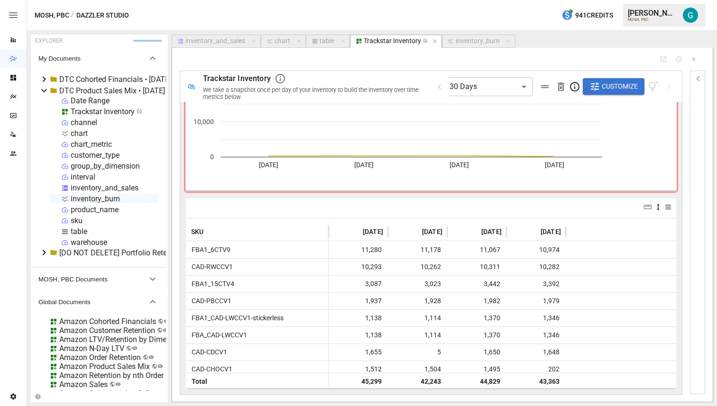
click at [656, 206] on icon "button" at bounding box center [658, 207] width 9 height 9
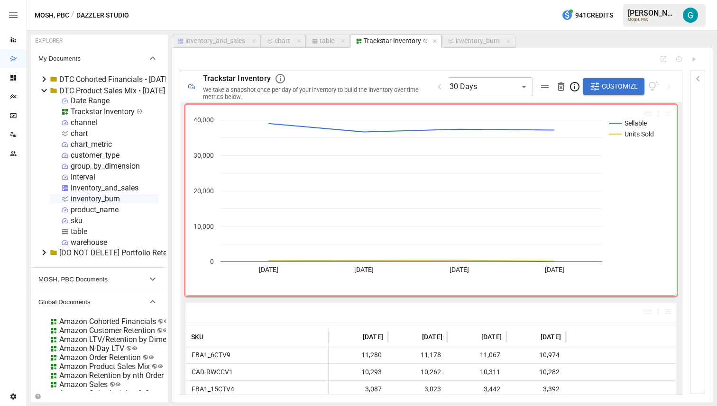
scroll to position [203, 0]
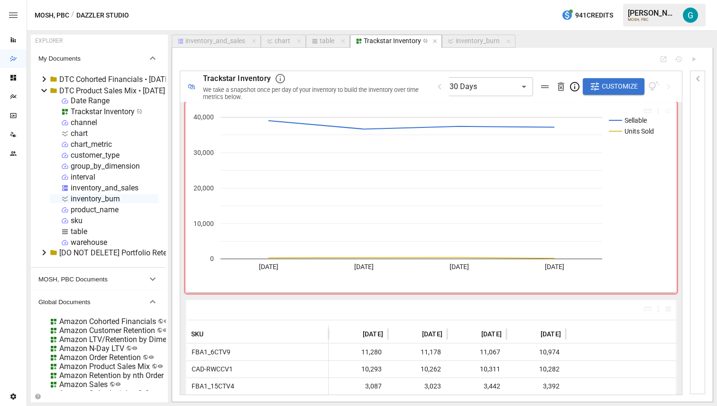
click at [604, 87] on span "Customize" at bounding box center [620, 87] width 36 height 12
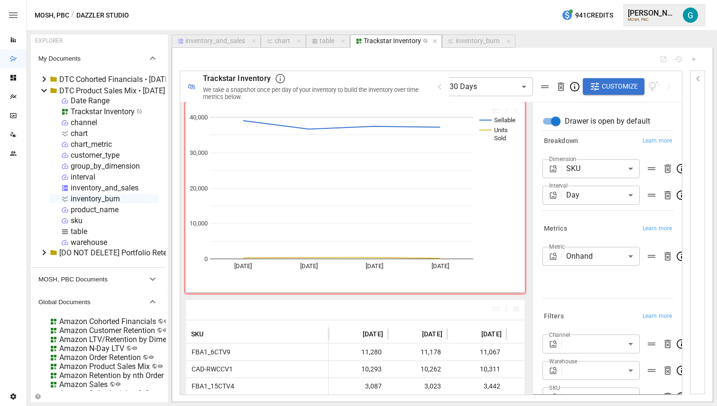
scroll to position [54, 0]
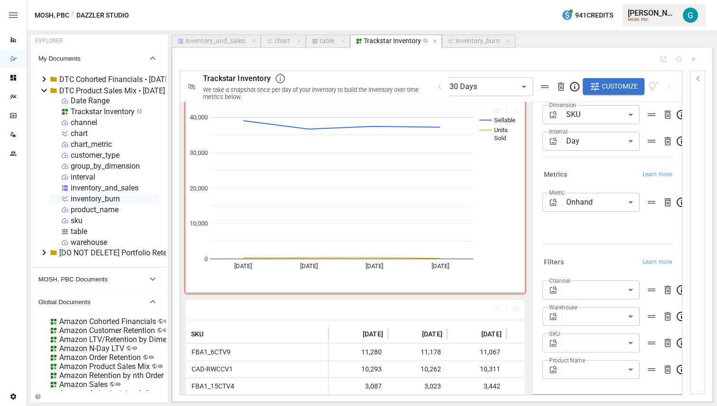
click at [606, 0] on body "Reports Dazzler Studio Dashboards Plans SmartModel ™ Data Sources Team Settings…" at bounding box center [358, 0] width 717 height 0
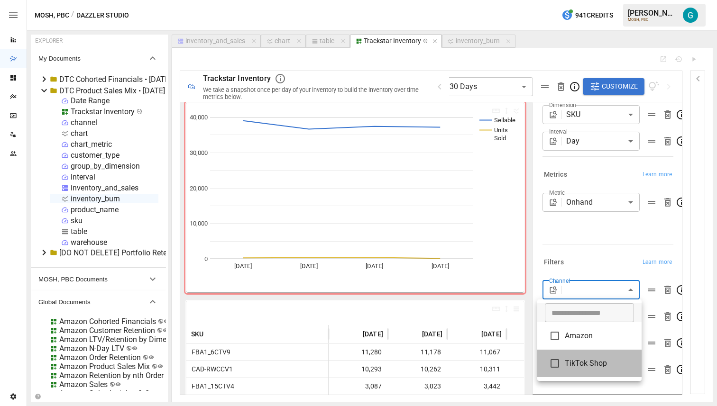
click at [599, 362] on span "TikTok Shop" at bounding box center [599, 363] width 69 height 11
type input "**********"
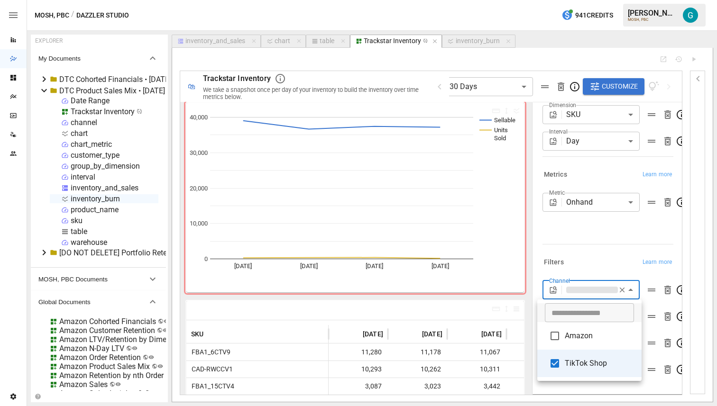
click at [611, 238] on div at bounding box center [358, 203] width 717 height 406
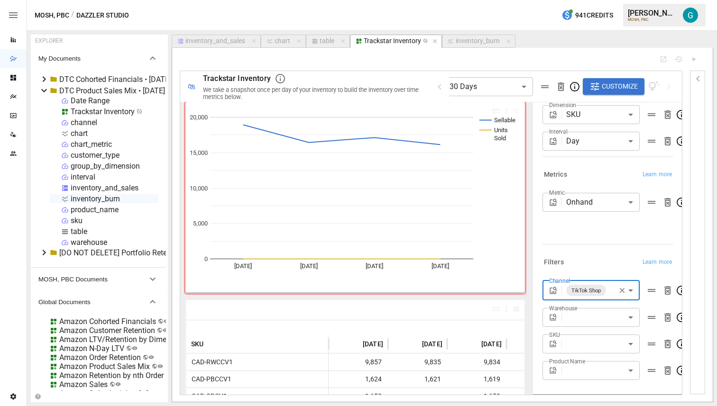
click at [600, 0] on body "Reports Dazzler Studio Dashboards Plans SmartModel ™ Data Sources Team Settings…" at bounding box center [358, 0] width 717 height 0
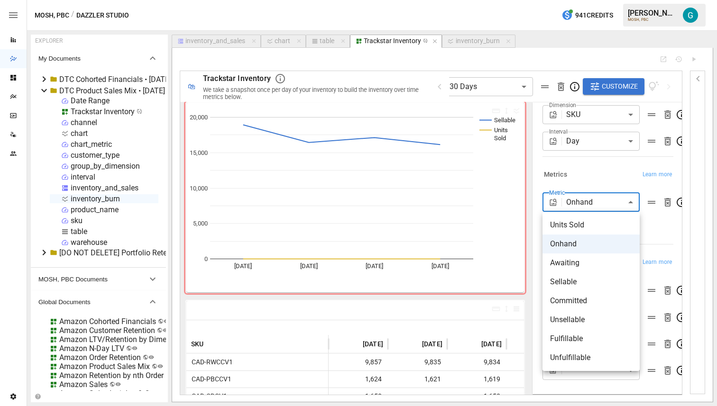
click at [605, 219] on li "Units Sold" at bounding box center [590, 225] width 97 height 19
type input "**********"
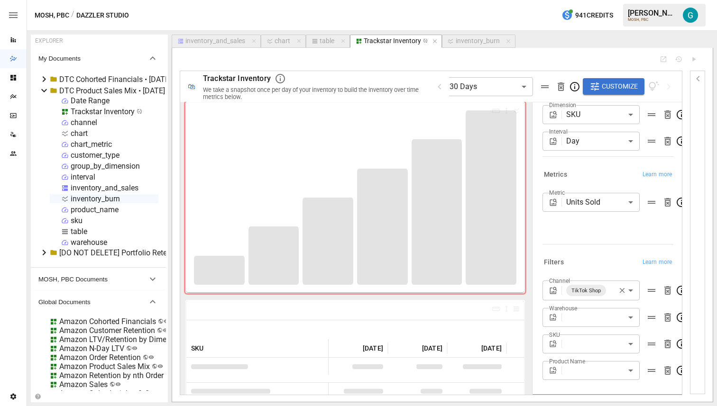
click at [606, 173] on div "Metrics Learn more" at bounding box center [607, 174] width 131 height 13
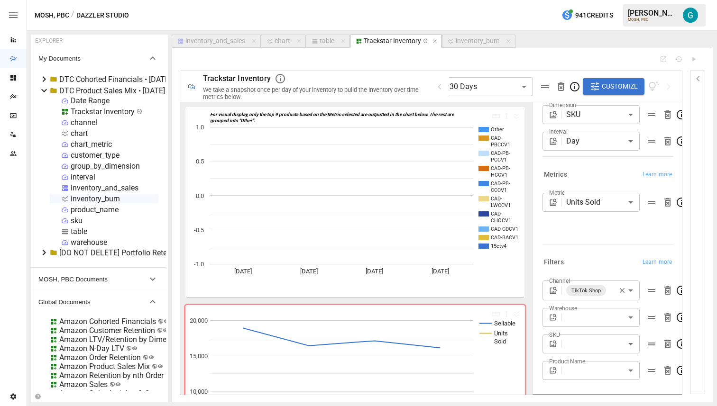
click at [229, 43] on div "inventory_and_sales" at bounding box center [215, 41] width 60 height 9
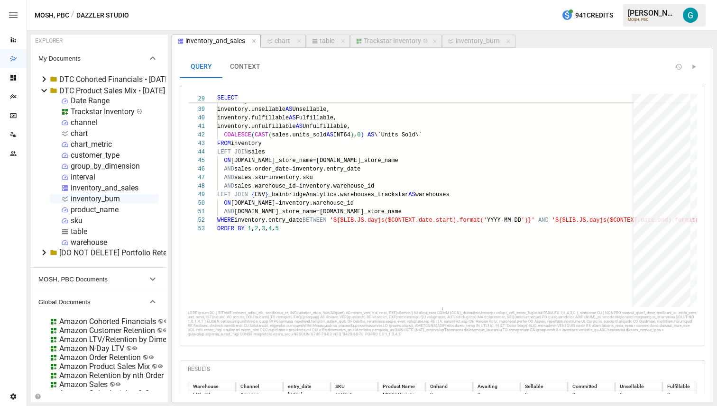
scroll to position [62, 0]
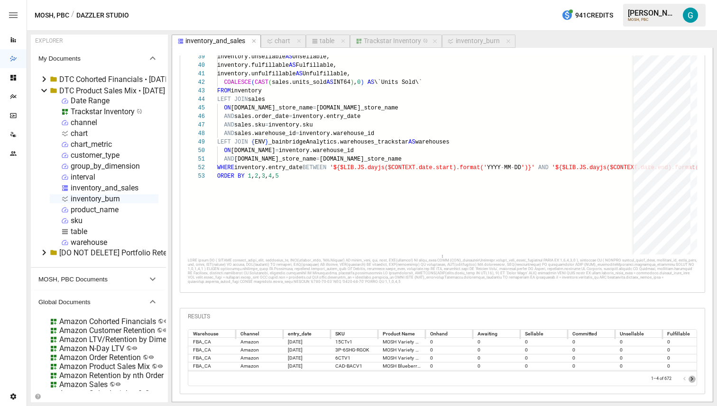
click at [691, 381] on icon "Go to next page" at bounding box center [692, 379] width 8 height 8
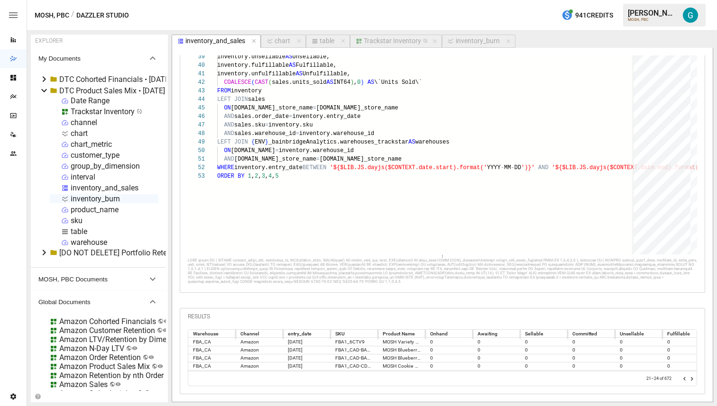
click at [691, 381] on icon "Go to next page" at bounding box center [692, 379] width 8 height 8
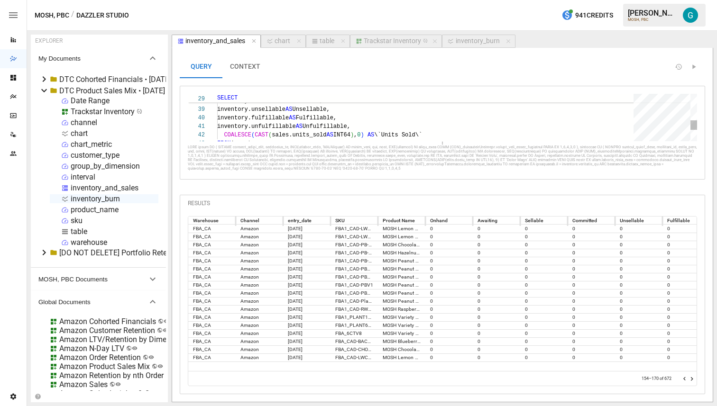
drag, startPoint x: 442, startPoint y: 248, endPoint x: 446, endPoint y: 104, distance: 143.7
click at [446, 104] on div "**********" at bounding box center [442, 117] width 509 height 47
click at [692, 379] on icon "Go to next page" at bounding box center [692, 379] width 8 height 8
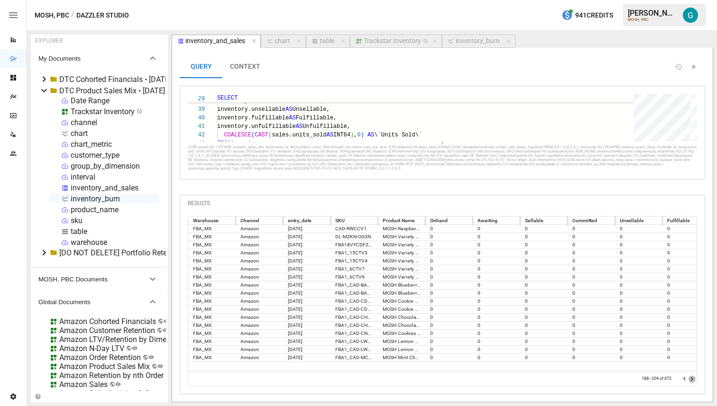
click at [692, 379] on icon "Go to next page" at bounding box center [692, 379] width 8 height 8
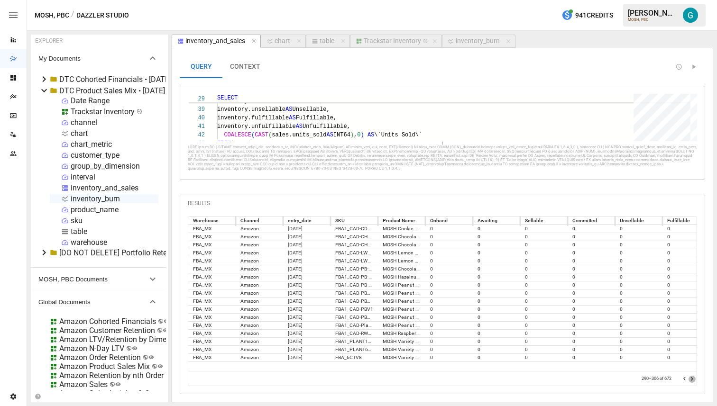
click at [692, 379] on icon "Go to next page" at bounding box center [692, 379] width 8 height 8
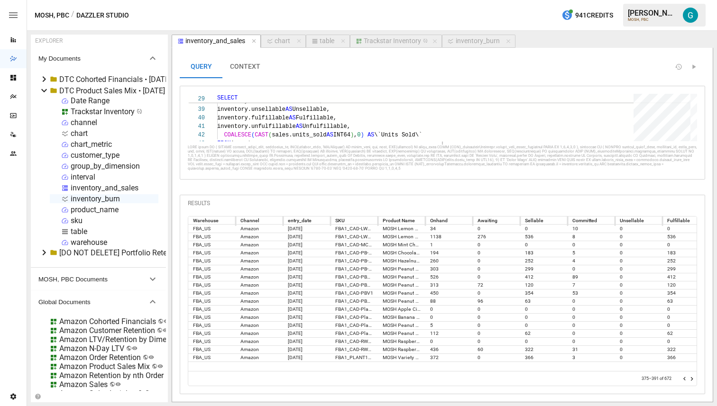
click at [692, 379] on icon "Go to next page" at bounding box center [692, 379] width 8 height 8
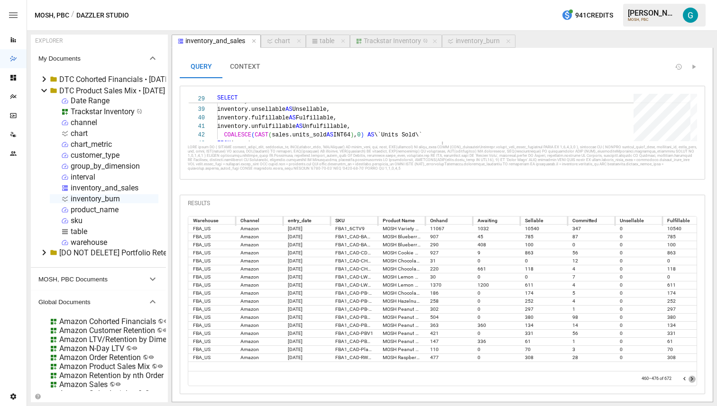
click at [692, 379] on icon "Go to next page" at bounding box center [692, 379] width 8 height 8
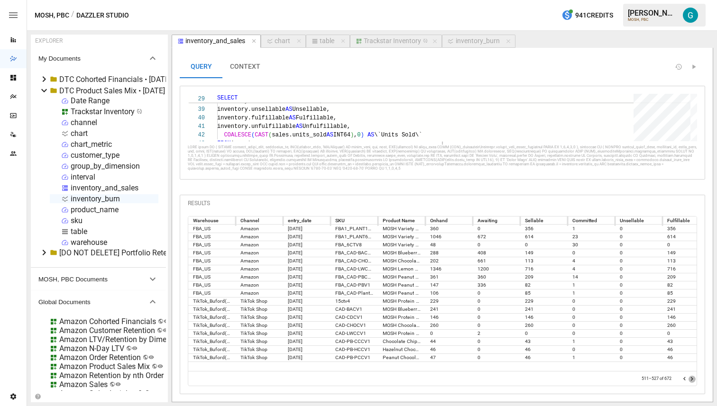
click at [692, 379] on icon "Go to next page" at bounding box center [692, 379] width 8 height 8
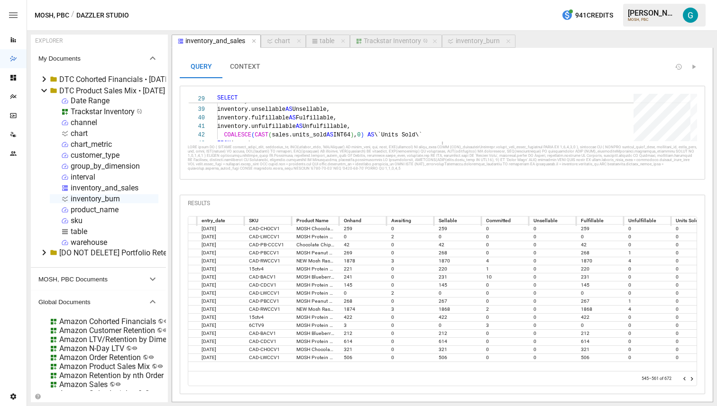
scroll to position [0, 108]
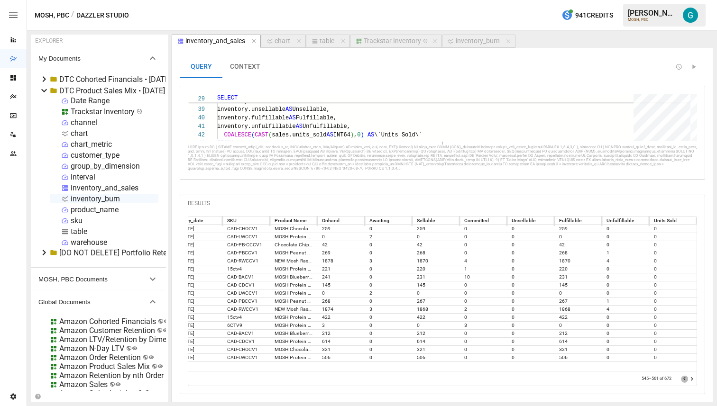
click at [686, 378] on icon "Go to previous page" at bounding box center [685, 379] width 8 height 8
click at [692, 379] on icon "Go to next page" at bounding box center [692, 379] width 2 height 4
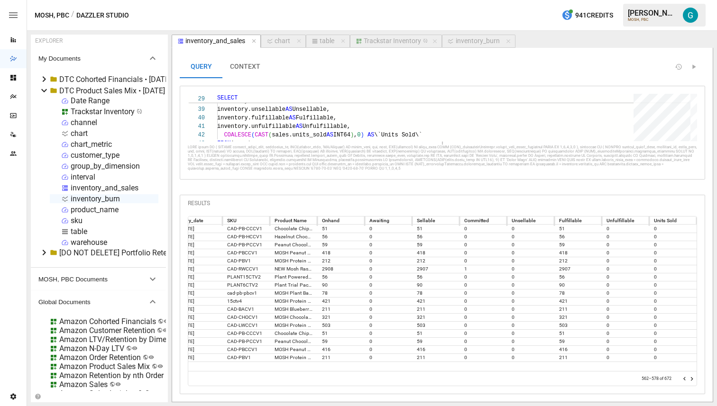
click at [692, 379] on icon "Go to next page" at bounding box center [692, 379] width 2 height 4
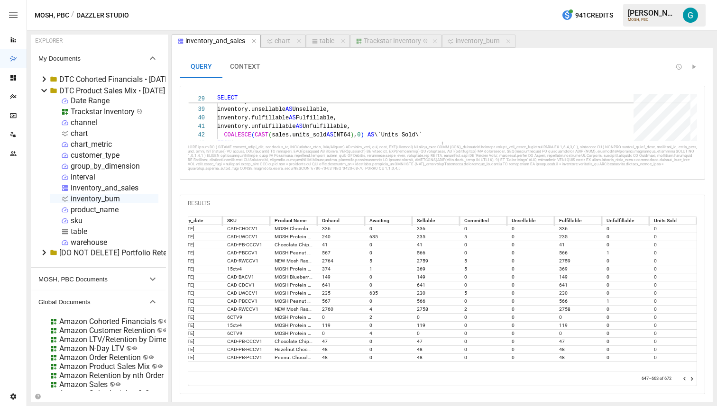
click at [692, 379] on icon "Go to next page" at bounding box center [692, 379] width 2 height 4
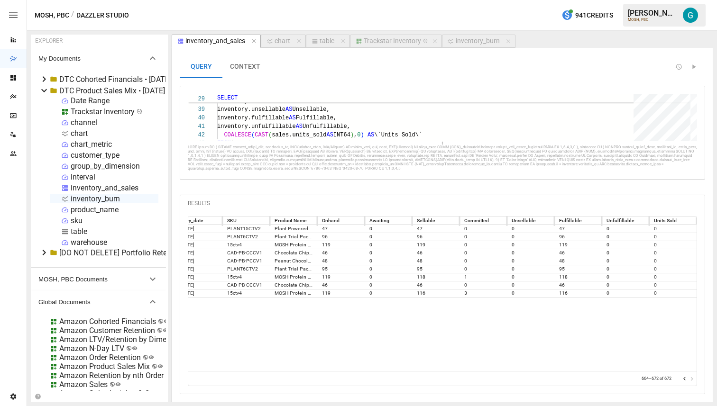
click at [692, 379] on div at bounding box center [688, 378] width 15 height 9
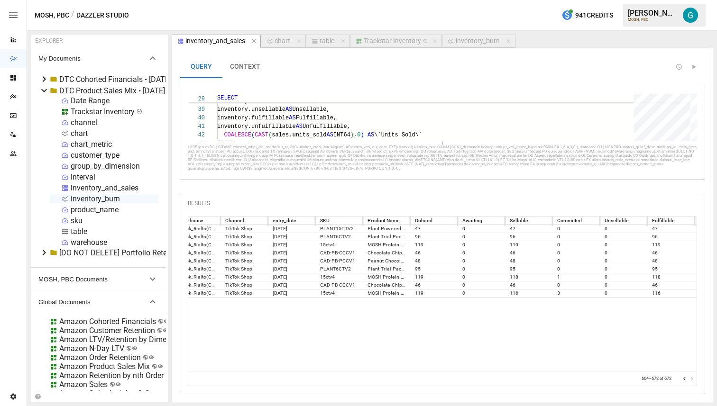
scroll to position [0, 0]
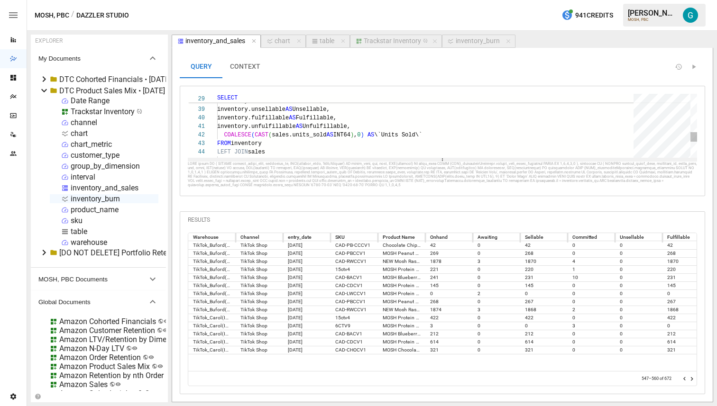
drag, startPoint x: 444, startPoint y: 143, endPoint x: 463, endPoint y: 158, distance: 24.7
click at [463, 158] on div at bounding box center [442, 160] width 509 height 4
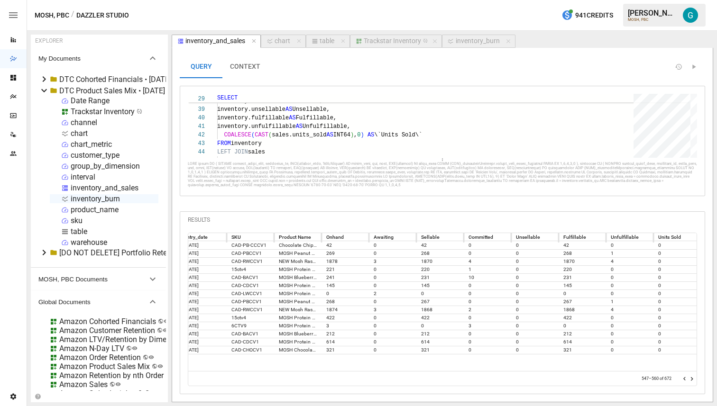
scroll to position [0, 108]
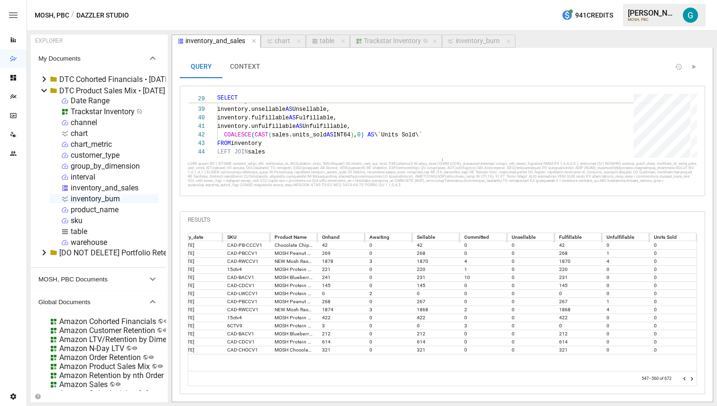
click at [693, 379] on icon "Go to next page" at bounding box center [692, 379] width 2 height 4
click at [686, 379] on icon "Go to previous page" at bounding box center [685, 379] width 8 height 8
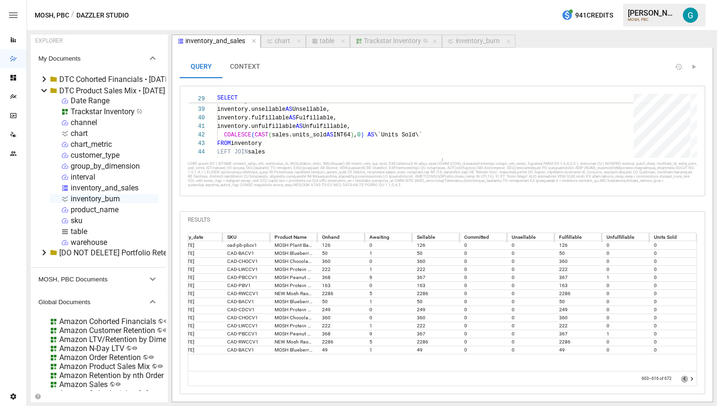
click at [686, 379] on icon "Go to previous page" at bounding box center [685, 379] width 8 height 8
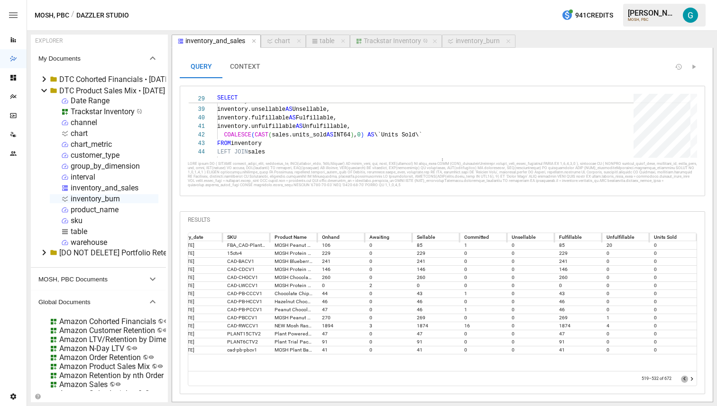
click at [686, 379] on icon "Go to previous page" at bounding box center [685, 379] width 8 height 8
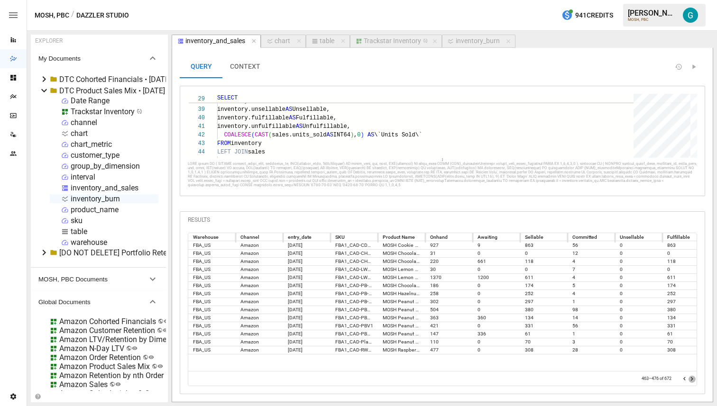
click at [693, 379] on icon "Go to next page" at bounding box center [692, 379] width 8 height 8
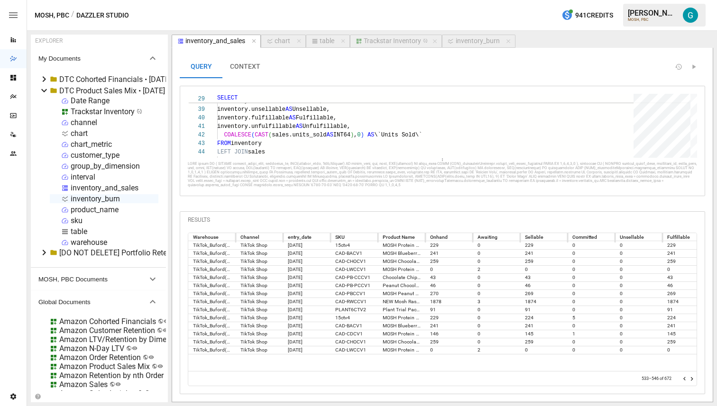
click at [693, 379] on icon "Go to next page" at bounding box center [692, 379] width 8 height 8
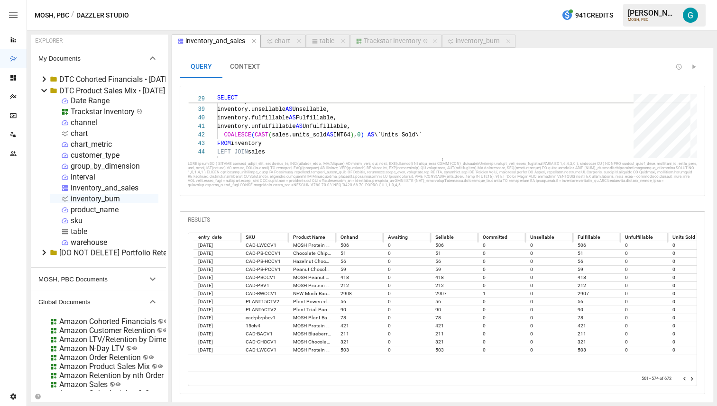
scroll to position [0, 108]
